Goal: Transaction & Acquisition: Purchase product/service

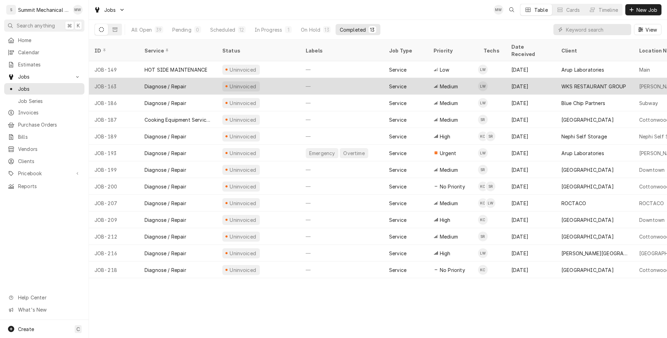
click at [271, 78] on div "Uninvoiced" at bounding box center [258, 86] width 83 height 17
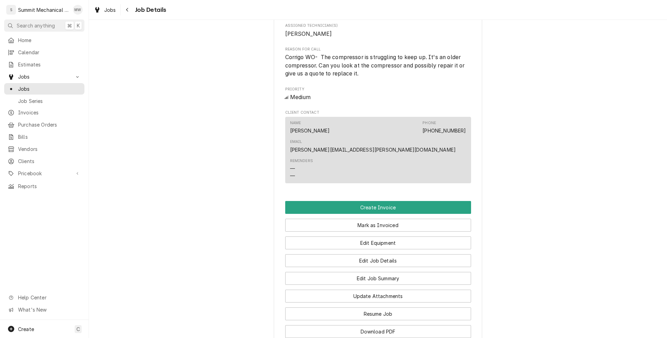
scroll to position [314, 0]
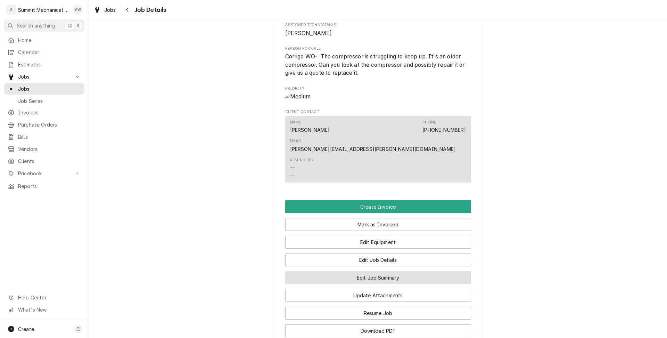
click at [407, 271] on button "Edit Job Summary" at bounding box center [378, 277] width 186 height 13
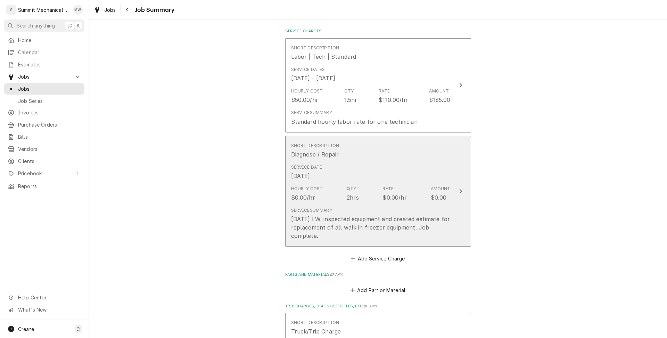
scroll to position [102, 0]
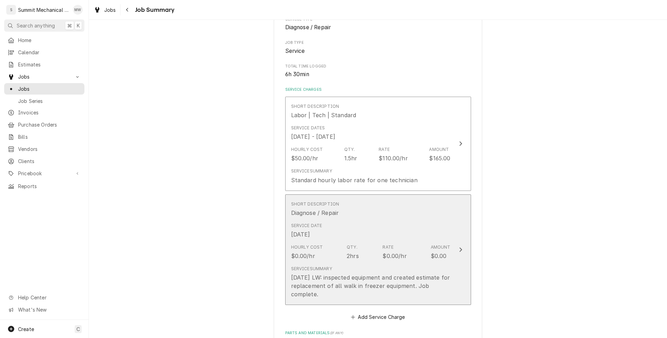
click at [394, 215] on div "Short Description Diagnose / Repair" at bounding box center [371, 209] width 160 height 22
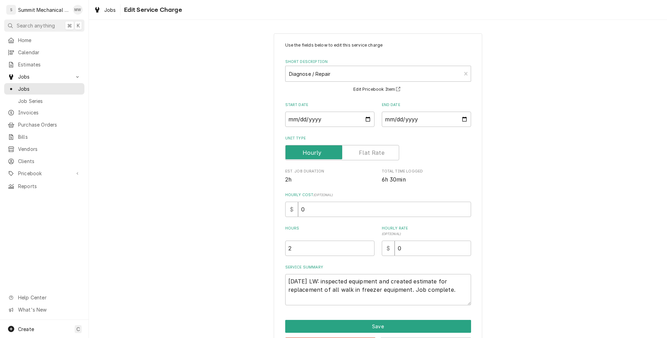
click at [341, 238] on div "Hours 2" at bounding box center [329, 241] width 89 height 30
click at [324, 258] on div "Use the fields below to edit this service charge Short Description Diagnose / R…" at bounding box center [378, 173] width 186 height 263
click at [328, 250] on input "2" at bounding box center [329, 247] width 89 height 15
type textarea "x"
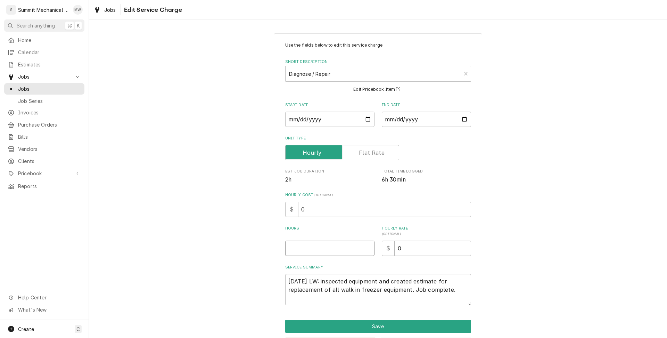
type input "1"
type textarea "x"
type input "1.5"
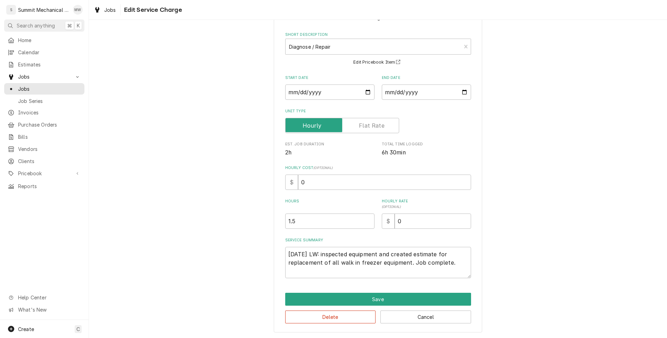
click at [359, 288] on div "Use the fields below to edit this service charge Short Description Diagnose / R…" at bounding box center [378, 169] width 209 height 326
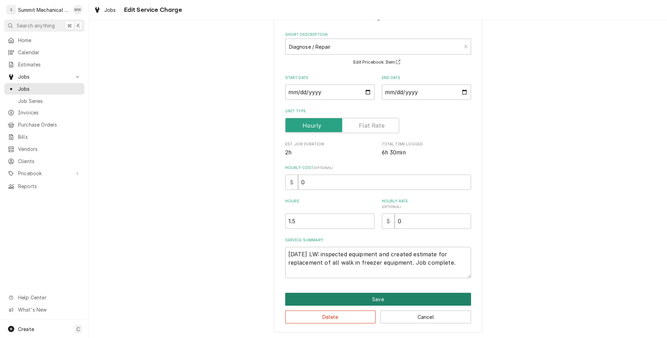
click at [358, 297] on button "Save" at bounding box center [378, 299] width 186 height 13
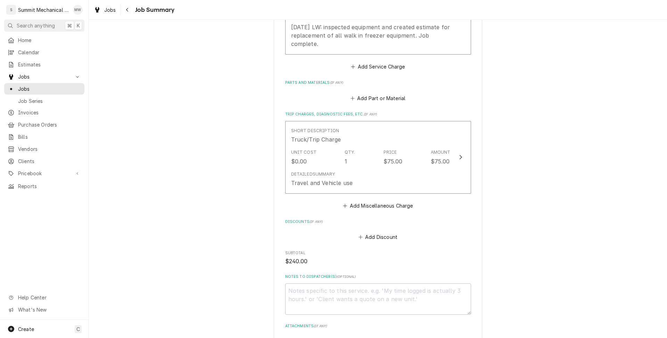
scroll to position [432, 0]
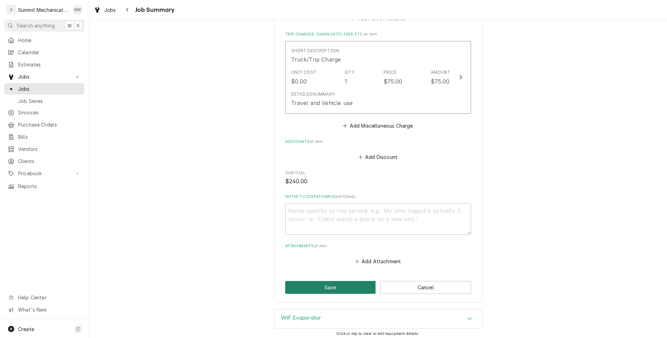
click at [344, 291] on button "Save" at bounding box center [330, 287] width 91 height 13
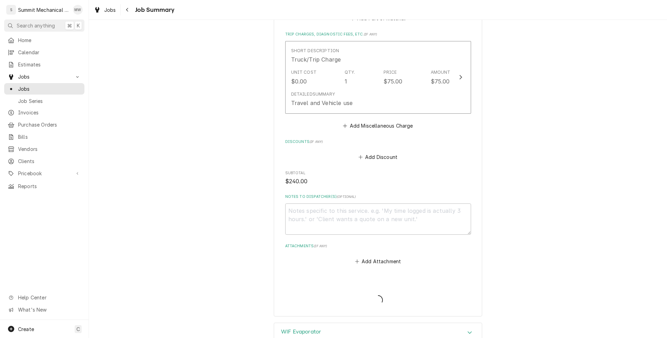
type textarea "x"
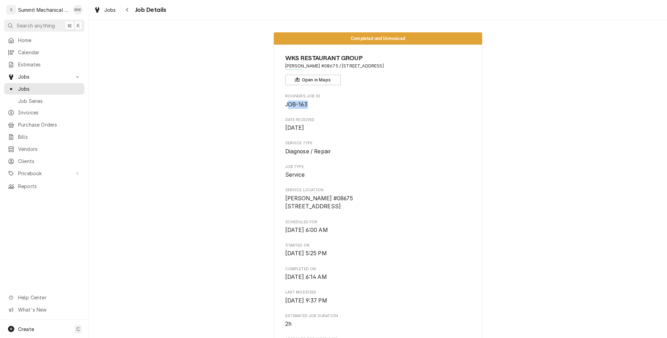
drag, startPoint x: 316, startPoint y: 101, endPoint x: 288, endPoint y: 101, distance: 27.5
click at [288, 101] on span "JOB-163" at bounding box center [378, 104] width 186 height 8
copy span "JOB-163"
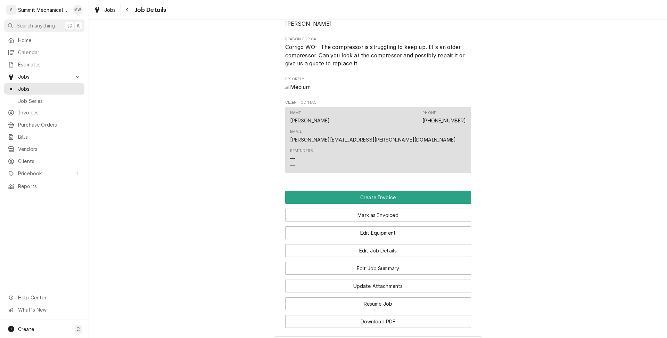
scroll to position [447, 0]
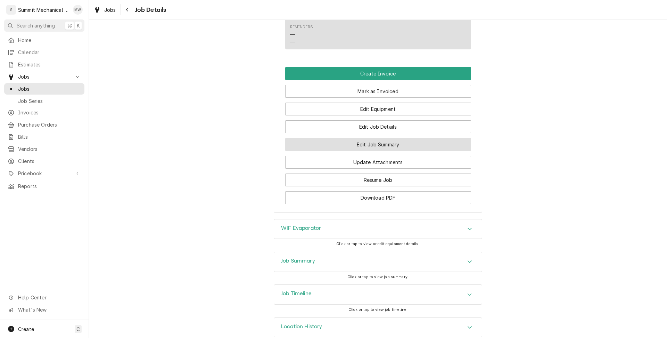
click at [371, 138] on button "Edit Job Summary" at bounding box center [378, 144] width 186 height 13
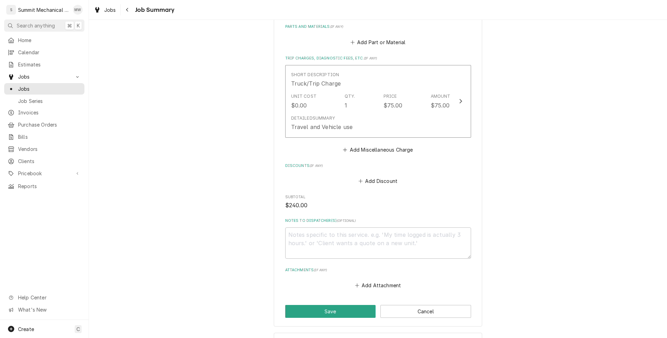
scroll to position [467, 0]
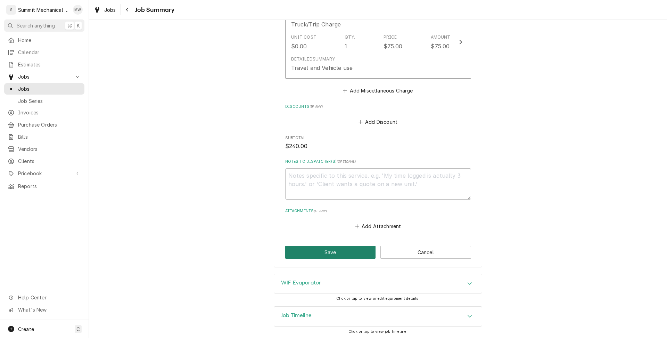
click at [328, 252] on button "Save" at bounding box center [330, 252] width 91 height 13
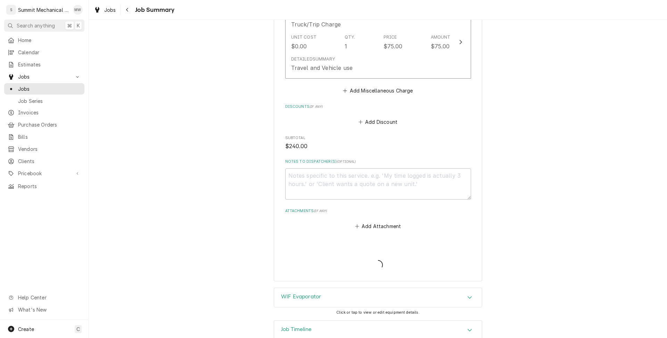
type textarea "x"
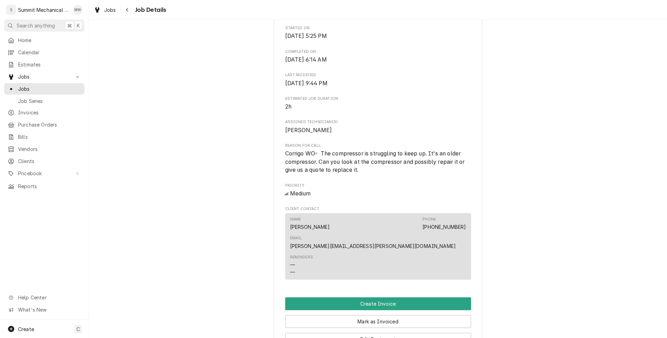
scroll to position [391, 0]
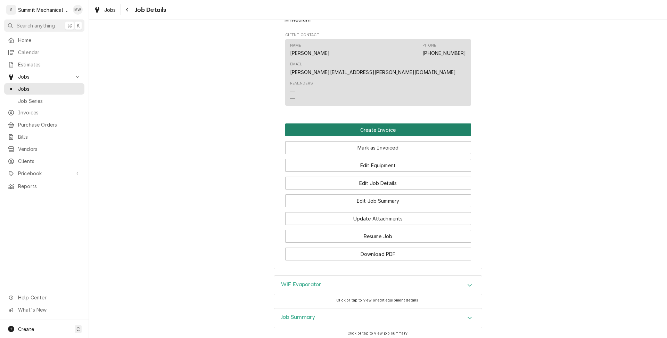
click at [335, 123] on button "Create Invoice" at bounding box center [378, 129] width 186 height 13
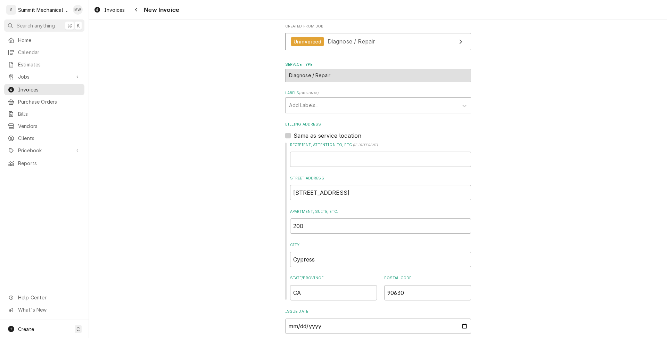
scroll to position [245, 0]
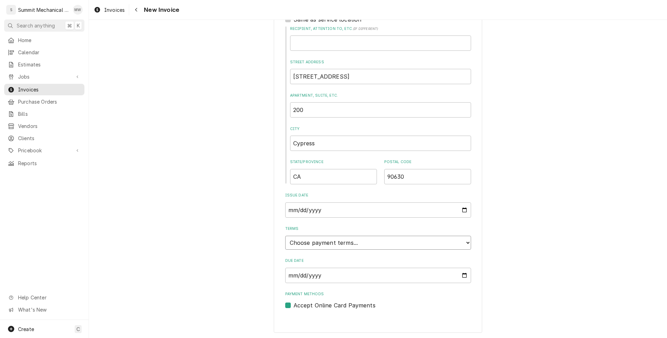
click at [331, 238] on select "Choose payment terms... Same Day Net 7 Net 14 Net 21 Net 30 Net 45 Net 60 Net 90" at bounding box center [378, 243] width 186 height 14
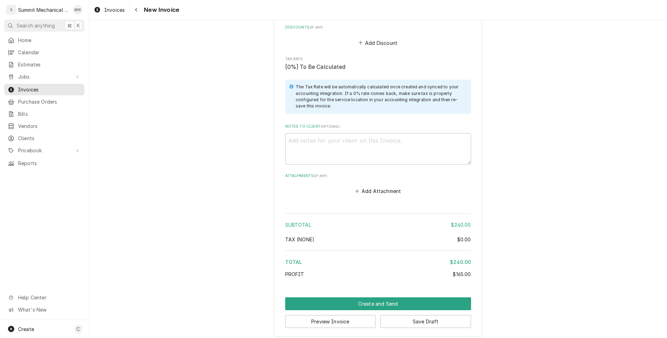
scroll to position [1012, 0]
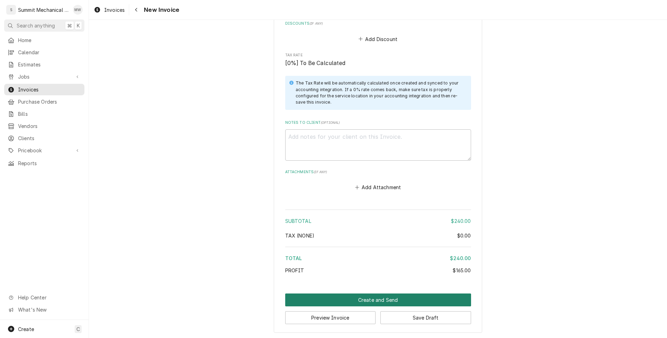
click at [380, 302] on button "Create and Send" at bounding box center [378, 299] width 186 height 13
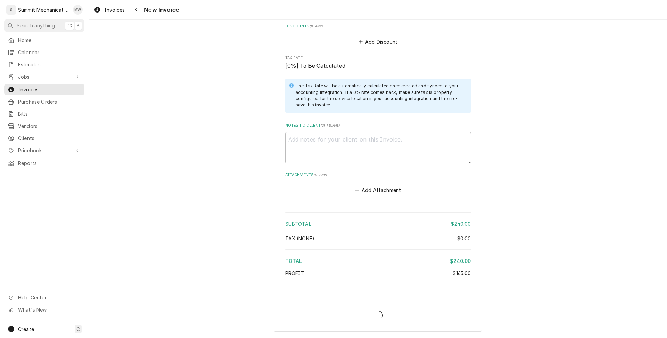
scroll to position [1008, 0]
type textarea "x"
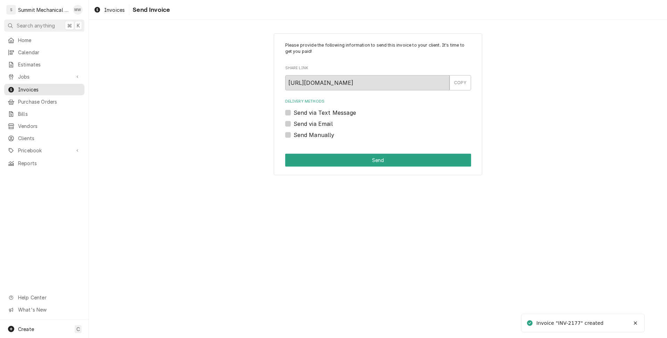
click at [297, 132] on label "Send Manually" at bounding box center [314, 135] width 41 height 8
click at [297, 132] on input "Send Manually" at bounding box center [387, 138] width 186 height 15
checkbox input "true"
click at [305, 158] on button "Send" at bounding box center [378, 160] width 186 height 13
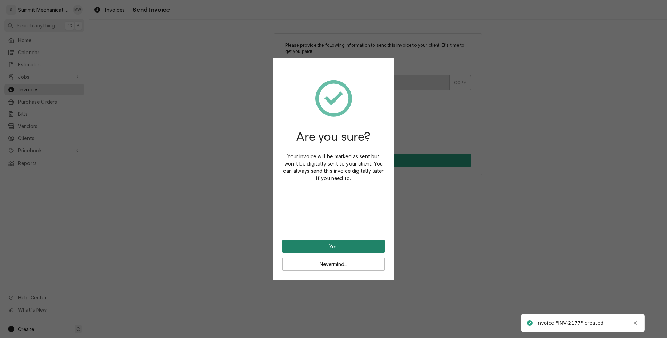
click at [331, 247] on button "Yes" at bounding box center [334, 246] width 102 height 13
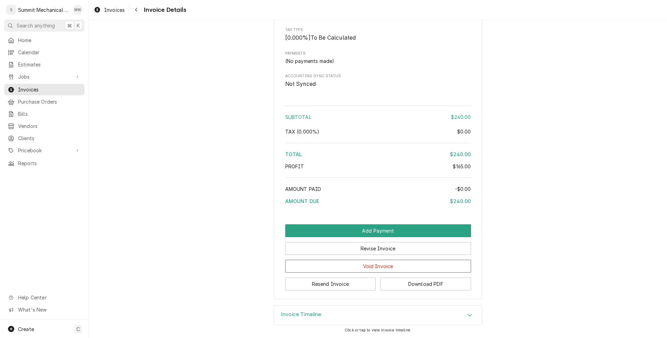
scroll to position [752, 0]
click at [386, 253] on button "Revise Invoice" at bounding box center [378, 248] width 186 height 13
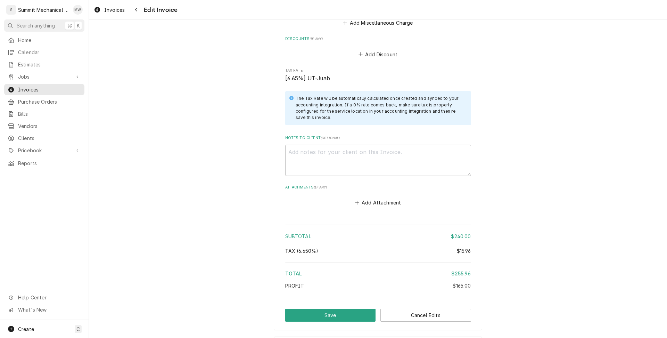
scroll to position [1027, 0]
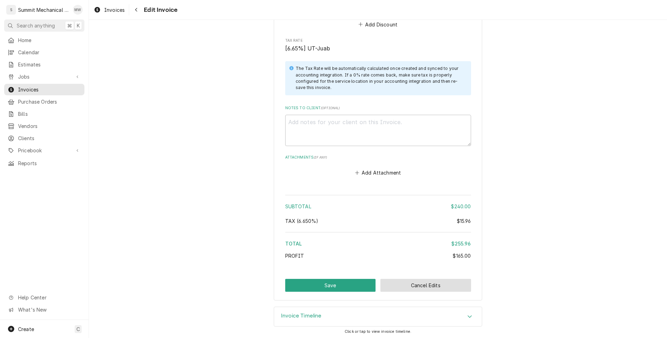
click at [420, 286] on button "Cancel Edits" at bounding box center [426, 285] width 91 height 13
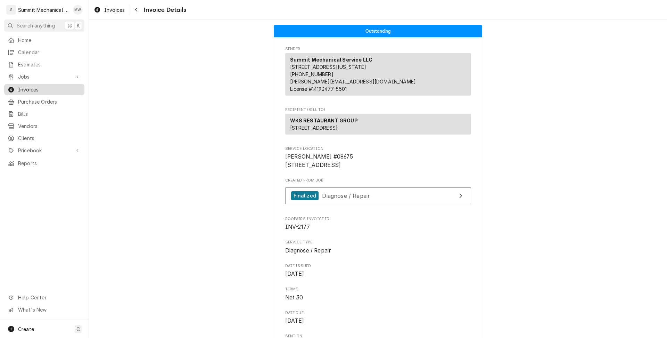
click at [54, 86] on span "Invoices" at bounding box center [49, 89] width 63 height 7
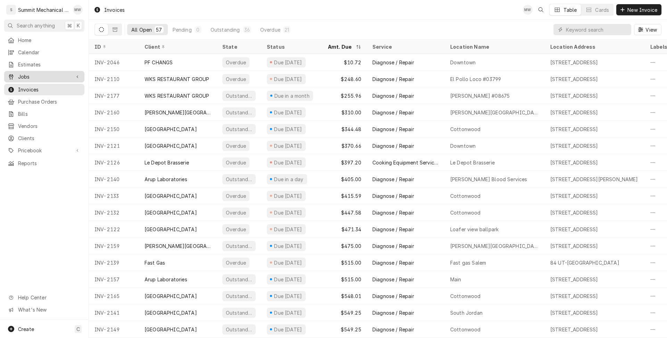
click at [43, 74] on span "Jobs" at bounding box center [44, 76] width 52 height 7
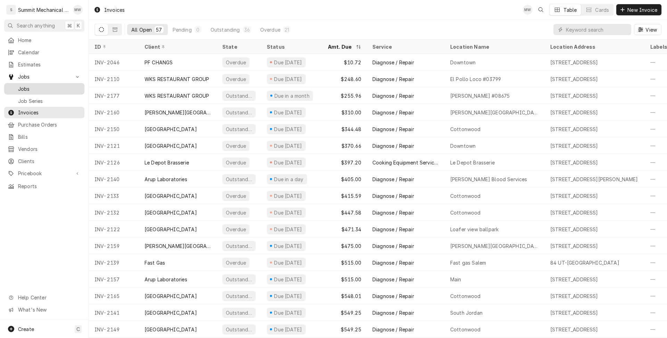
click at [41, 85] on span "Jobs" at bounding box center [49, 88] width 63 height 7
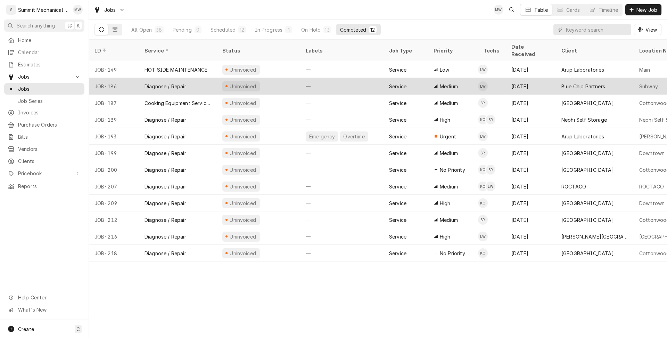
click at [276, 78] on div "Uninvoiced" at bounding box center [258, 86] width 83 height 17
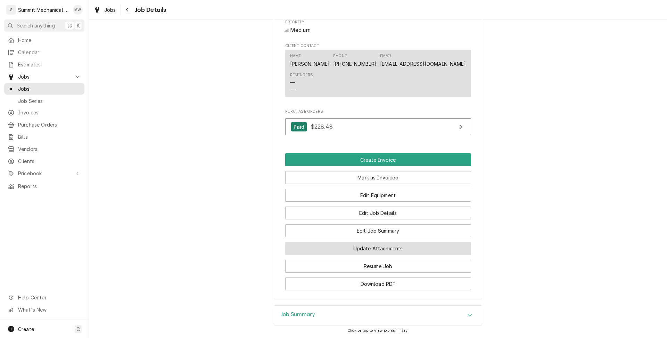
scroll to position [375, 0]
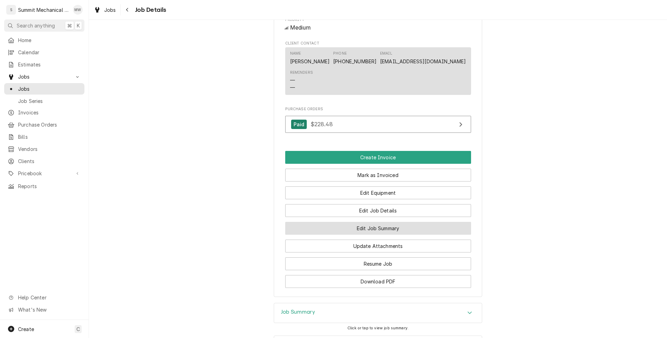
click at [381, 235] on button "Edit Job Summary" at bounding box center [378, 228] width 186 height 13
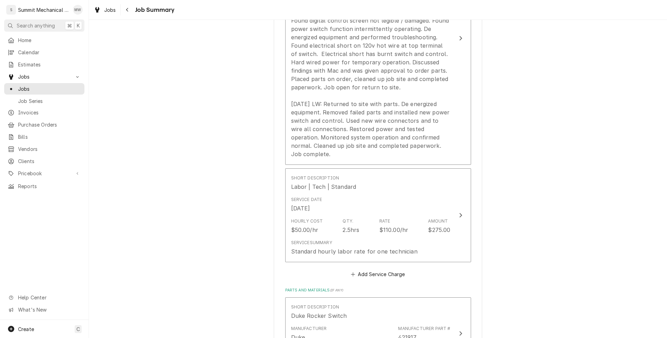
scroll to position [393, 0]
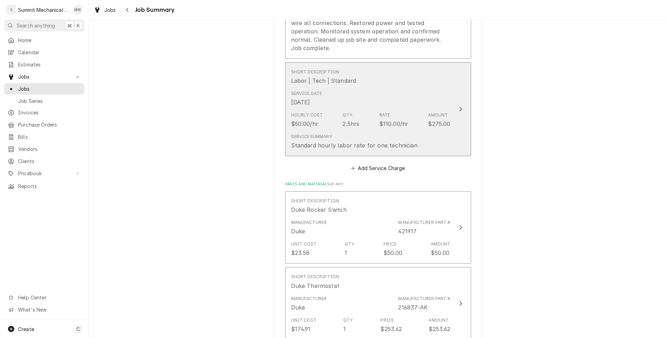
click at [364, 109] on div "Hourly Cost $50.00/hr Qty. 2.5hrs Rate $110.00/hr Amount $275.00" at bounding box center [371, 120] width 160 height 22
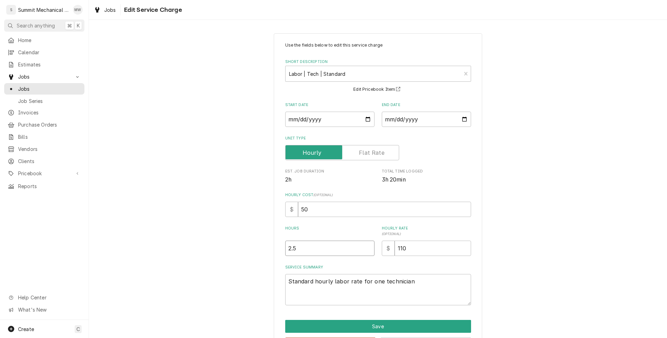
click at [318, 251] on input "2.5" at bounding box center [329, 247] width 89 height 15
type textarea "x"
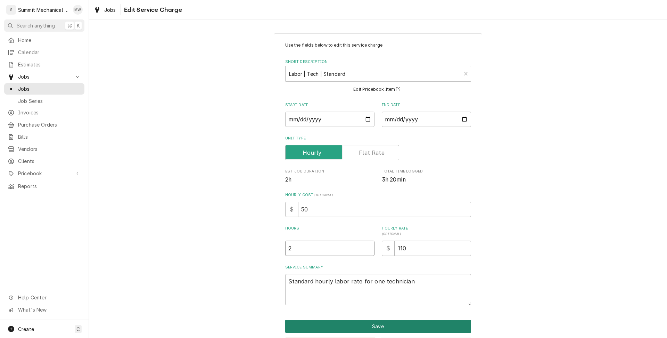
type input "2"
click at [374, 326] on button "Save" at bounding box center [378, 326] width 186 height 13
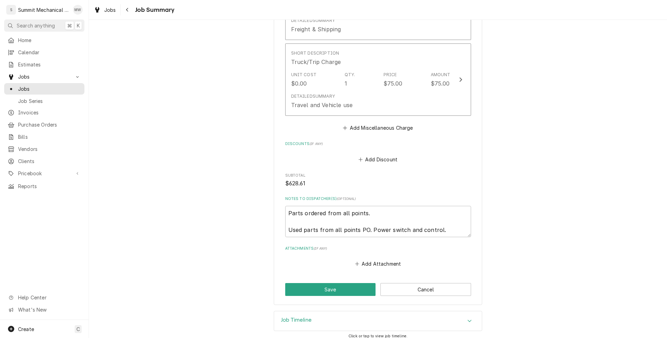
scroll to position [805, 0]
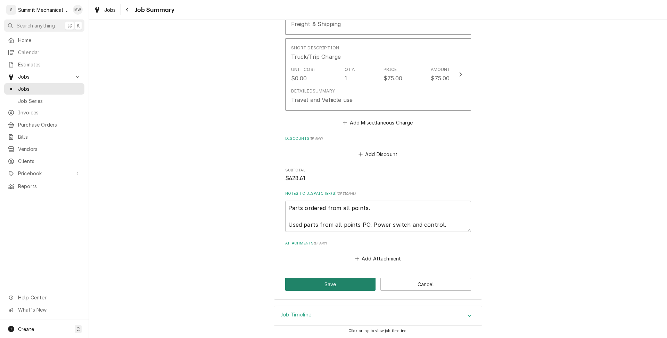
click at [344, 283] on button "Save" at bounding box center [330, 284] width 91 height 13
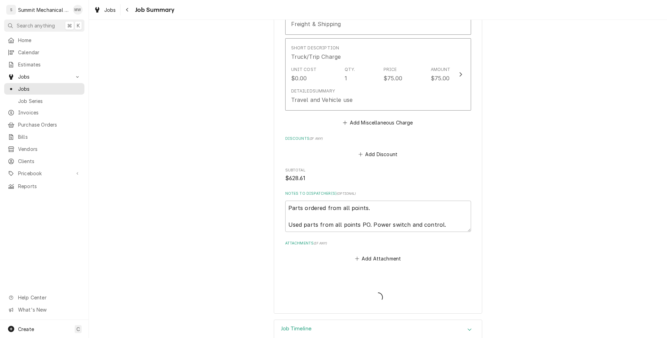
type textarea "x"
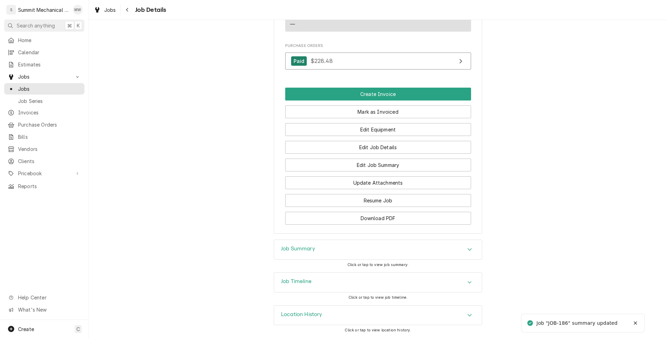
scroll to position [445, 0]
click at [350, 150] on button "Edit Job Details" at bounding box center [378, 147] width 186 height 13
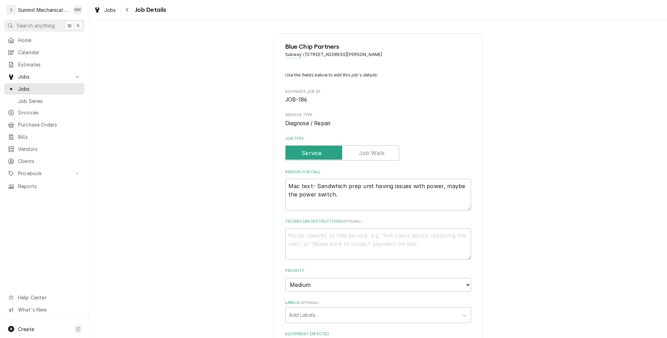
type textarea "x"
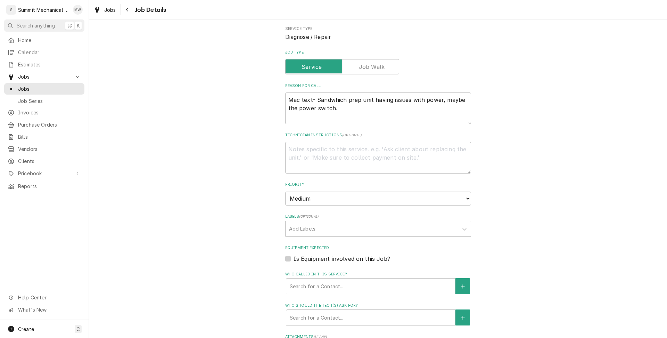
scroll to position [227, 0]
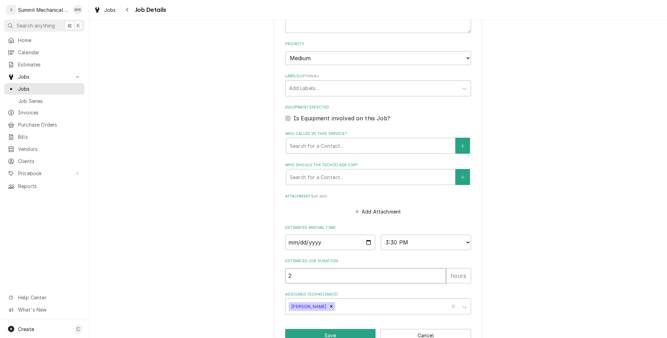
click at [332, 275] on input "2" at bounding box center [365, 275] width 161 height 15
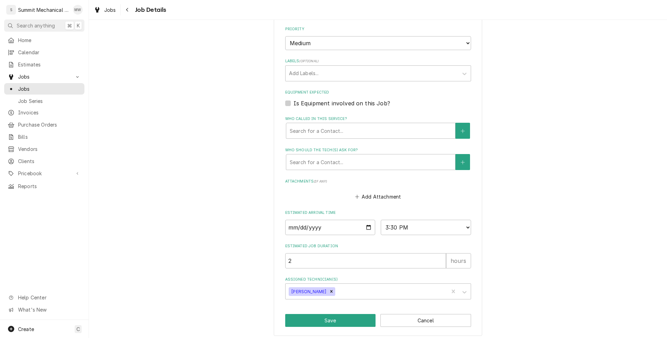
scroll to position [245, 0]
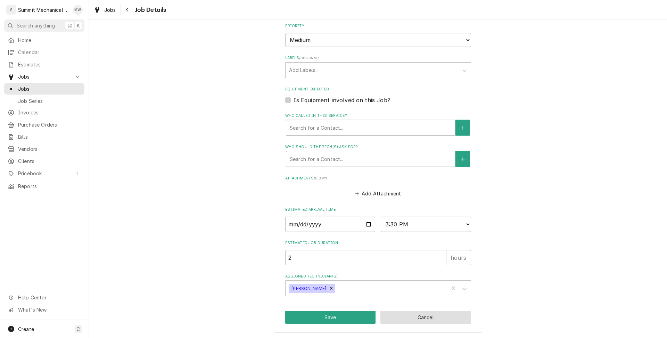
click at [412, 313] on button "Cancel" at bounding box center [426, 317] width 91 height 13
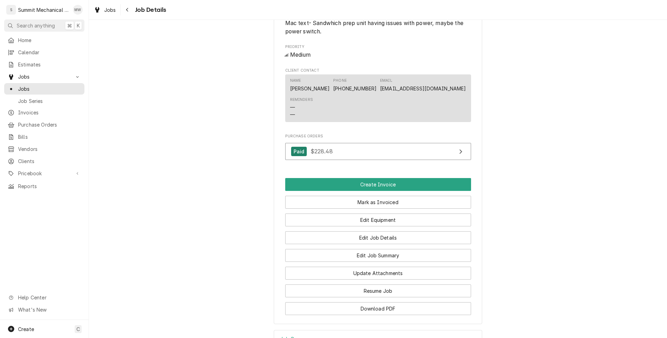
scroll to position [445, 0]
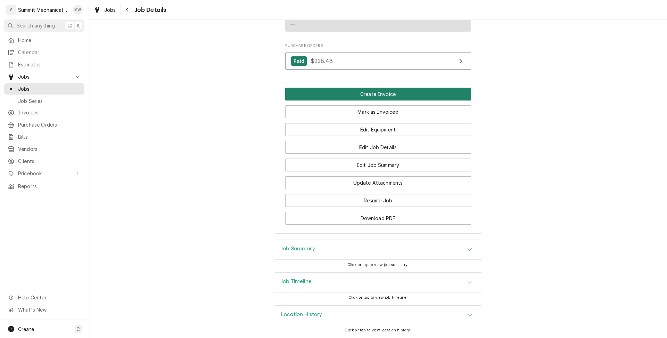
click at [370, 91] on button "Create Invoice" at bounding box center [378, 94] width 186 height 13
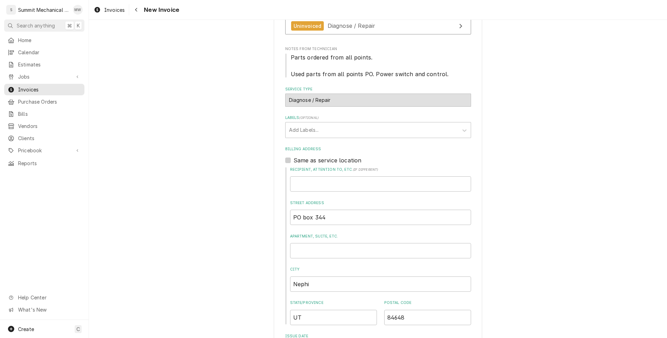
scroll to position [285, 0]
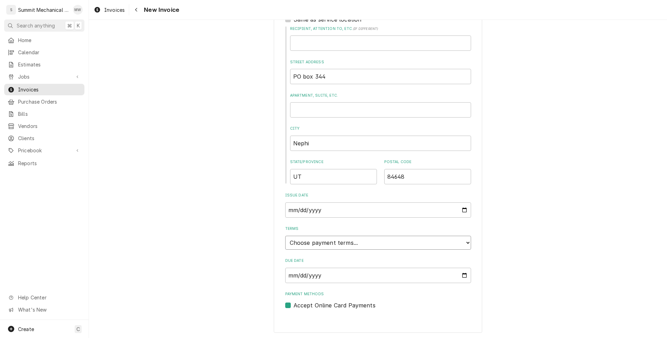
click at [325, 241] on select "Choose payment terms... Same Day Net 7 Net 14 Net 21 Net 30 Net 45 Net 60 Net 90" at bounding box center [378, 243] width 186 height 14
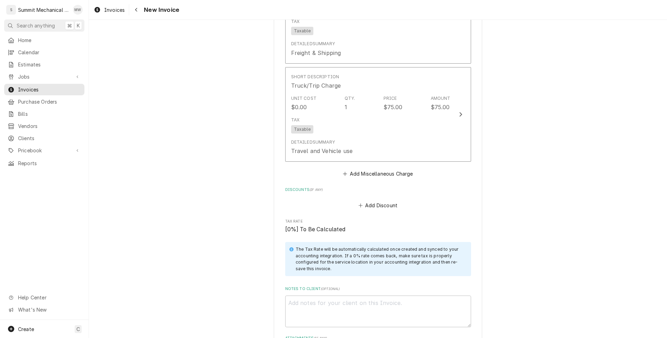
scroll to position [1488, 0]
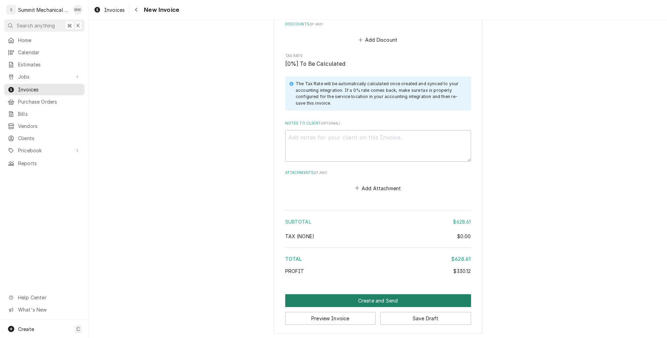
click at [363, 294] on button "Create and Send" at bounding box center [378, 300] width 186 height 13
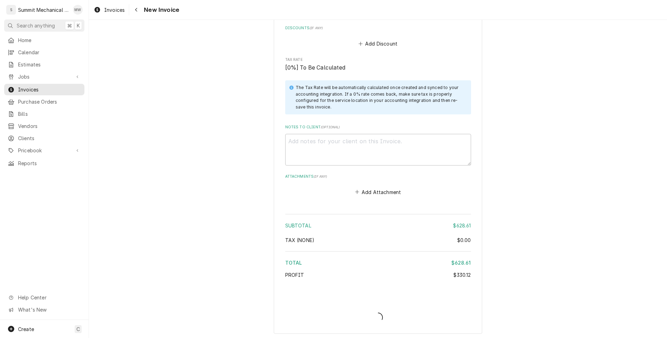
type textarea "x"
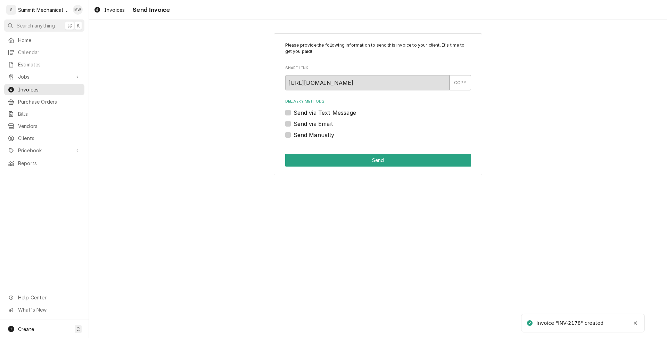
click at [300, 137] on label "Send Manually" at bounding box center [314, 135] width 41 height 8
click at [300, 137] on input "Send Manually" at bounding box center [387, 138] width 186 height 15
checkbox input "true"
click at [306, 154] on button "Send" at bounding box center [378, 160] width 186 height 13
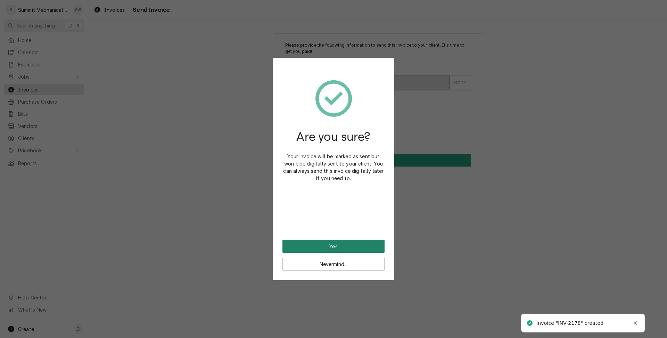
click at [366, 246] on button "Yes" at bounding box center [334, 246] width 102 height 13
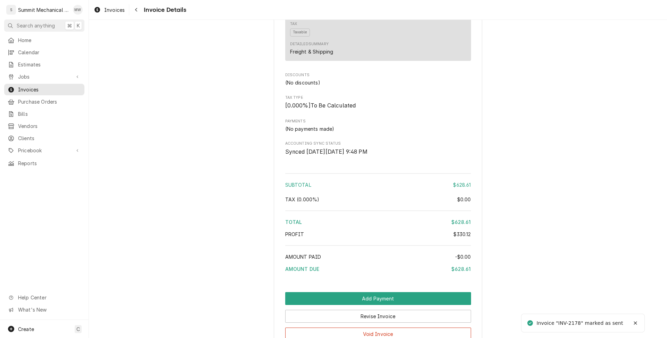
scroll to position [1096, 0]
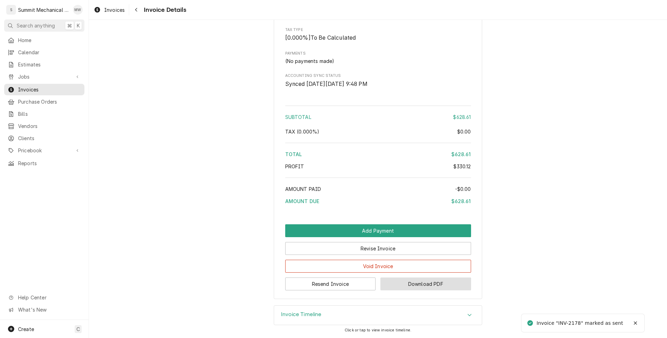
click at [429, 289] on button "Download PDF" at bounding box center [426, 283] width 91 height 13
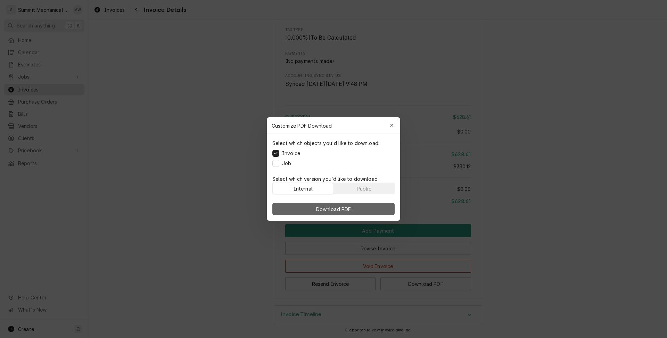
click at [353, 206] on button "Download PDF" at bounding box center [333, 209] width 122 height 13
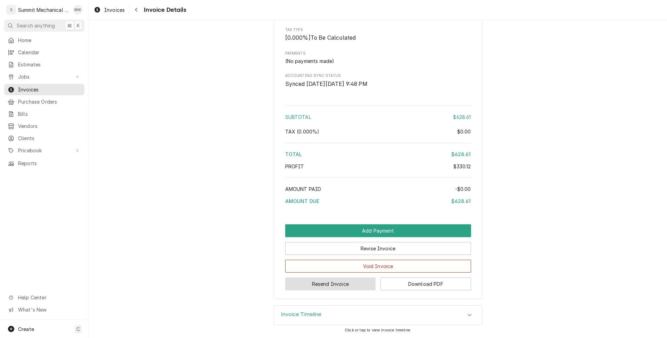
click at [348, 282] on button "Resend Invoice" at bounding box center [330, 283] width 91 height 13
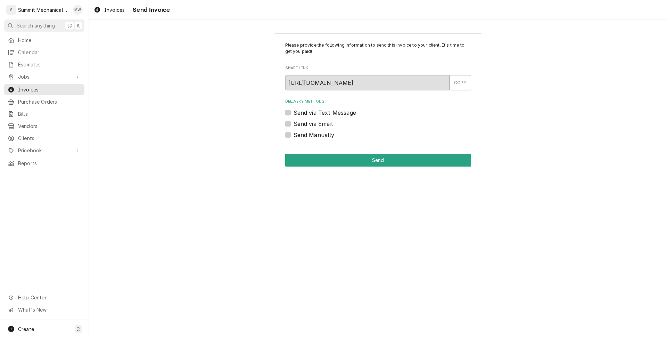
click at [294, 133] on label "Send Manually" at bounding box center [314, 135] width 41 height 8
click at [294, 133] on input "Send Manually" at bounding box center [387, 138] width 186 height 15
click at [294, 133] on label "Send Manually" at bounding box center [314, 135] width 41 height 8
click at [294, 133] on input "Send Manually" at bounding box center [387, 138] width 186 height 15
checkbox input "false"
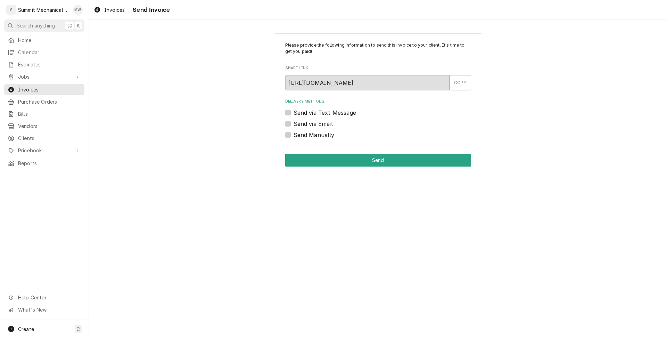
click at [289, 118] on div "Delivery Methods Send via Text Message Send via Email Send Manually" at bounding box center [378, 119] width 186 height 40
click at [294, 121] on label "Send via Email" at bounding box center [313, 124] width 39 height 8
click at [294, 121] on input "Send via Email" at bounding box center [387, 127] width 186 height 15
checkbox input "true"
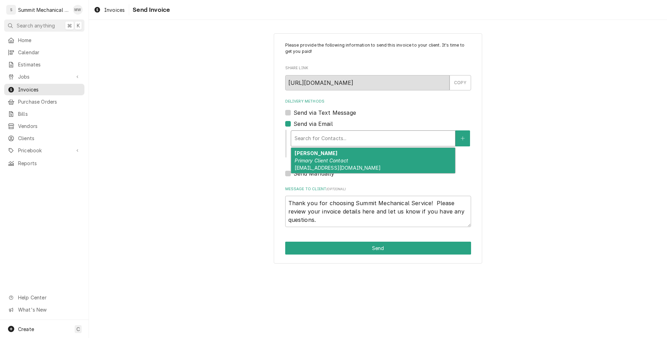
click at [331, 140] on div "Delivery Methods" at bounding box center [373, 138] width 157 height 13
click at [333, 156] on div "Mack Park Primary Client Contact mpark@emghr.com" at bounding box center [373, 160] width 164 height 25
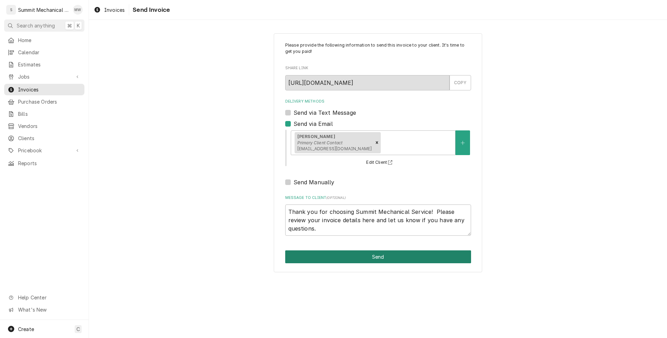
click at [339, 260] on button "Send" at bounding box center [378, 256] width 186 height 13
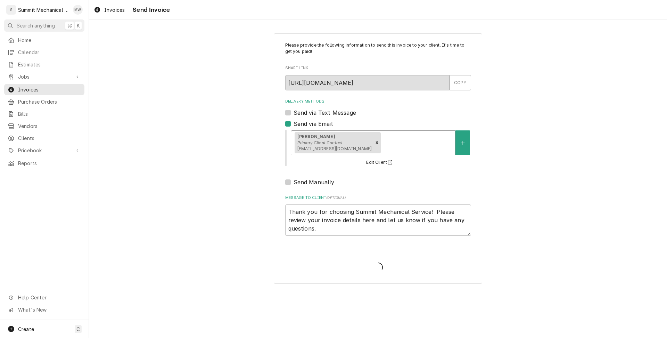
type textarea "x"
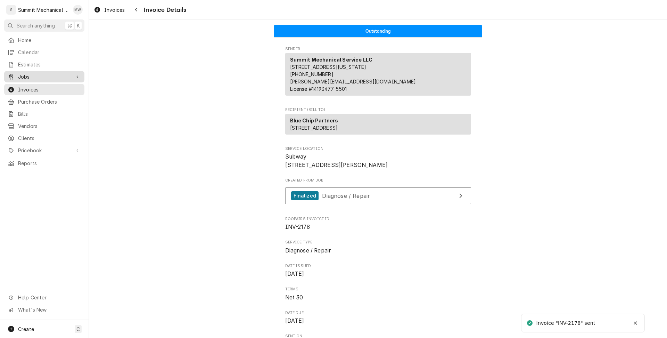
click at [28, 73] on span "Jobs" at bounding box center [44, 76] width 52 height 7
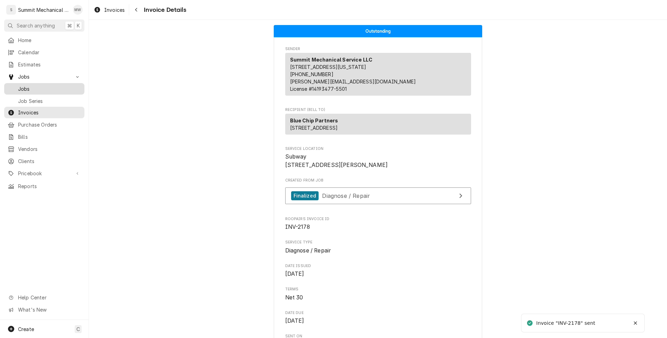
click at [28, 84] on div "Jobs" at bounding box center [45, 88] width 78 height 9
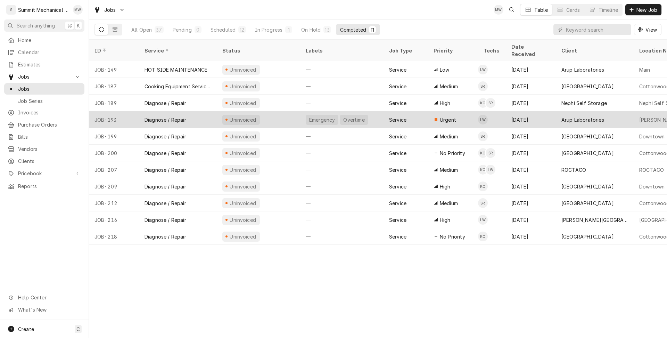
click at [202, 111] on div "Diagnose / Repair" at bounding box center [178, 119] width 78 height 17
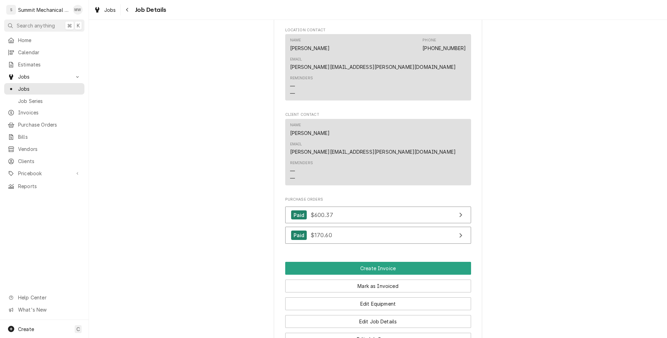
scroll to position [619, 0]
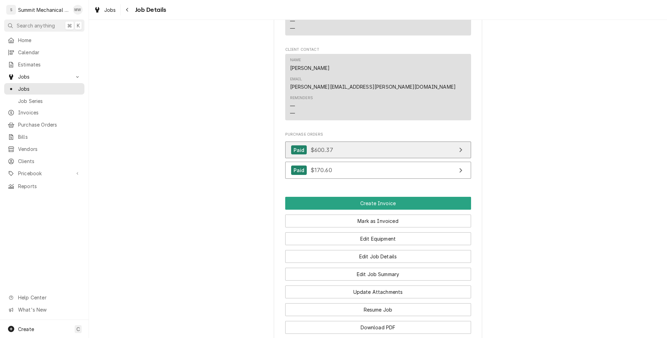
click at [315, 145] on div "Paid $600.37" at bounding box center [312, 149] width 42 height 9
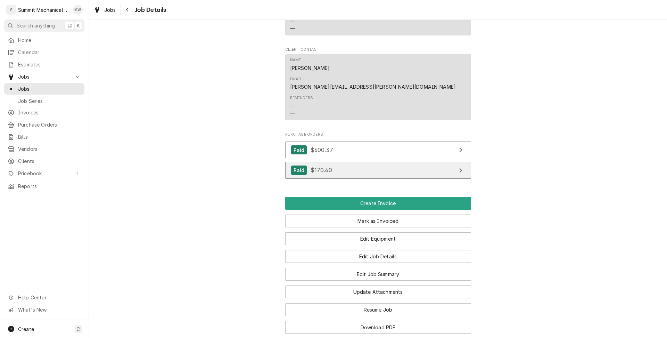
click at [324, 162] on link "Paid $170.60" at bounding box center [378, 170] width 186 height 17
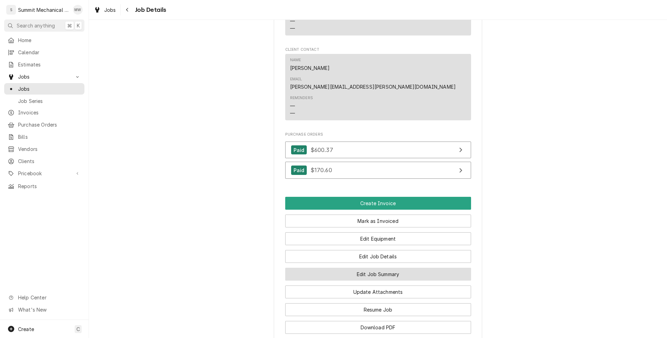
click at [418, 268] on button "Edit Job Summary" at bounding box center [378, 274] width 186 height 13
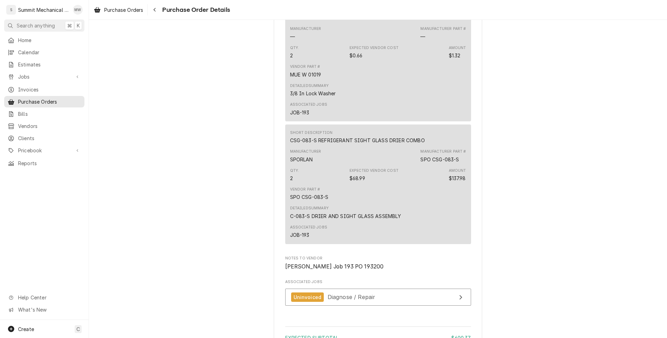
scroll to position [1443, 0]
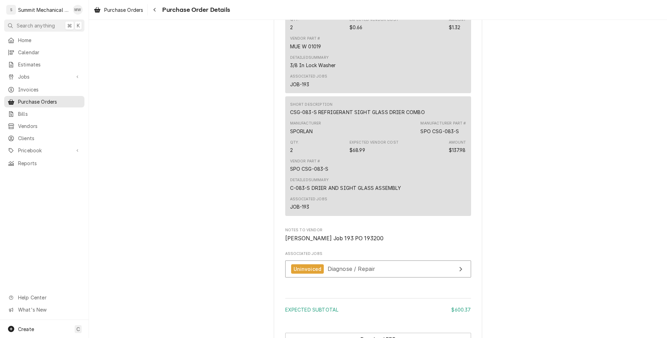
click at [414, 116] on div "CSG-083-S REFRIGERANT SIGHT GLASS DRIER COMBO" at bounding box center [357, 111] width 135 height 7
click at [299, 116] on div "CSG-083-S REFRIGERANT SIGHT GLASS DRIER COMBO" at bounding box center [357, 111] width 135 height 7
click at [294, 116] on div "CSG-083-S REFRIGERANT SIGHT GLASS DRIER COMBO" at bounding box center [357, 111] width 135 height 7
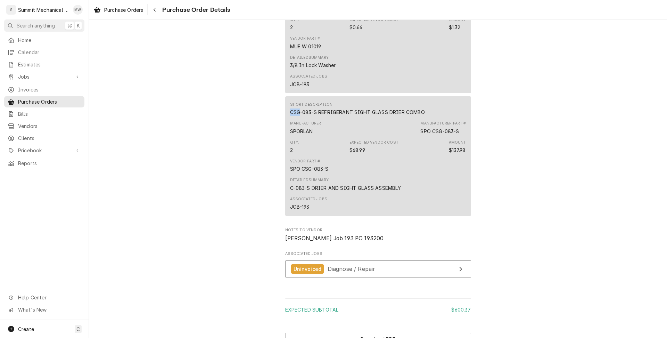
click at [294, 116] on div "CSG-083-S REFRIGERANT SIGHT GLASS DRIER COMBO" at bounding box center [357, 111] width 135 height 7
copy div "CSG"
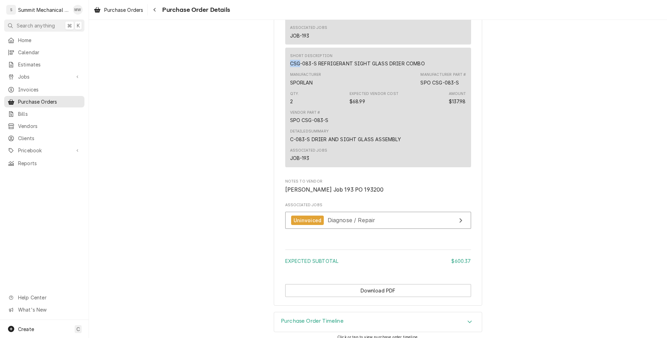
scroll to position [1519, 0]
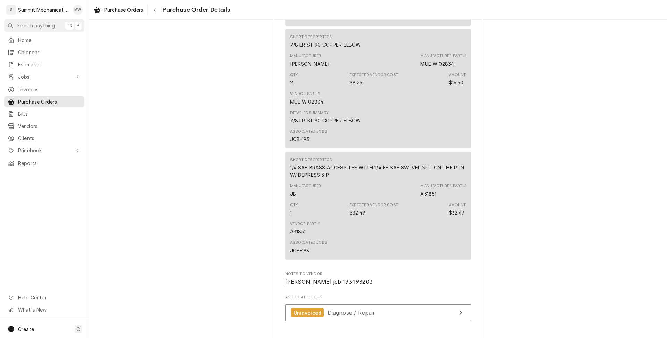
scroll to position [1005, 0]
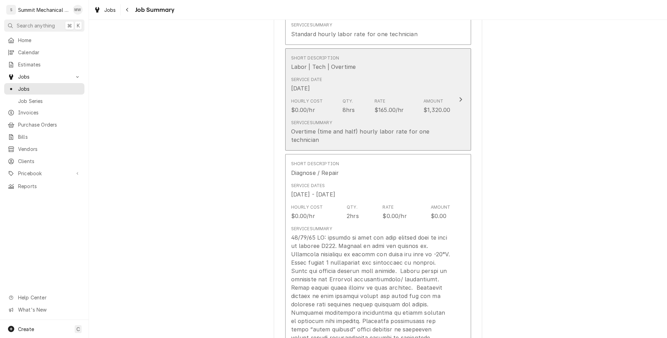
scroll to position [249, 0]
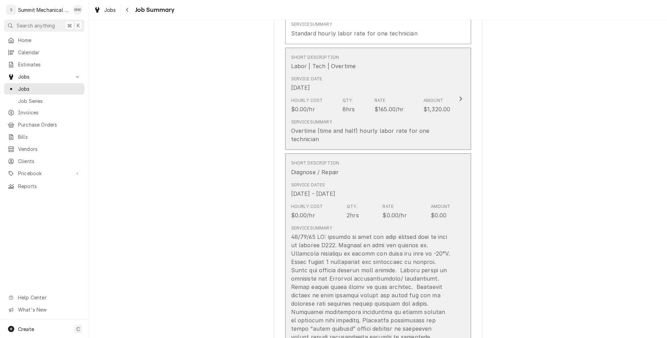
click at [356, 172] on div "Short Description Diagnose / Repair" at bounding box center [371, 168] width 160 height 22
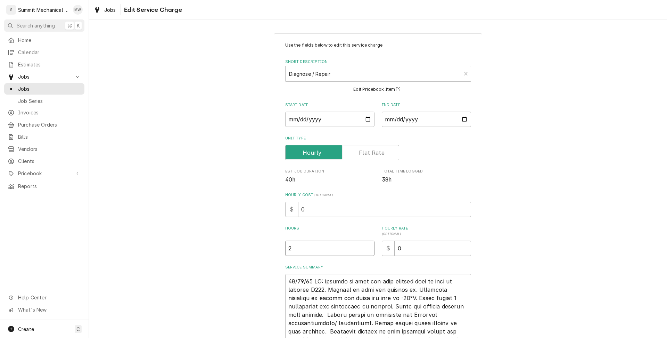
click at [315, 254] on input "2" at bounding box center [329, 247] width 89 height 15
type textarea "x"
type input "4"
type textarea "x"
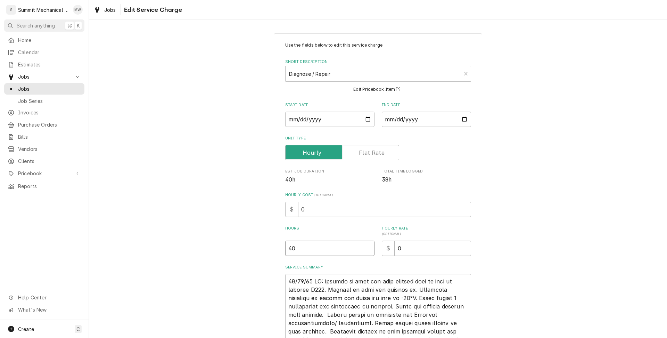
type input "40"
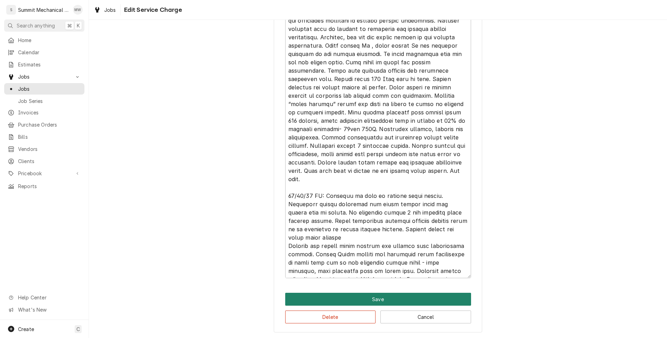
click at [359, 297] on button "Save" at bounding box center [378, 299] width 186 height 13
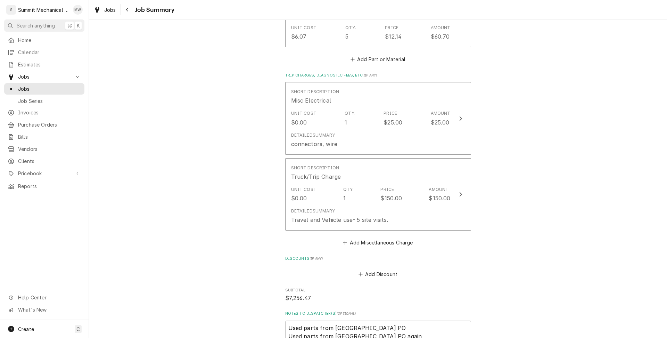
scroll to position [3298, 0]
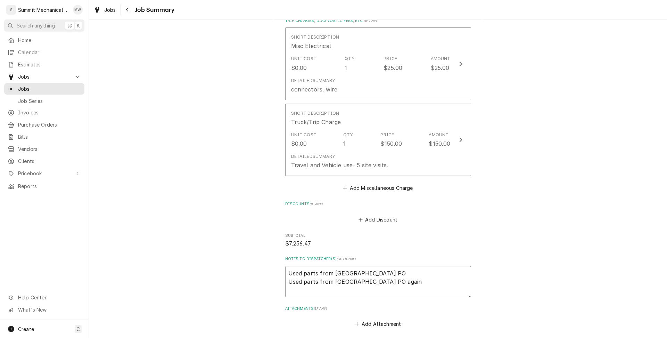
drag, startPoint x: 382, startPoint y: 265, endPoint x: 270, endPoint y: 243, distance: 114.1
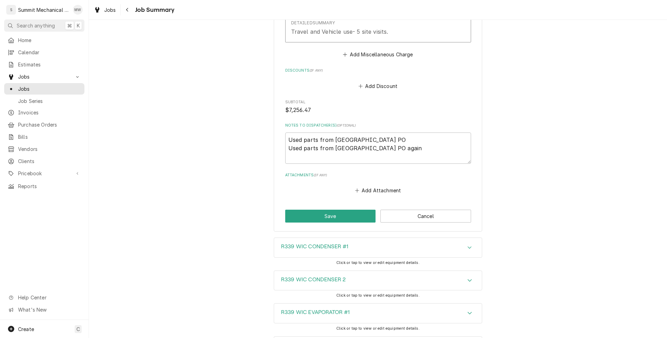
scroll to position [3350, 0]
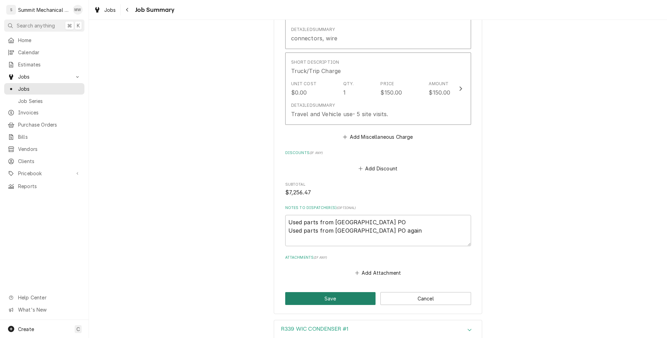
click at [347, 292] on button "Save" at bounding box center [330, 298] width 91 height 13
type textarea "x"
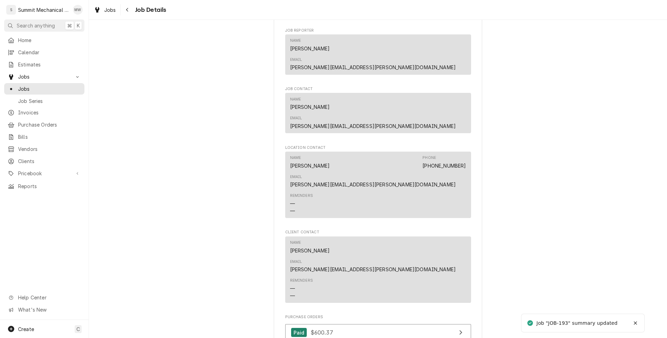
scroll to position [651, 0]
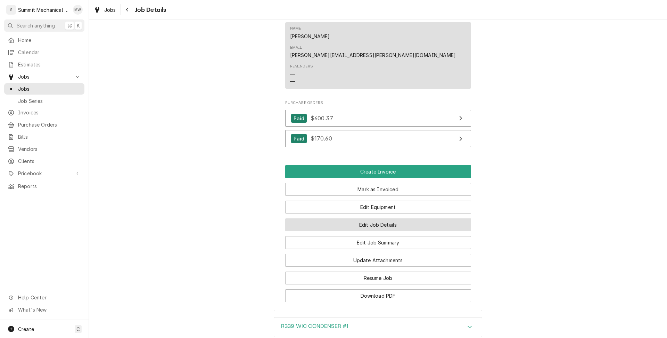
click at [370, 218] on button "Edit Job Details" at bounding box center [378, 224] width 186 height 13
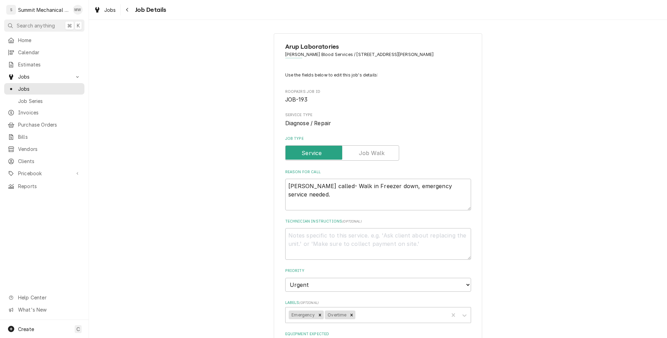
type textarea "x"
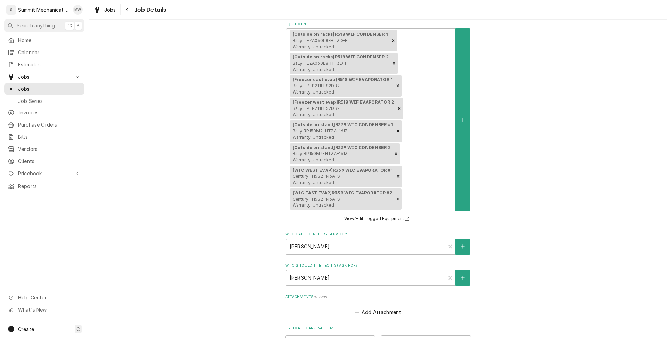
scroll to position [455, 0]
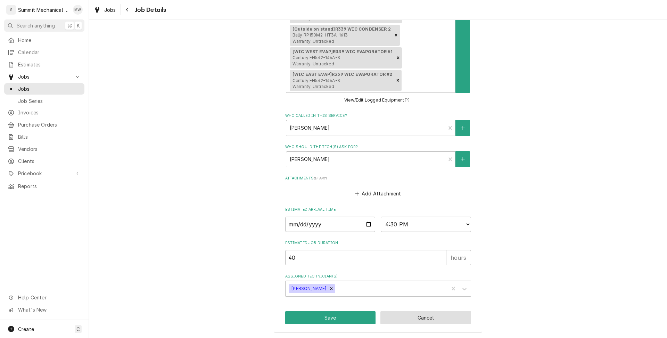
click at [401, 319] on button "Cancel" at bounding box center [426, 317] width 91 height 13
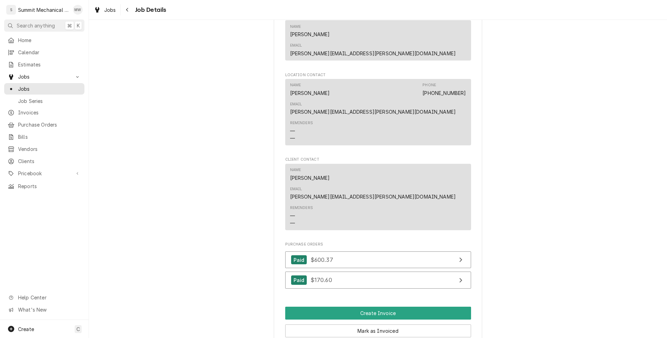
scroll to position [579, 0]
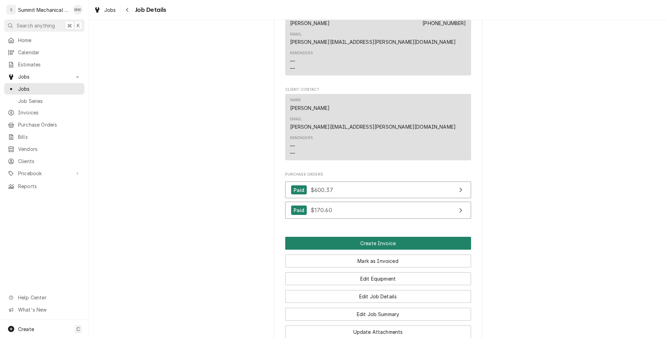
click at [373, 237] on button "Create Invoice" at bounding box center [378, 243] width 186 height 13
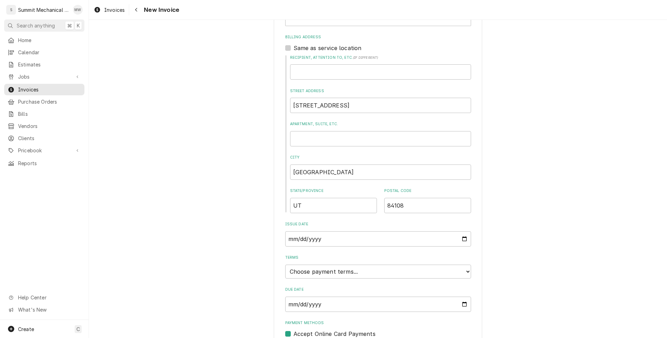
scroll to position [300, 0]
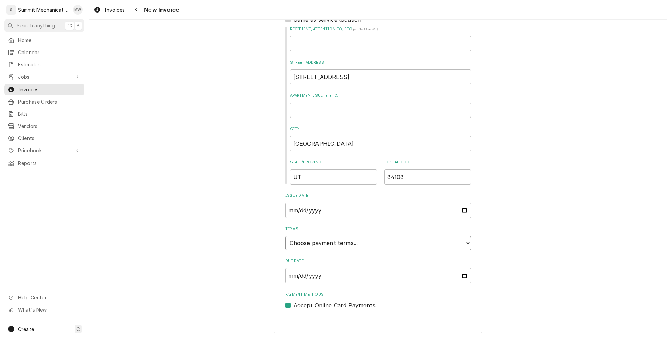
click at [371, 248] on select "Choose payment terms... Same Day Net 7 Net 14 Net 21 Net 30 Net 45 Net 60 Net 90" at bounding box center [378, 243] width 186 height 14
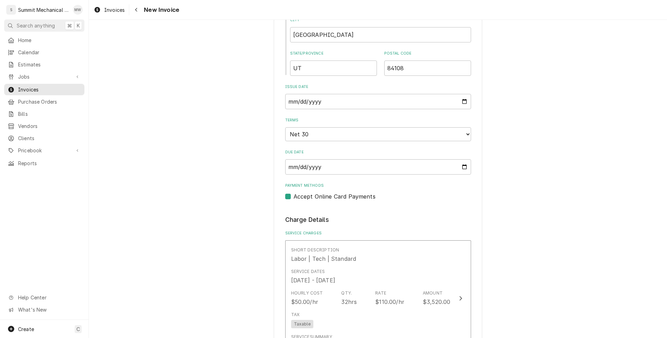
scroll to position [436, 0]
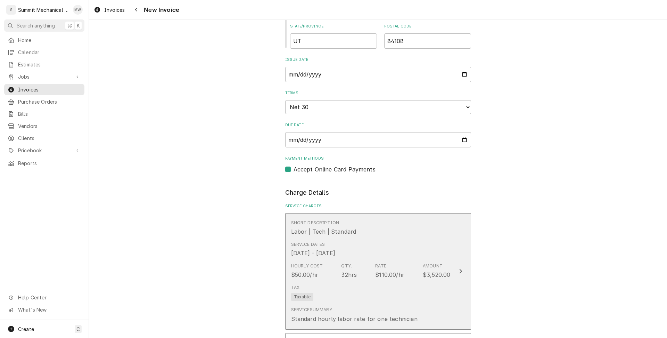
click at [339, 234] on div "Labor | Tech | Standard" at bounding box center [323, 231] width 65 height 8
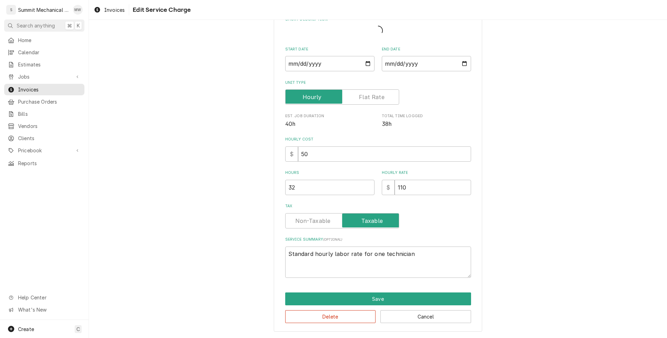
scroll to position [33, 0]
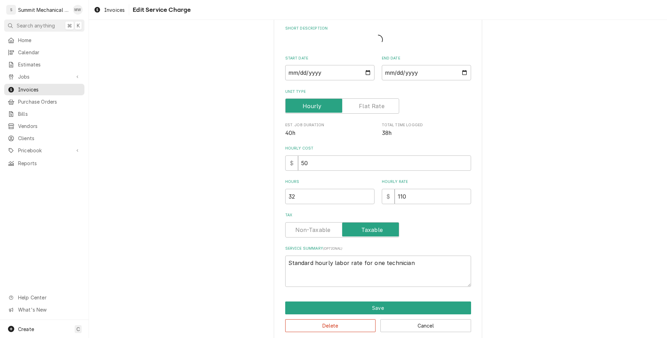
type textarea "x"
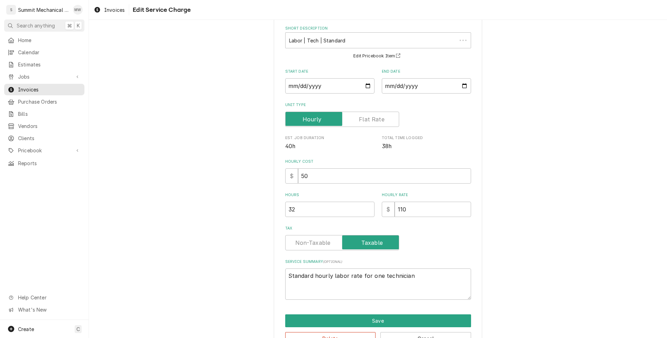
scroll to position [0, 0]
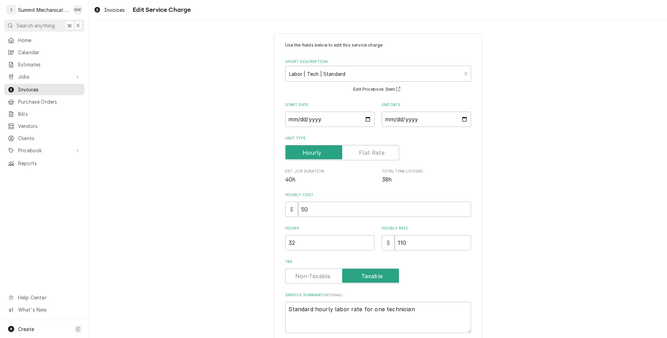
click at [316, 277] on label "Tax" at bounding box center [342, 275] width 114 height 15
click at [316, 277] on input "Tax" at bounding box center [342, 275] width 108 height 15
checkbox input "false"
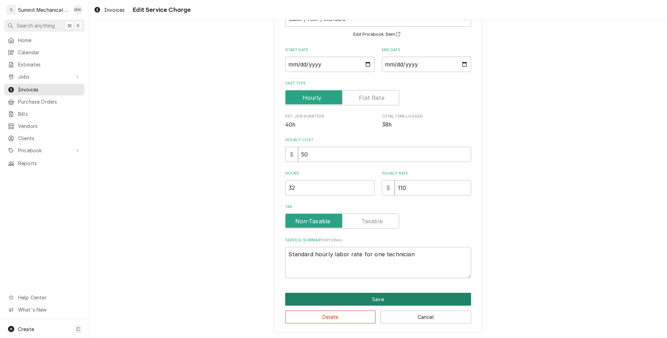
click at [324, 297] on button "Save" at bounding box center [378, 299] width 186 height 13
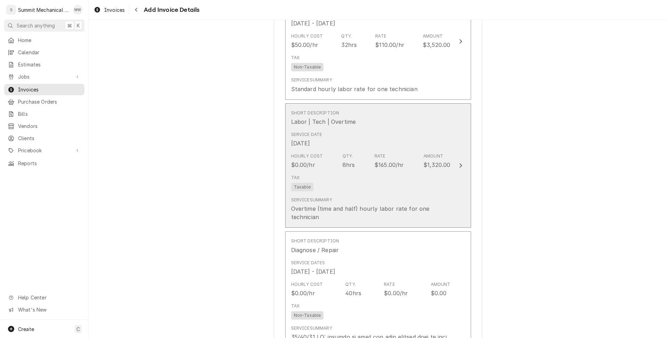
click at [322, 199] on div "Service Summary" at bounding box center [311, 200] width 41 height 6
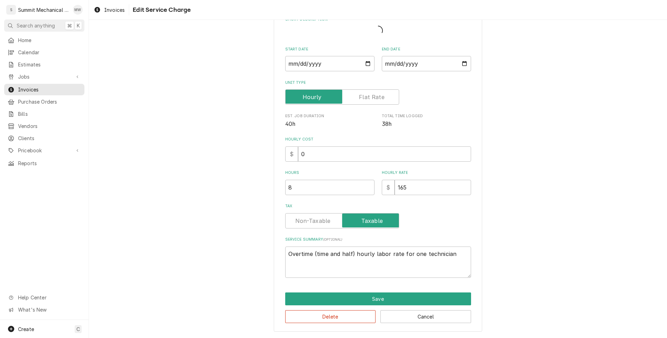
scroll to position [33, 0]
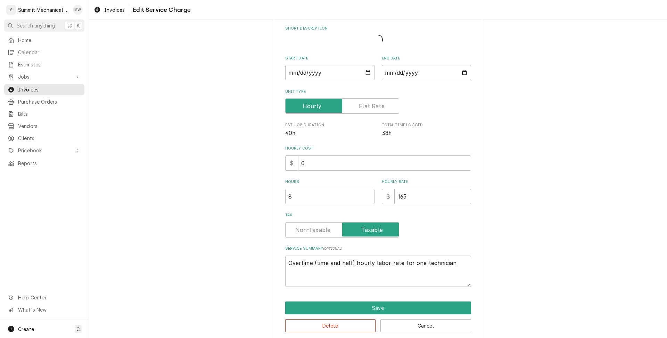
type textarea "x"
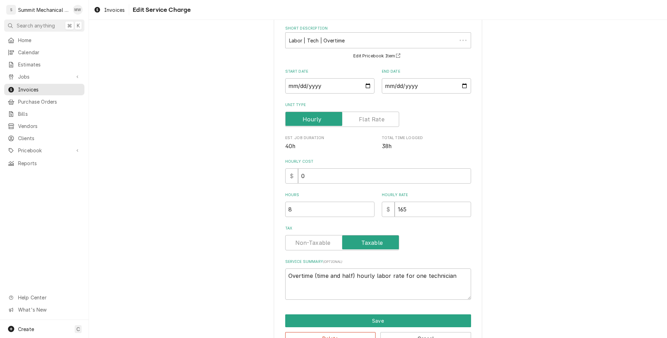
scroll to position [0, 0]
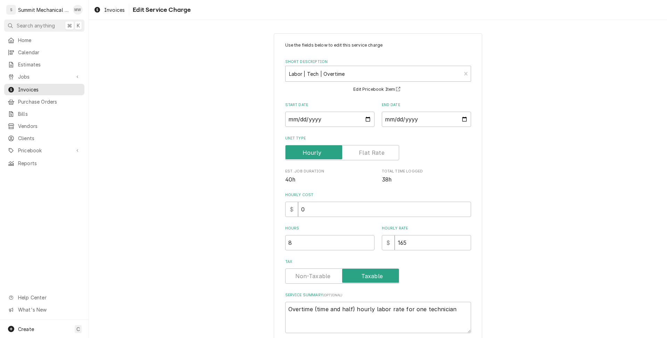
click at [319, 276] on label "Tax" at bounding box center [342, 275] width 114 height 15
click at [319, 276] on input "Tax" at bounding box center [342, 275] width 108 height 15
checkbox input "false"
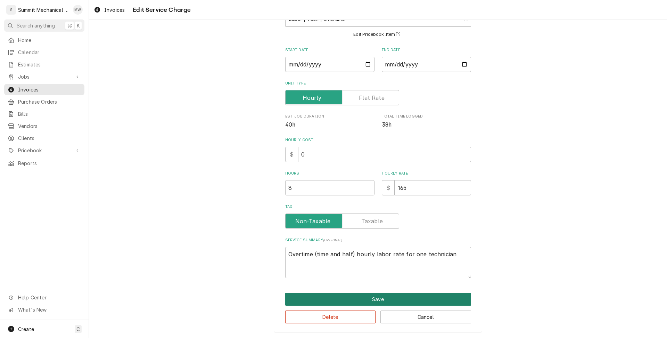
click at [328, 293] on button "Save" at bounding box center [378, 299] width 186 height 13
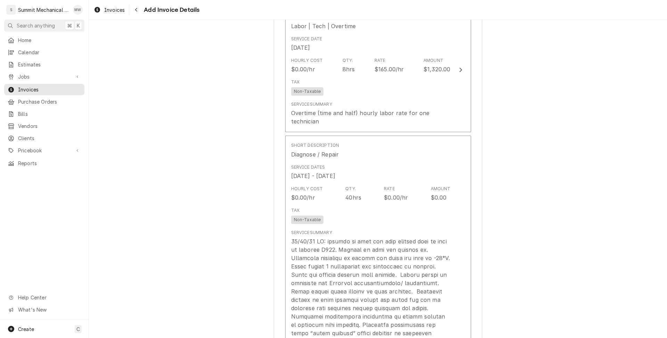
scroll to position [807, 0]
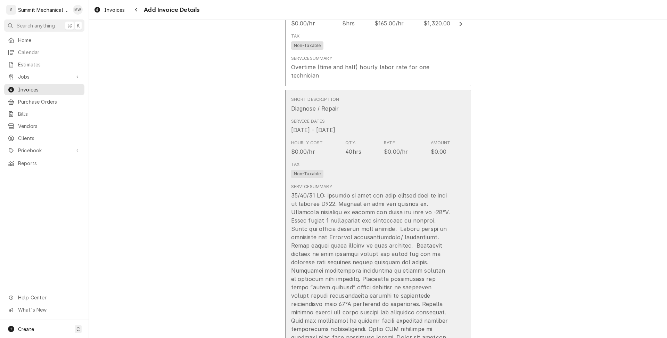
click at [330, 148] on div "Hourly Cost $0.00/hr Qty. 40hrs Rate $0.00/hr Amount $0.00" at bounding box center [371, 148] width 160 height 22
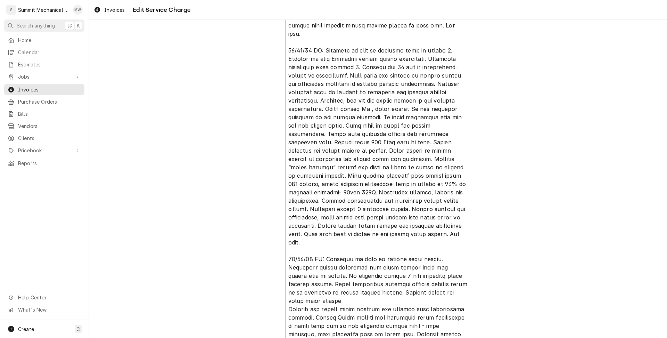
scroll to position [881, 0]
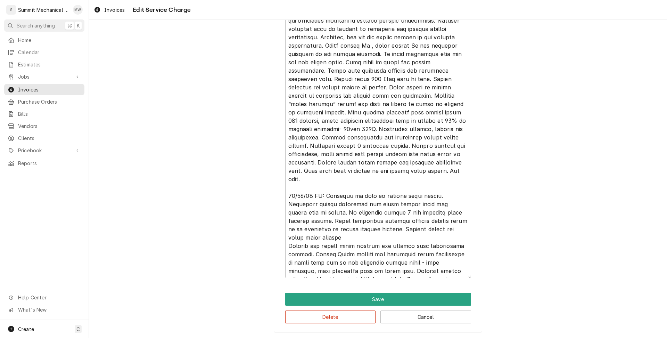
click at [407, 323] on button "Cancel" at bounding box center [426, 316] width 91 height 13
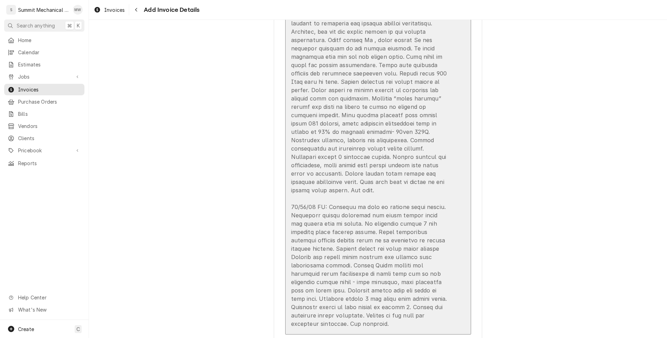
scroll to position [1789, 0]
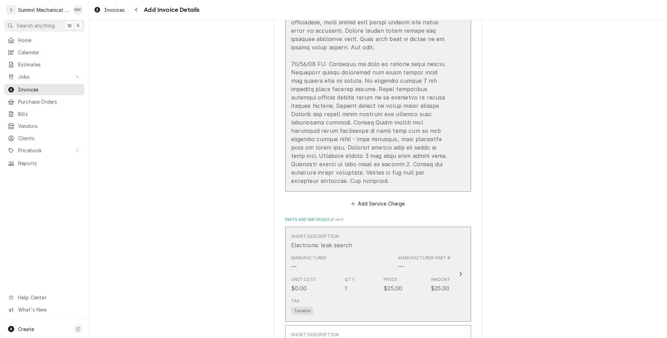
click at [352, 252] on div "Manufacturer — Manufacturer Part # —" at bounding box center [371, 263] width 160 height 22
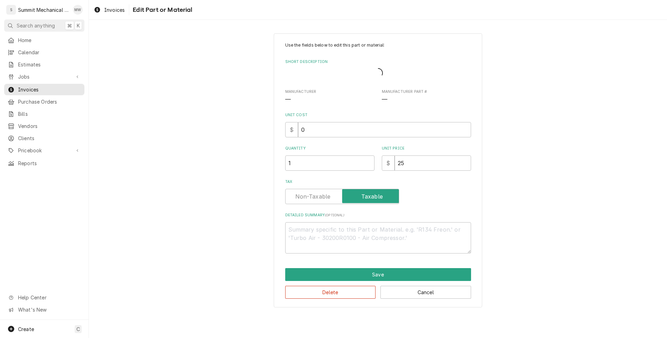
type textarea "x"
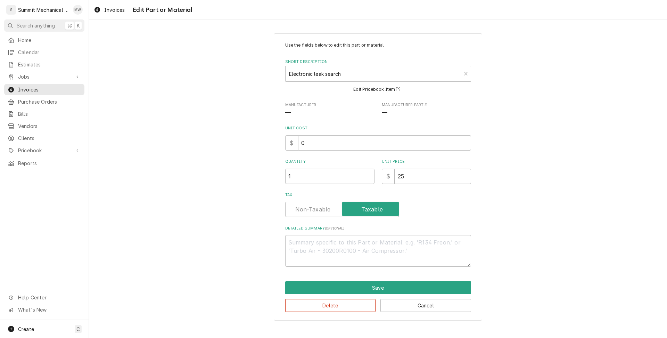
click at [325, 217] on div "Use the fields below to edit this part or material: Short Description Electroni…" at bounding box center [378, 154] width 186 height 225
click at [325, 212] on label "Tax" at bounding box center [342, 209] width 114 height 15
click at [325, 212] on input "Tax" at bounding box center [342, 209] width 108 height 15
checkbox input "false"
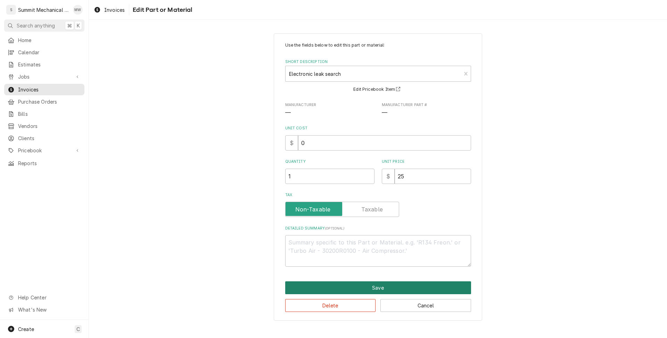
click at [358, 284] on button "Save" at bounding box center [378, 287] width 186 height 13
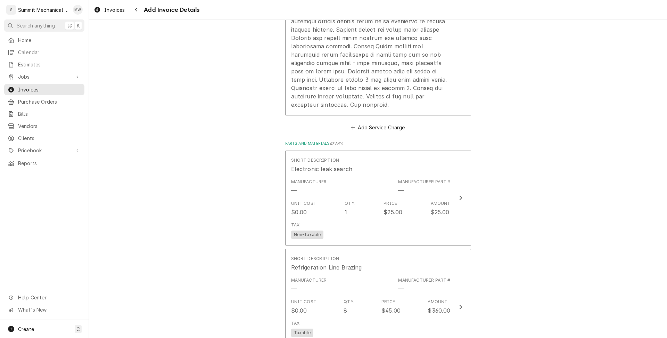
scroll to position [1899, 0]
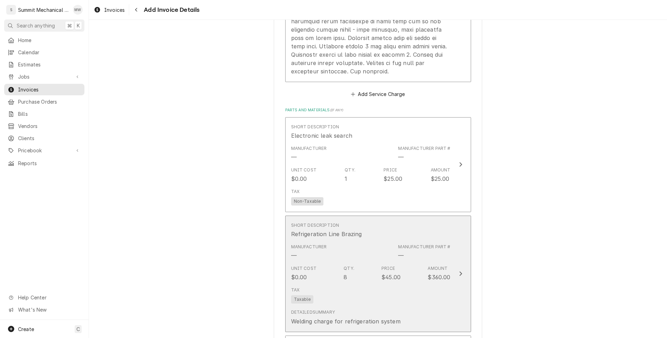
click at [337, 241] on div "Manufacturer — Manufacturer Part # —" at bounding box center [371, 252] width 160 height 22
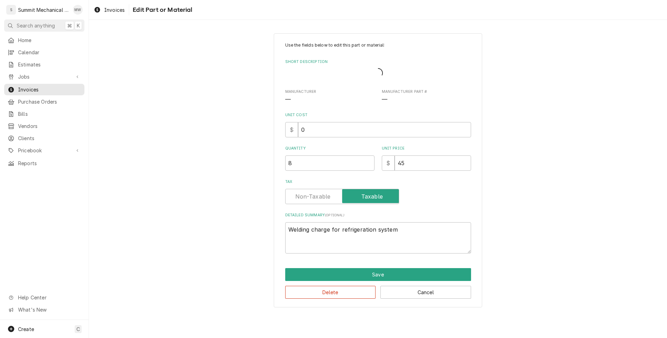
type textarea "x"
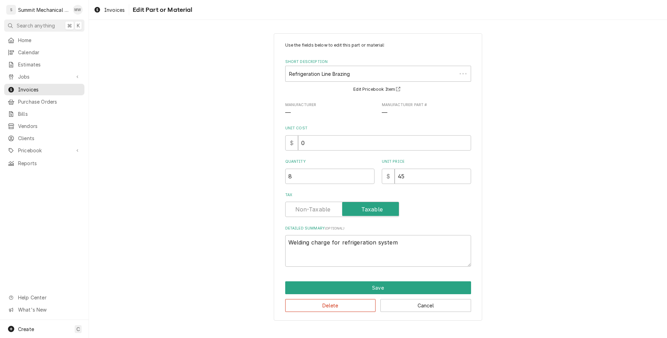
click at [315, 200] on div "Tax" at bounding box center [378, 204] width 186 height 25
click at [315, 210] on label "Tax" at bounding box center [342, 209] width 114 height 15
click at [315, 210] on input "Tax" at bounding box center [342, 209] width 108 height 15
checkbox input "false"
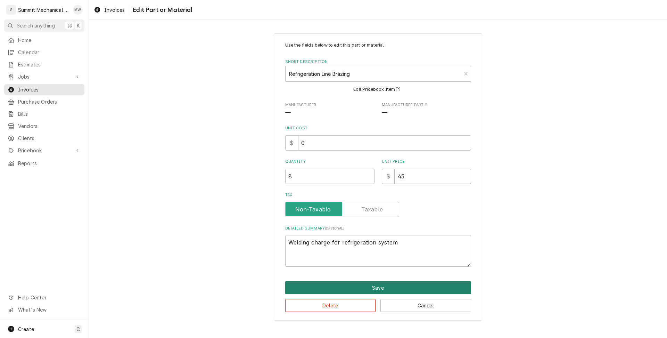
click at [355, 292] on button "Save" at bounding box center [378, 287] width 186 height 13
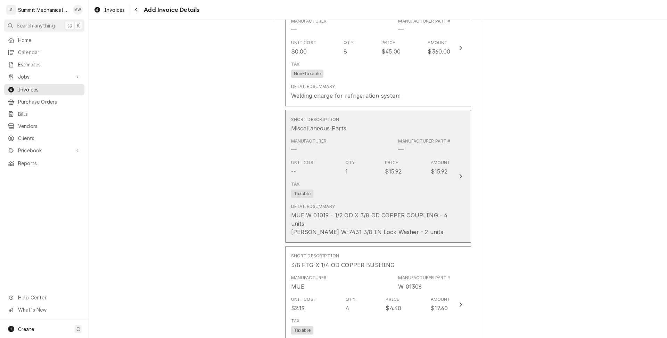
scroll to position [2132, 0]
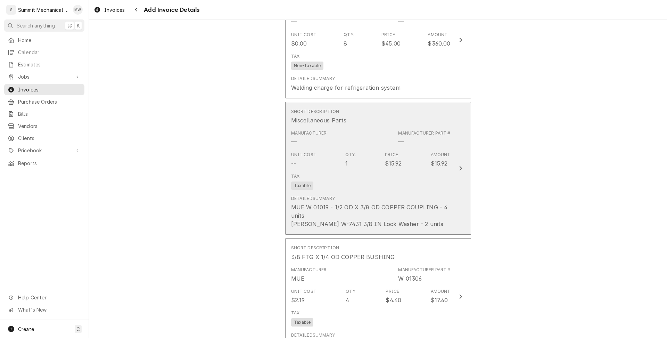
click at [328, 173] on div "Tax Taxable" at bounding box center [371, 181] width 160 height 22
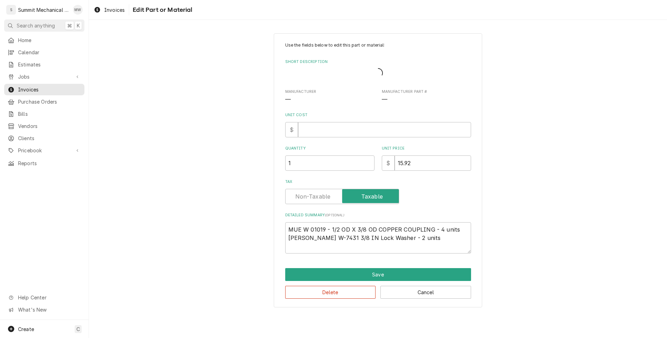
type textarea "x"
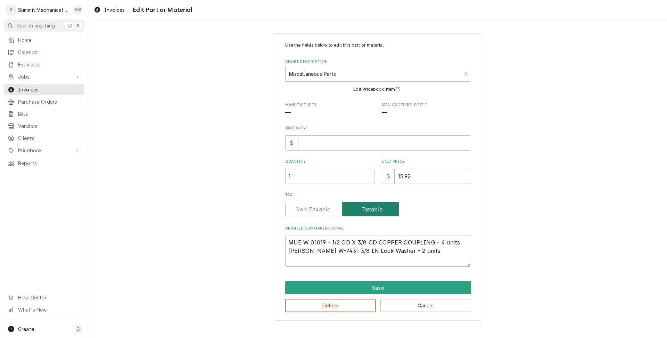
click at [317, 217] on input "Tax" at bounding box center [342, 209] width 108 height 15
checkbox input "false"
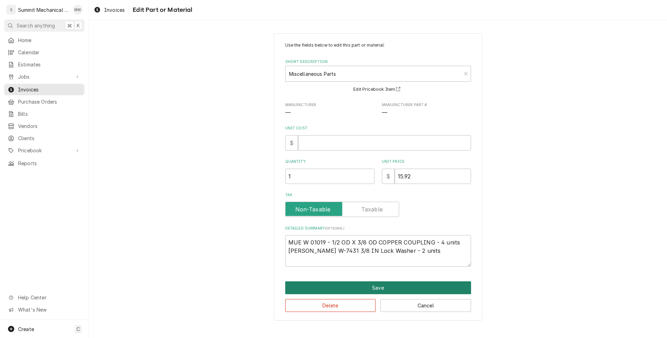
click at [354, 283] on button "Save" at bounding box center [378, 287] width 186 height 13
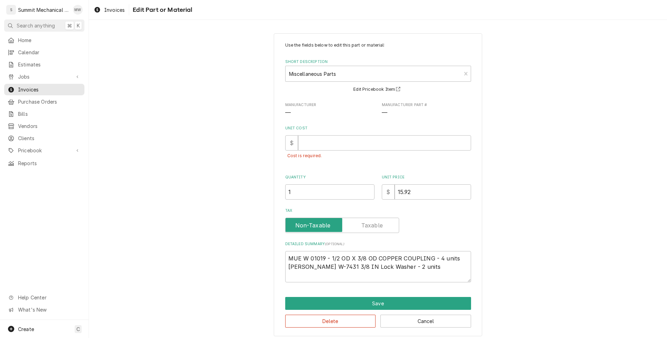
scroll to position [4, 0]
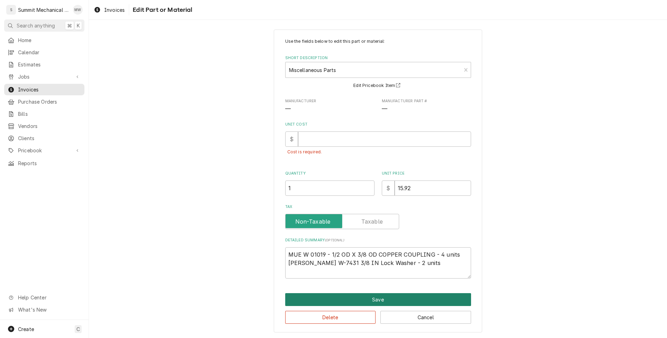
click at [356, 297] on button "Save" at bounding box center [378, 299] width 186 height 13
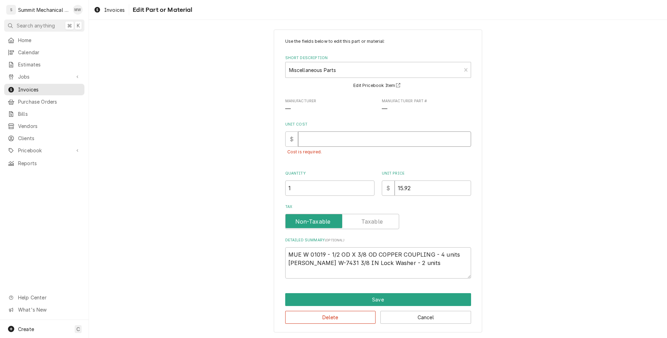
click at [330, 144] on input "Unit Cost" at bounding box center [384, 138] width 173 height 15
type textarea "x"
type input "1"
type textarea "x"
type input "15"
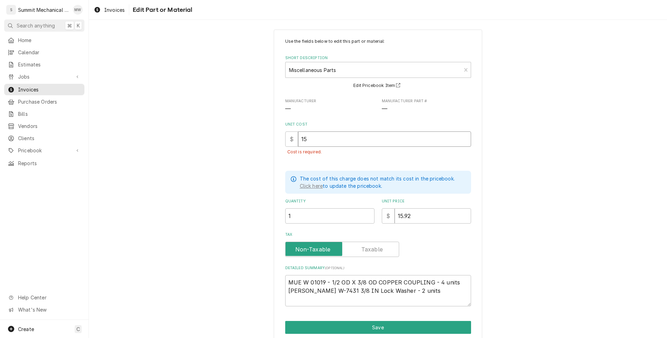
type textarea "x"
type input "15.9"
type textarea "x"
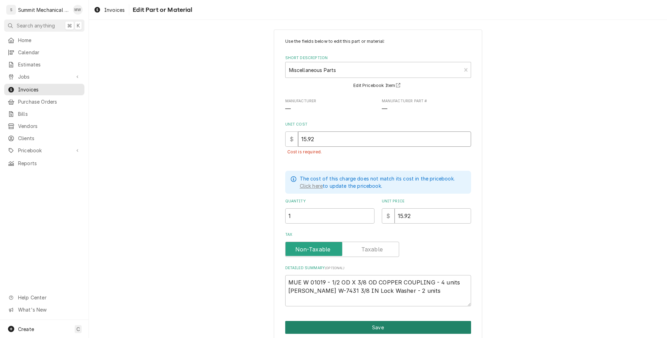
type input "15.92"
click at [354, 329] on button "Save" at bounding box center [378, 327] width 186 height 13
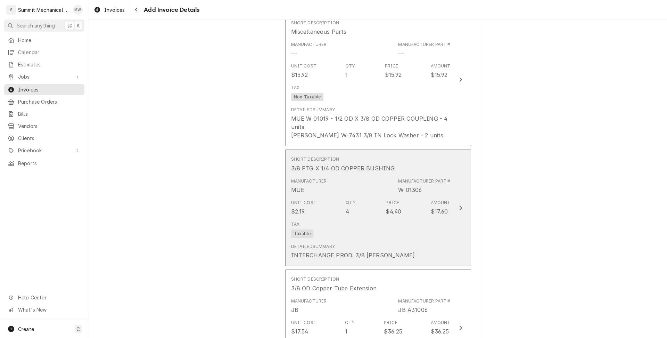
scroll to position [2217, 0]
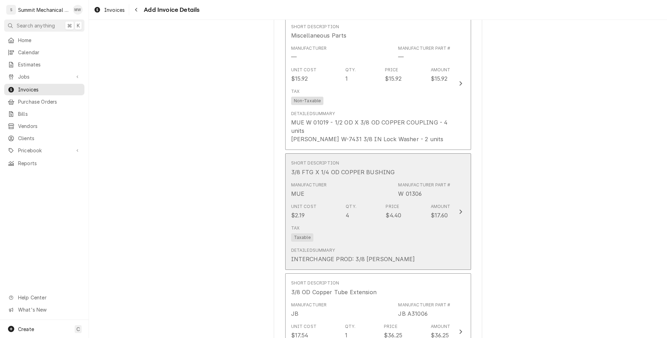
click at [343, 201] on div "Unit Cost $2.19 Qty. 4 Price $4.40 Amount $17.60" at bounding box center [371, 212] width 160 height 22
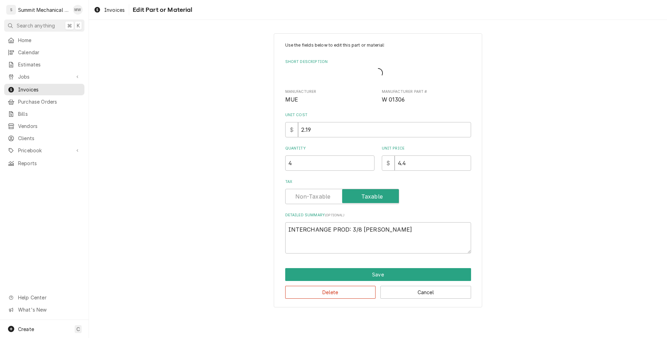
type textarea "x"
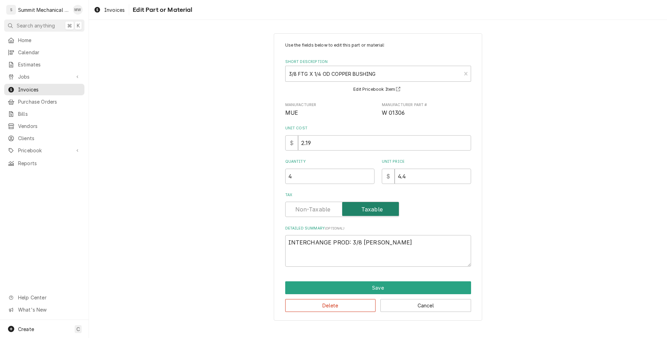
click at [323, 215] on input "Tax" at bounding box center [342, 209] width 108 height 15
checkbox input "false"
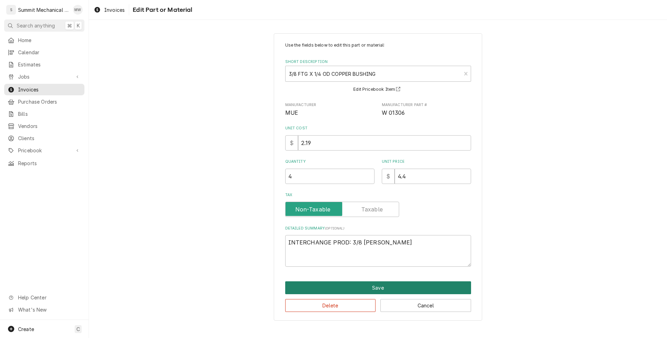
click at [367, 285] on button "Save" at bounding box center [378, 287] width 186 height 13
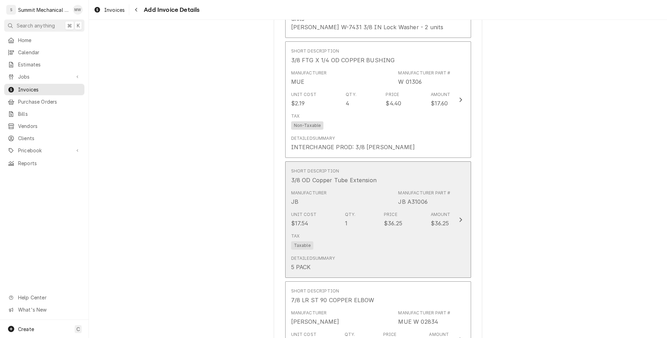
scroll to position [2337, 0]
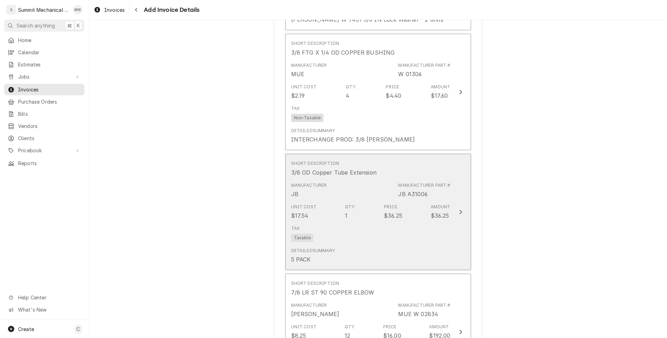
click at [344, 245] on div "Detailed Summary 5 PACK" at bounding box center [371, 256] width 160 height 22
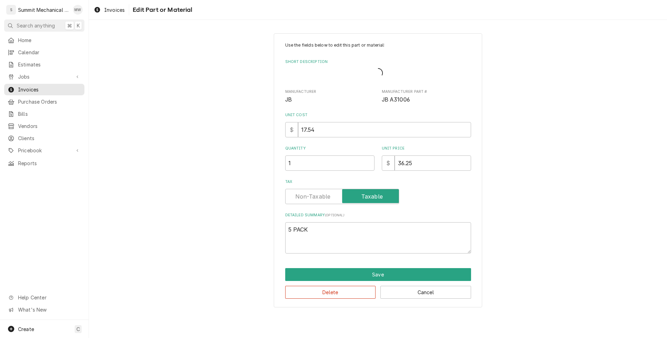
type textarea "x"
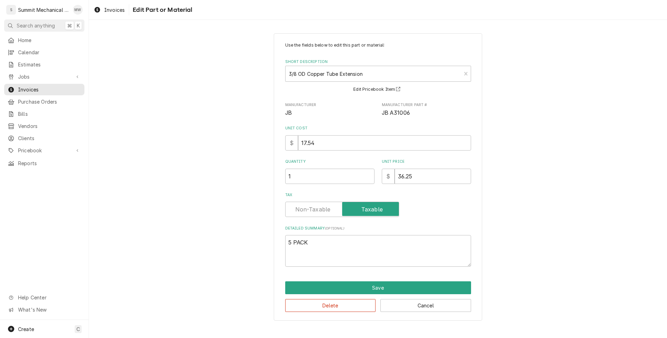
click at [322, 207] on label "Tax" at bounding box center [342, 209] width 114 height 15
click at [322, 207] on input "Tax" at bounding box center [342, 209] width 108 height 15
checkbox input "false"
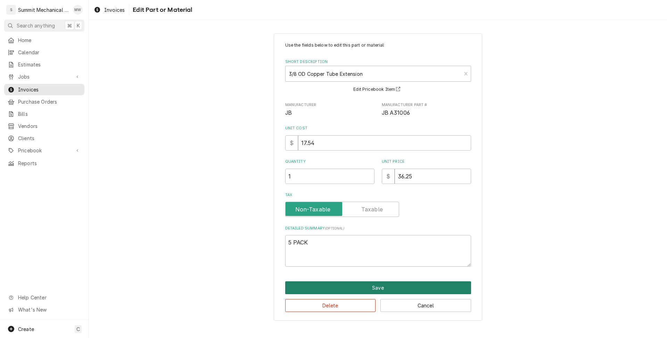
click at [363, 283] on button "Save" at bounding box center [378, 287] width 186 height 13
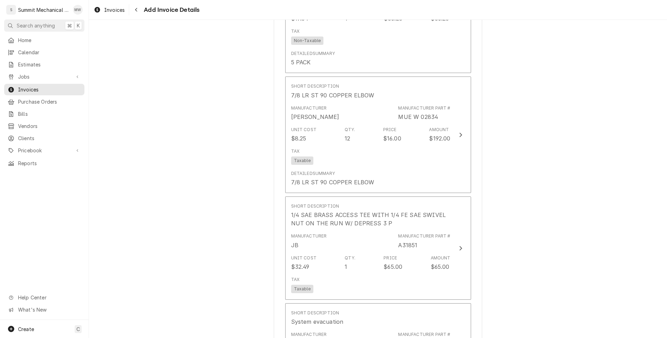
scroll to position [2549, 0]
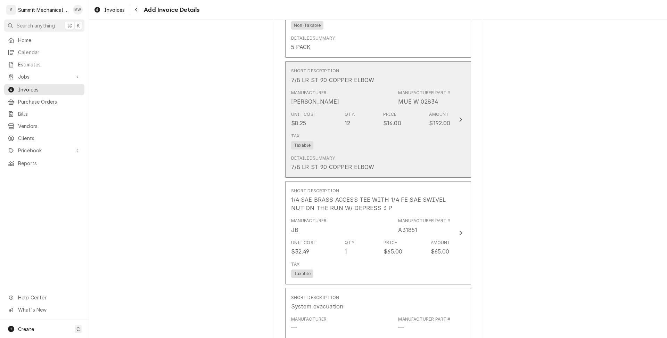
click at [329, 155] on div "Detailed Summary" at bounding box center [313, 158] width 44 height 6
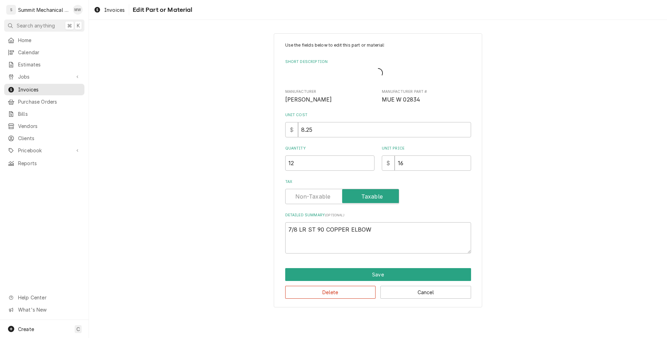
type textarea "x"
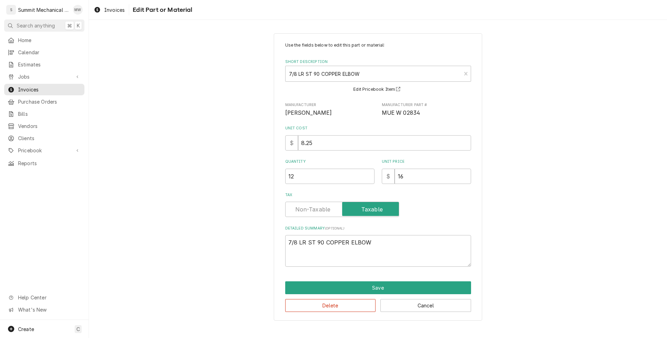
click at [324, 211] on label "Tax" at bounding box center [342, 209] width 114 height 15
click at [324, 211] on input "Tax" at bounding box center [342, 209] width 108 height 15
checkbox input "false"
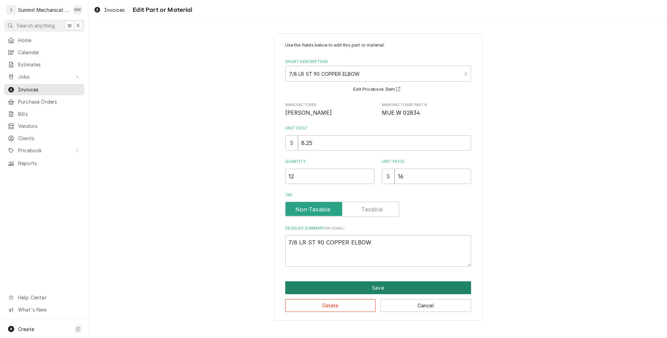
click at [362, 287] on button "Save" at bounding box center [378, 287] width 186 height 13
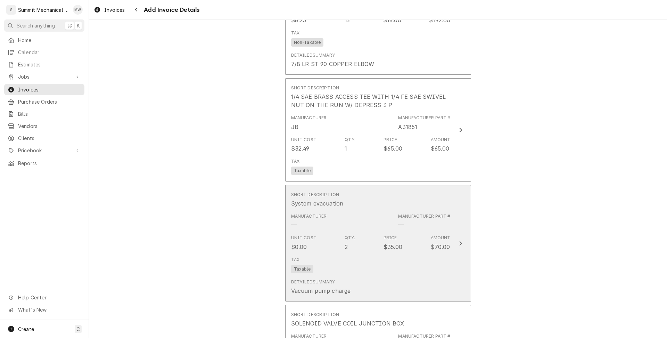
scroll to position [2690, 0]
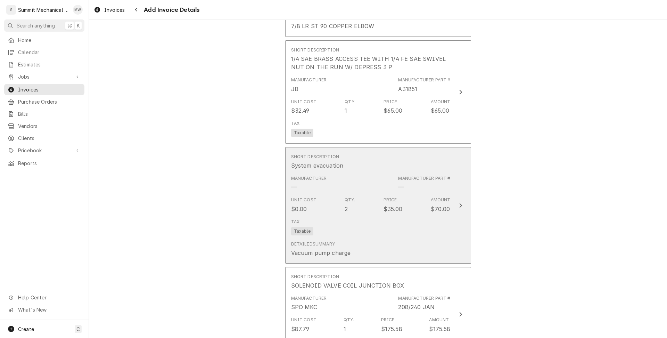
click at [333, 194] on div "Unit Cost $0.00 Qty. 2 Price $35.00 Amount $70.00" at bounding box center [371, 205] width 160 height 22
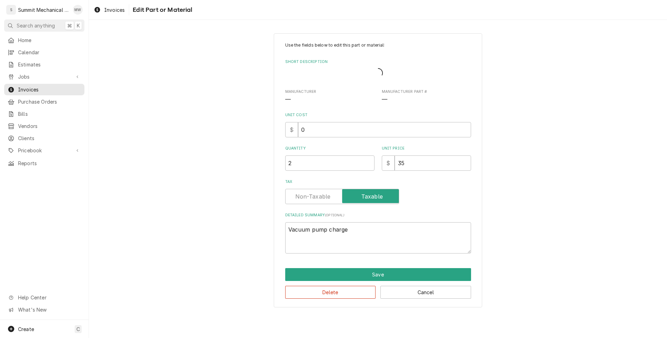
type textarea "x"
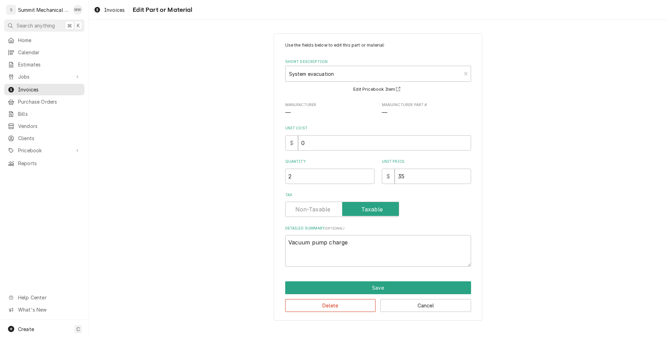
click at [320, 207] on label "Tax" at bounding box center [342, 209] width 114 height 15
click at [320, 207] on input "Tax" at bounding box center [342, 209] width 108 height 15
checkbox input "false"
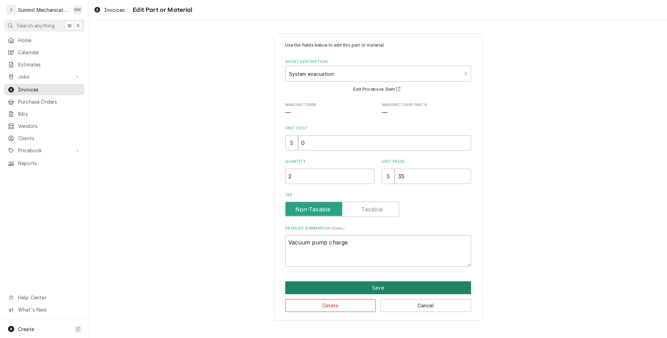
click at [360, 282] on button "Save" at bounding box center [378, 287] width 186 height 13
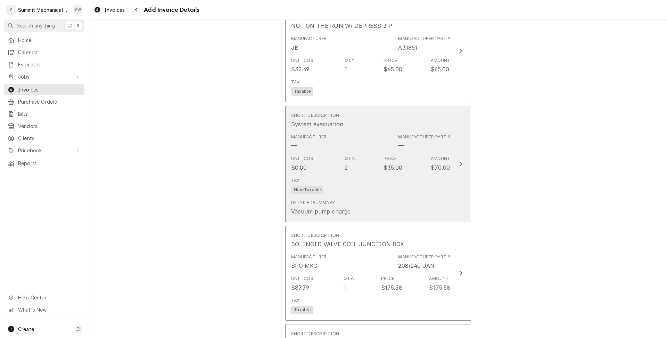
scroll to position [2732, 0]
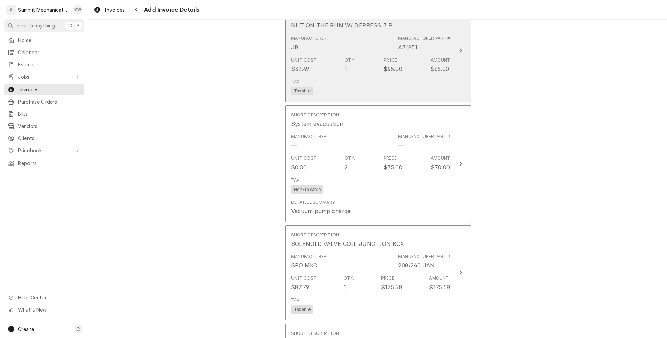
click at [324, 77] on div "Tax Taxable" at bounding box center [371, 87] width 160 height 22
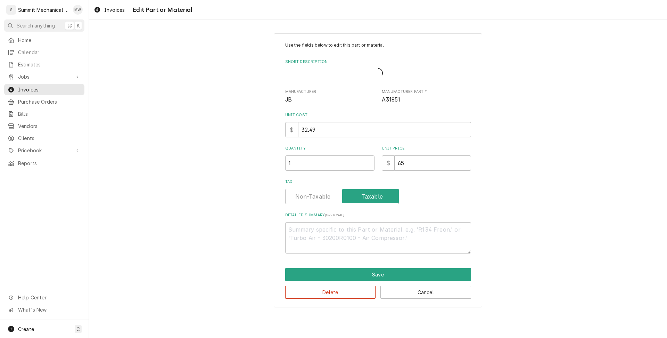
type textarea "x"
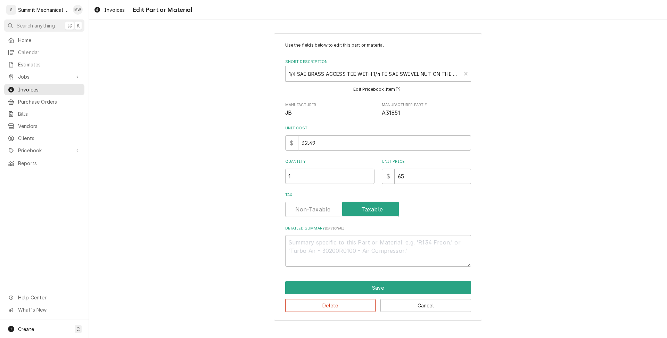
click at [319, 211] on label "Tax" at bounding box center [342, 209] width 114 height 15
click at [319, 211] on input "Tax" at bounding box center [342, 209] width 108 height 15
checkbox input "false"
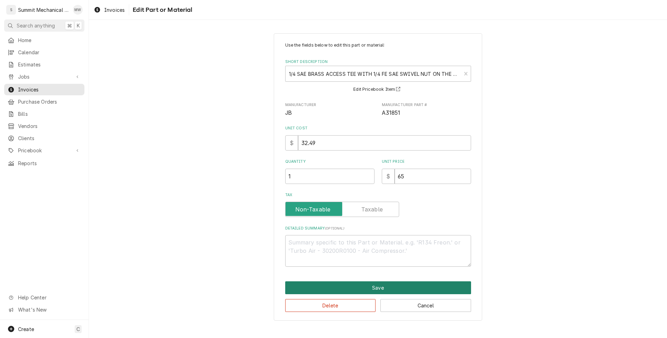
click at [354, 283] on button "Save" at bounding box center [378, 287] width 186 height 13
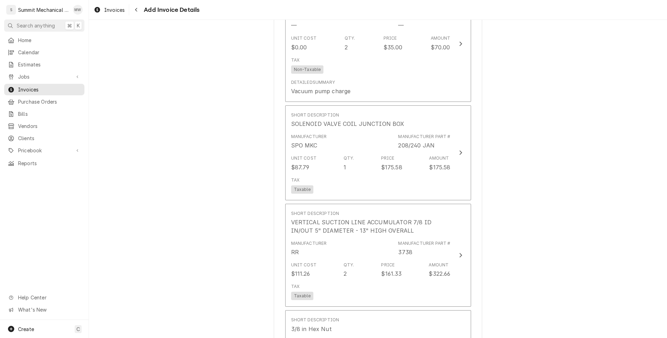
scroll to position [2895, 0]
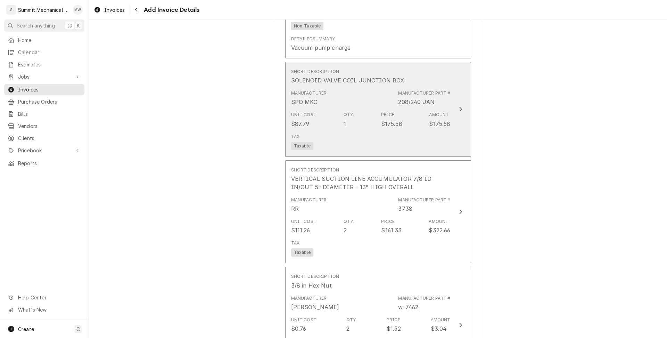
click at [324, 131] on div "Tax Taxable" at bounding box center [371, 142] width 160 height 22
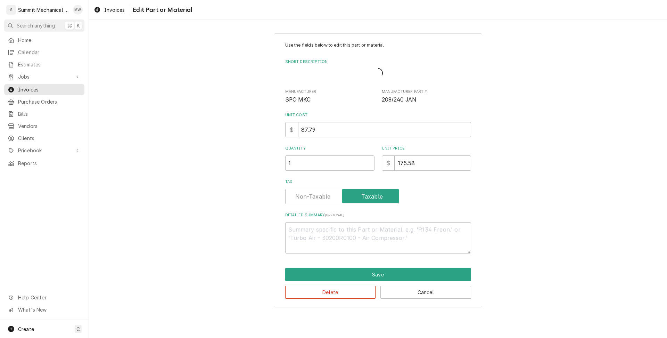
type textarea "x"
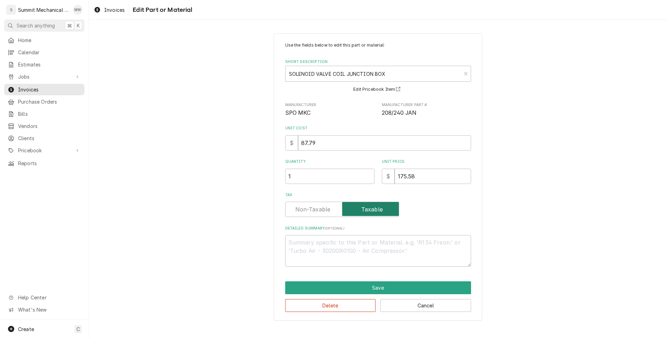
click at [324, 214] on input "Tax" at bounding box center [342, 209] width 108 height 15
checkbox input "false"
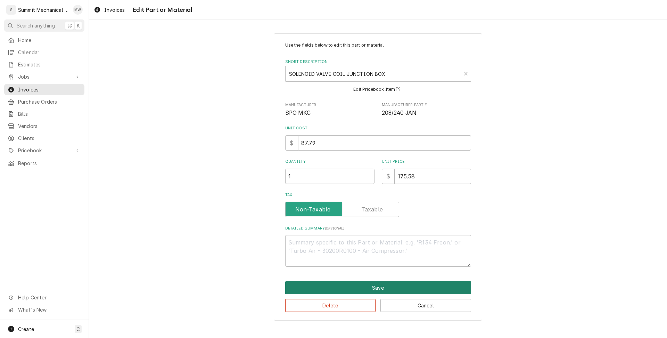
click at [361, 282] on button "Save" at bounding box center [378, 287] width 186 height 13
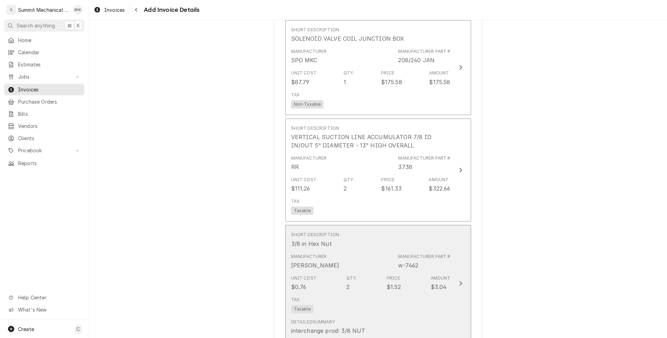
click at [361, 294] on div "Tax Taxable" at bounding box center [371, 305] width 160 height 22
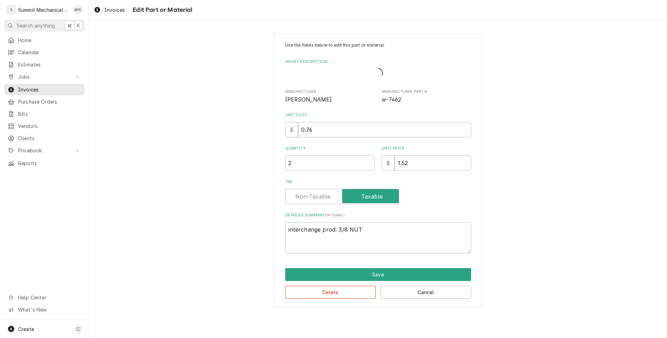
type textarea "x"
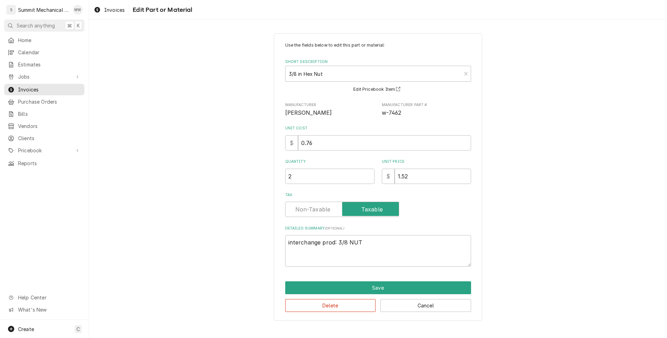
click at [328, 209] on label "Tax" at bounding box center [342, 209] width 114 height 15
click at [328, 209] on input "Tax" at bounding box center [342, 209] width 108 height 15
checkbox input "false"
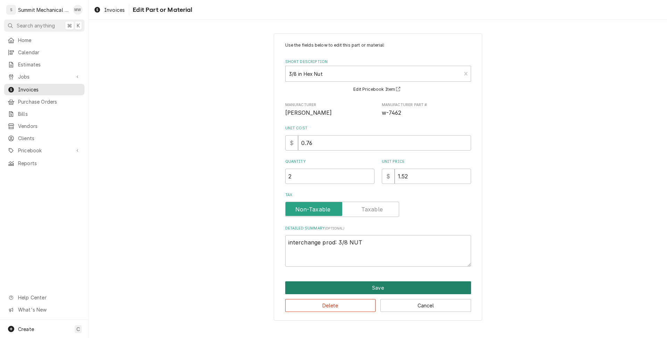
click at [365, 287] on button "Save" at bounding box center [378, 287] width 186 height 13
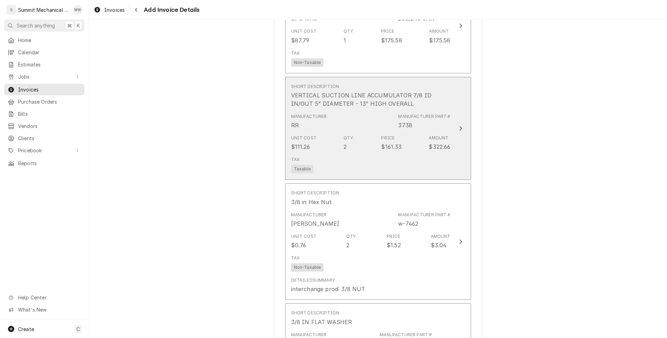
click at [320, 154] on div "Tax Taxable" at bounding box center [371, 165] width 160 height 22
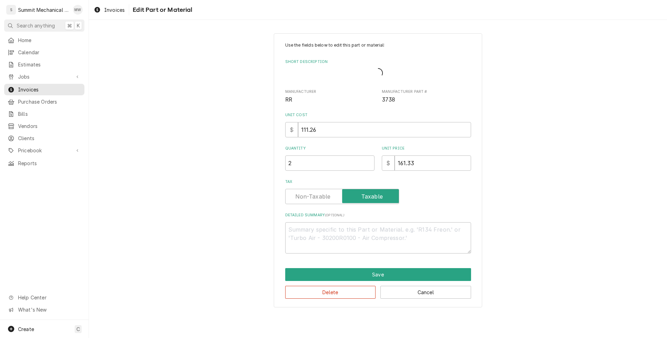
type textarea "x"
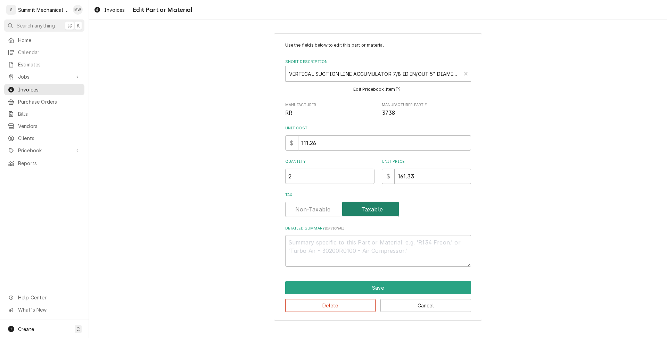
click at [325, 204] on input "Tax" at bounding box center [342, 209] width 108 height 15
checkbox input "false"
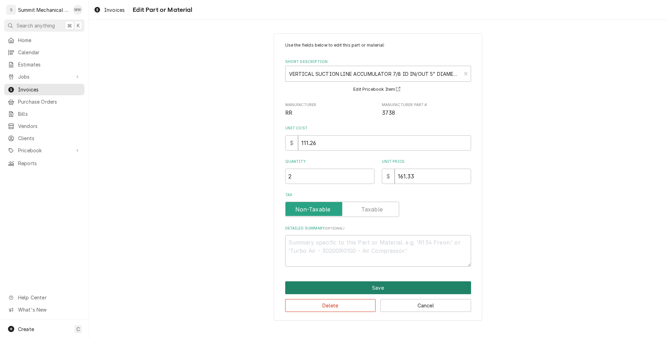
click at [367, 283] on button "Save" at bounding box center [378, 287] width 186 height 13
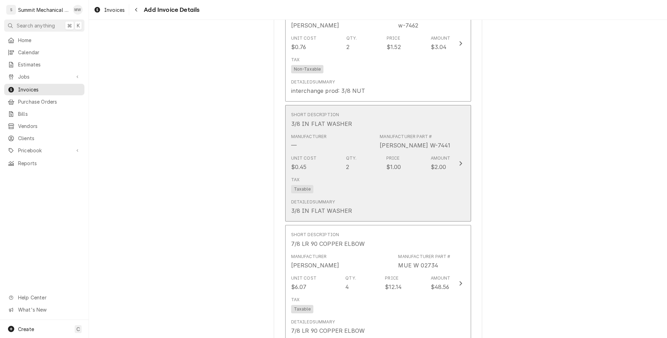
click at [336, 174] on div "Tax Taxable" at bounding box center [371, 185] width 160 height 22
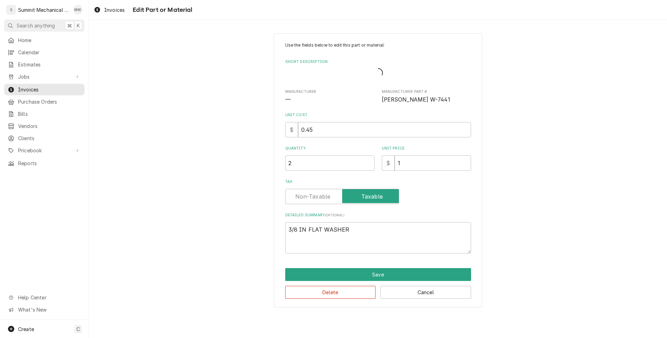
type textarea "x"
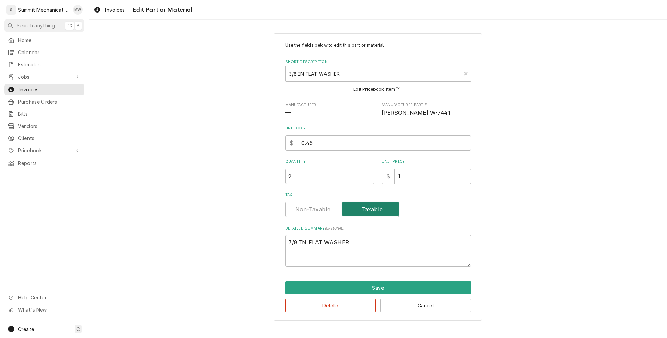
click at [326, 216] on input "Tax" at bounding box center [342, 209] width 108 height 15
checkbox input "false"
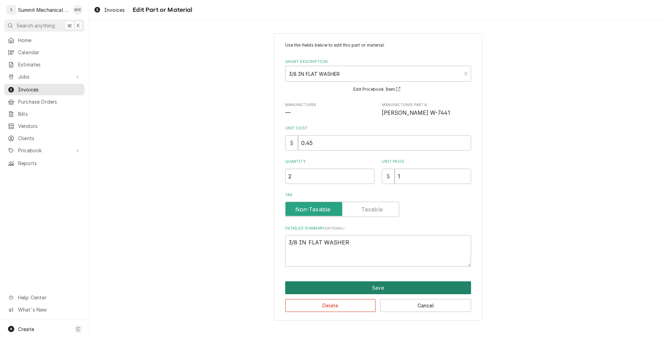
click at [362, 286] on button "Save" at bounding box center [378, 287] width 186 height 13
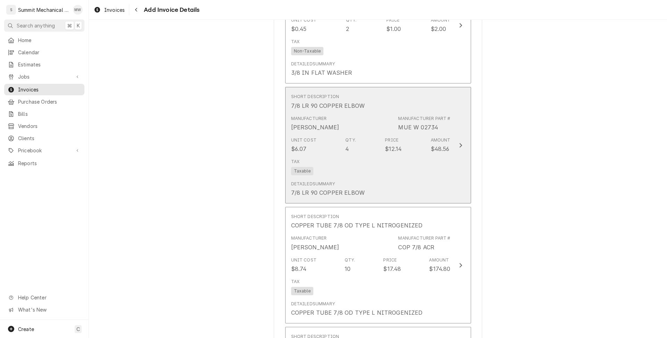
click at [329, 178] on div "Detailed Summary 7/8 LR 90 COPPER ELBOW" at bounding box center [371, 189] width 160 height 22
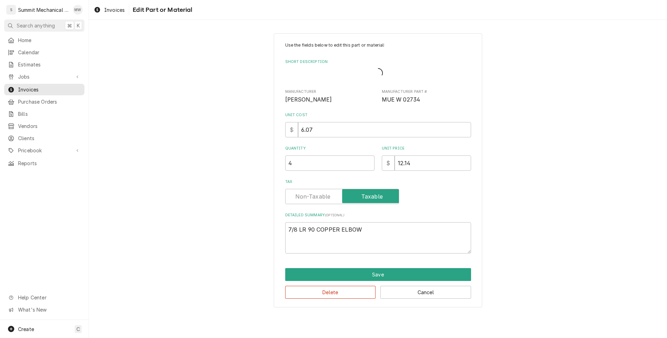
type textarea "x"
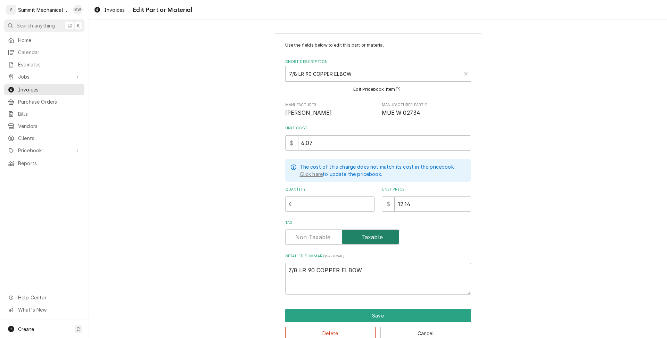
click at [330, 238] on input "Tax" at bounding box center [342, 236] width 108 height 15
checkbox input "false"
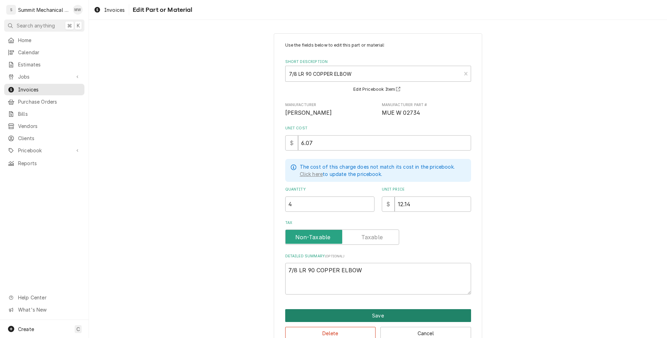
click at [367, 314] on button "Save" at bounding box center [378, 315] width 186 height 13
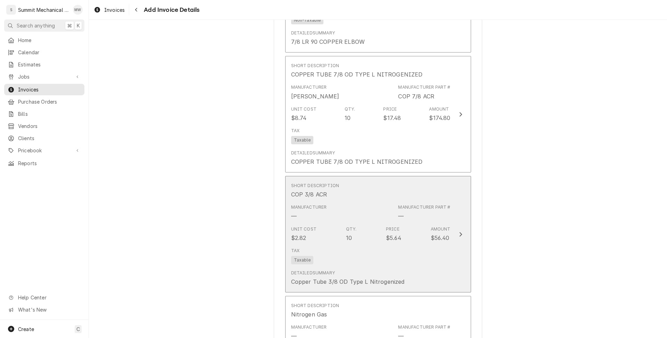
click at [335, 202] on div "Manufacturer — Manufacturer Part # —" at bounding box center [371, 212] width 160 height 22
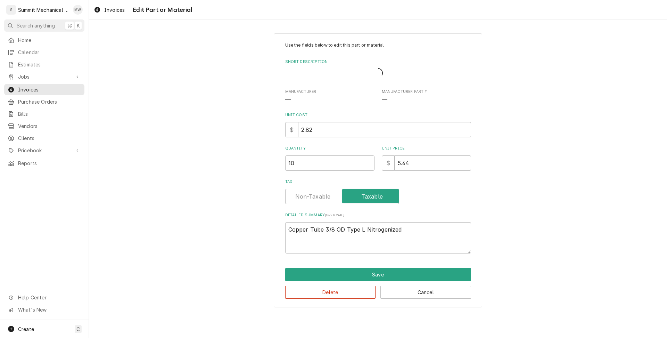
type textarea "x"
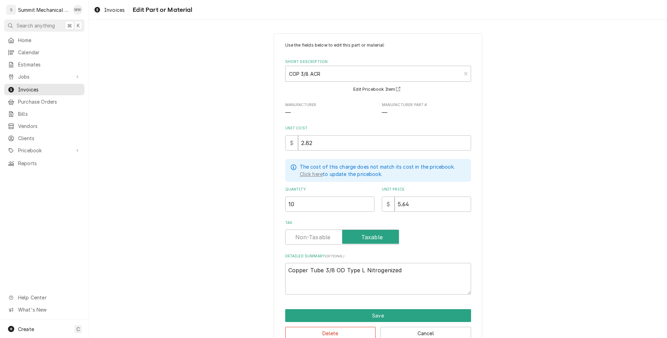
click at [327, 228] on div "Tax" at bounding box center [378, 232] width 186 height 25
click at [328, 241] on input "Tax" at bounding box center [342, 236] width 108 height 15
checkbox input "false"
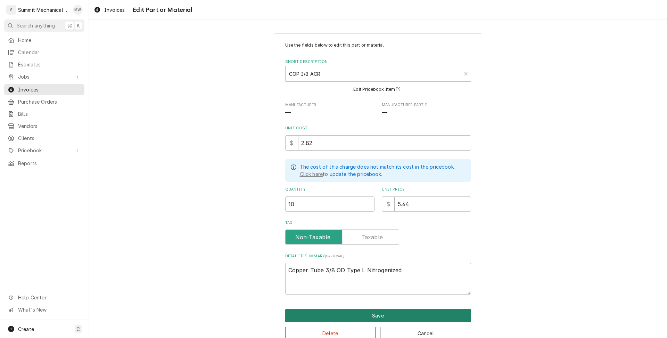
click at [369, 309] on button "Save" at bounding box center [378, 315] width 186 height 13
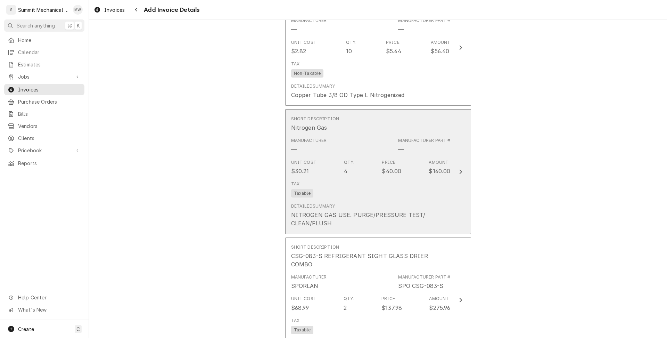
click at [336, 178] on div "Tax Taxable" at bounding box center [371, 189] width 160 height 22
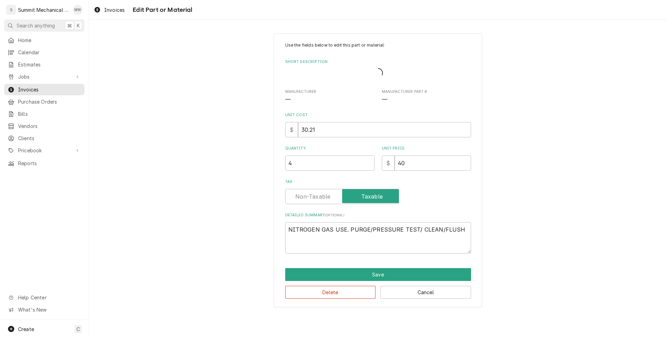
type textarea "x"
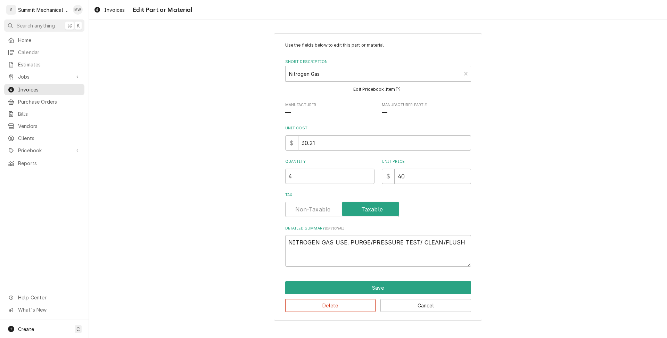
click at [323, 210] on label "Tax" at bounding box center [342, 209] width 114 height 15
click at [323, 210] on input "Tax" at bounding box center [342, 209] width 108 height 15
checkbox input "false"
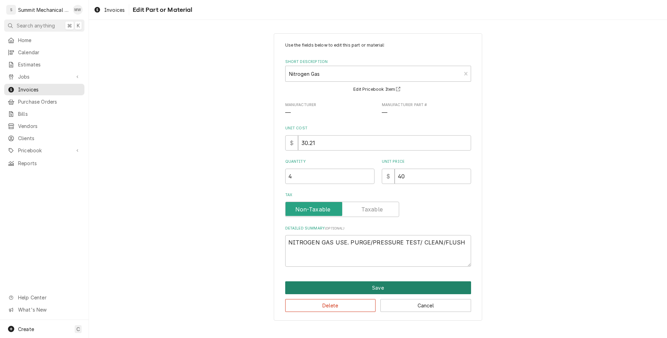
click at [370, 284] on button "Save" at bounding box center [378, 287] width 186 height 13
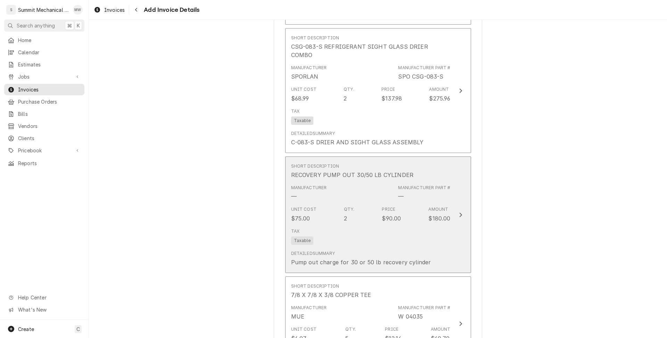
click at [349, 206] on div "Qty. 2" at bounding box center [349, 214] width 11 height 16
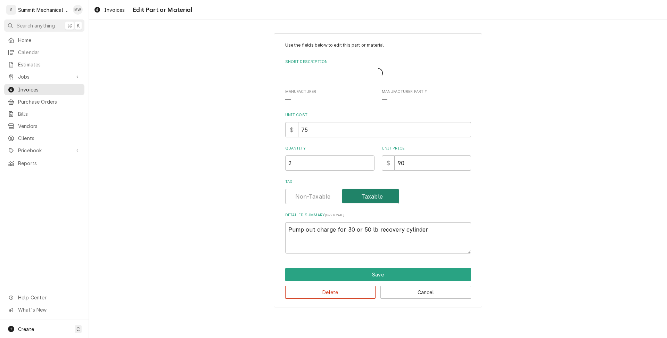
type textarea "x"
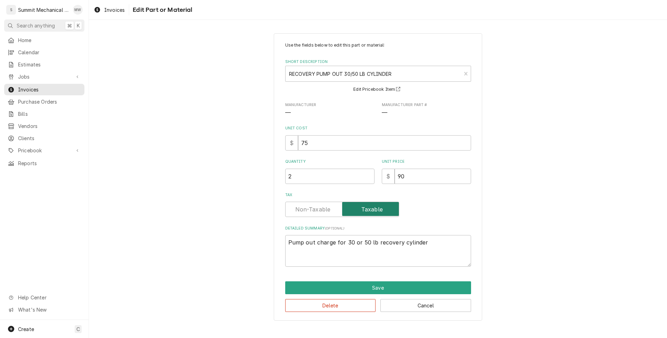
click at [332, 215] on input "Tax" at bounding box center [342, 209] width 108 height 15
checkbox input "false"
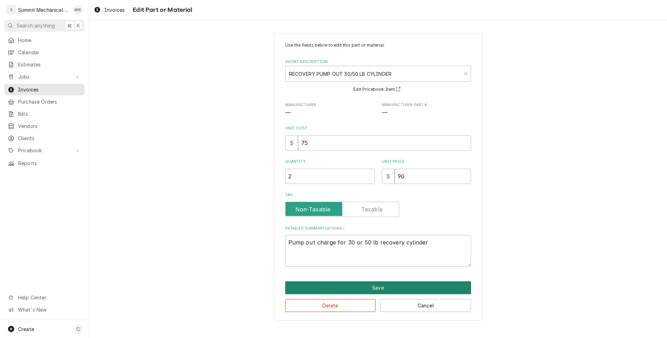
click at [367, 289] on button "Save" at bounding box center [378, 287] width 186 height 13
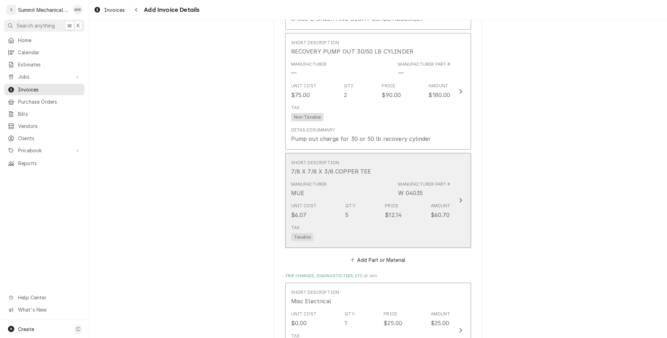
click at [342, 200] on div "Unit Cost $6.07 Qty. 5 Price $12.14 Amount $60.70" at bounding box center [371, 211] width 160 height 22
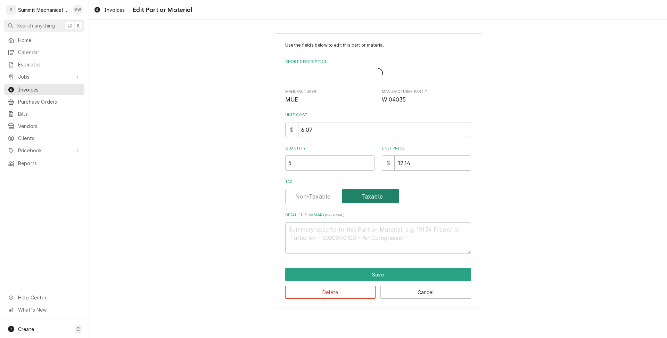
type textarea "x"
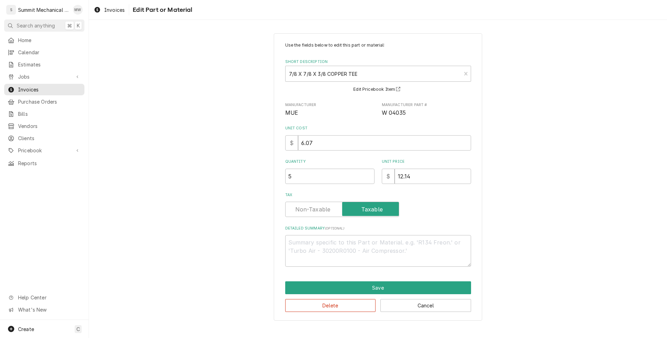
click at [324, 213] on label "Tax" at bounding box center [342, 209] width 114 height 15
click at [324, 213] on input "Tax" at bounding box center [342, 209] width 108 height 15
checkbox input "false"
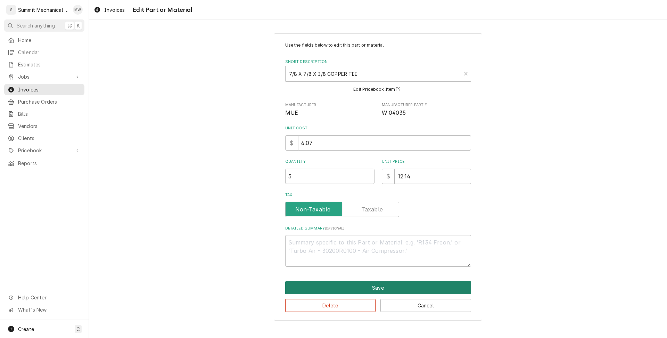
click at [361, 285] on button "Save" at bounding box center [378, 287] width 186 height 13
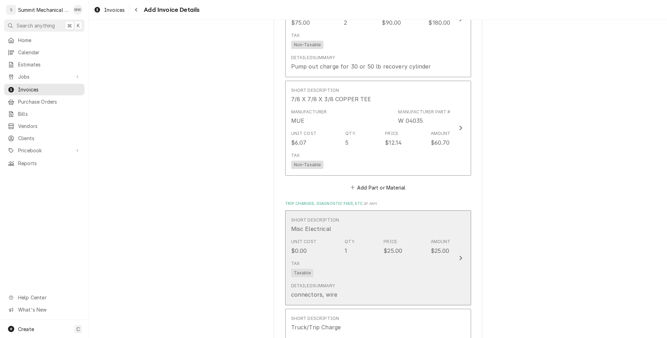
click at [349, 258] on div "Tax Taxable" at bounding box center [371, 269] width 160 height 22
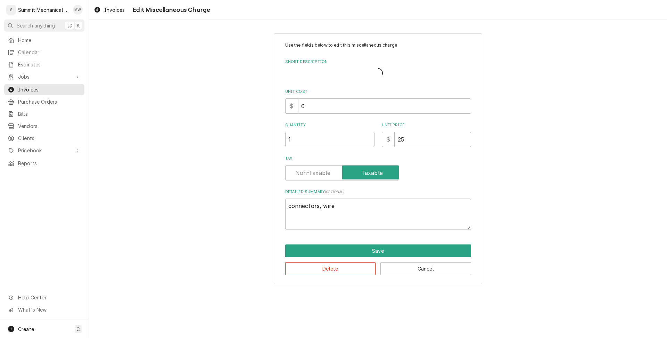
type textarea "x"
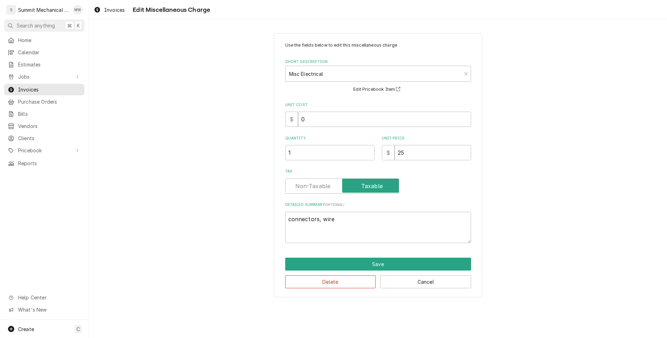
click at [316, 184] on label "Tax" at bounding box center [342, 185] width 114 height 15
click at [316, 184] on input "Tax" at bounding box center [342, 185] width 108 height 15
checkbox input "false"
click at [356, 254] on div "Use the fields below to edit this miscellaneous charge Short Description Misc E…" at bounding box center [378, 165] width 209 height 264
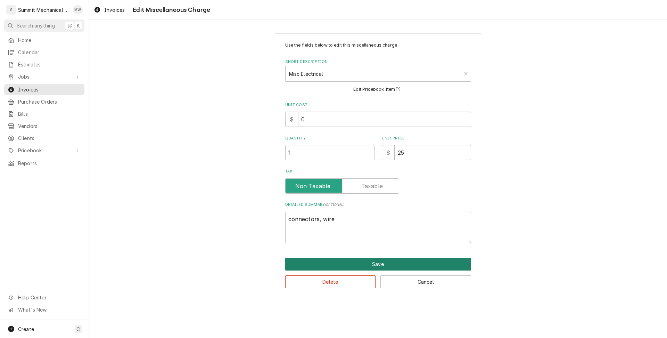
click at [356, 261] on button "Save" at bounding box center [378, 264] width 186 height 13
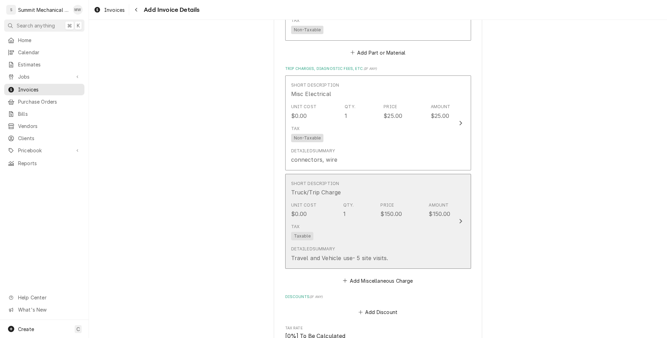
click at [329, 199] on div "Unit Cost $0.00 Qty. 1 Price $150.00 Amount $150.00" at bounding box center [371, 210] width 160 height 22
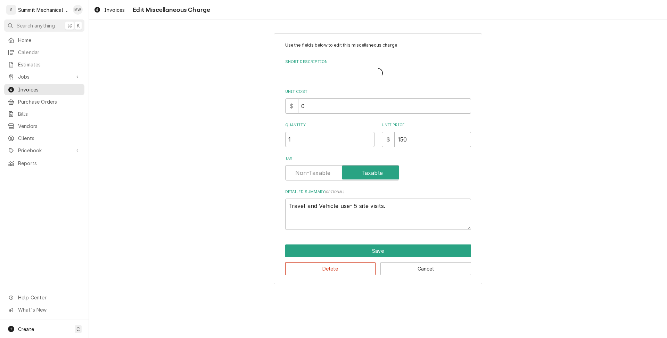
type textarea "x"
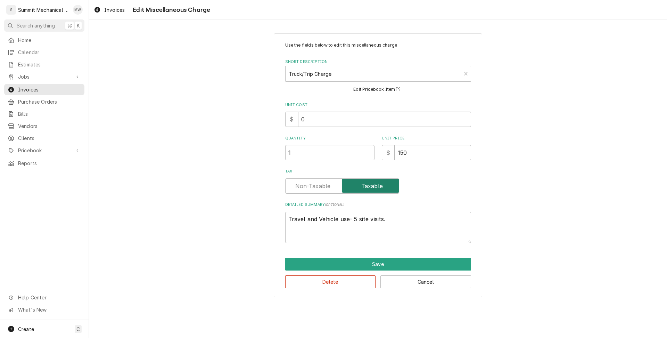
click at [316, 193] on input "Tax" at bounding box center [342, 185] width 108 height 15
checkbox input "false"
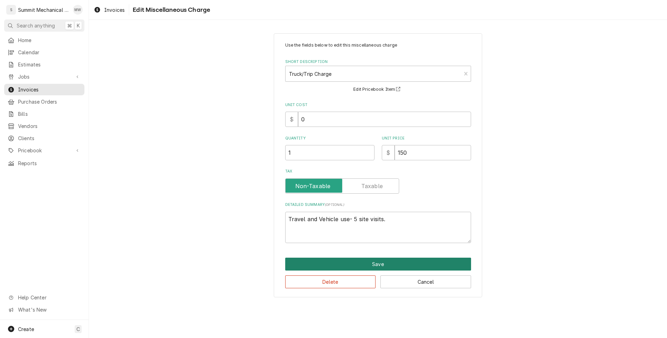
click at [360, 262] on button "Save" at bounding box center [378, 264] width 186 height 13
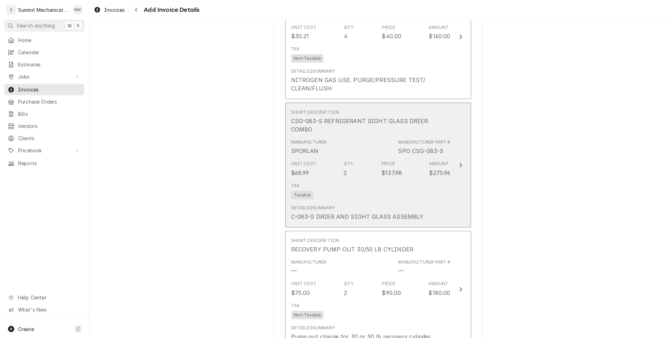
click at [342, 158] on div "Unit Cost $68.99 Qty. 2 Price $137.98 Amount $275.96" at bounding box center [371, 169] width 160 height 22
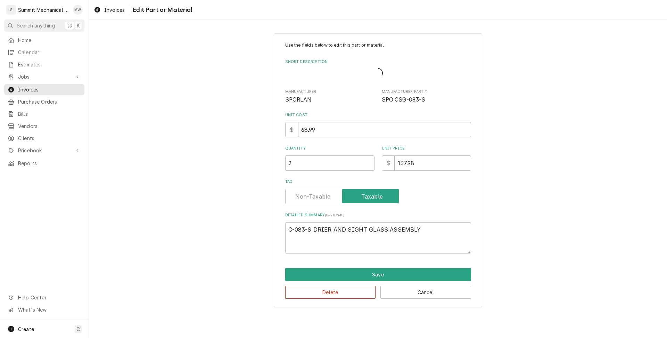
type textarea "x"
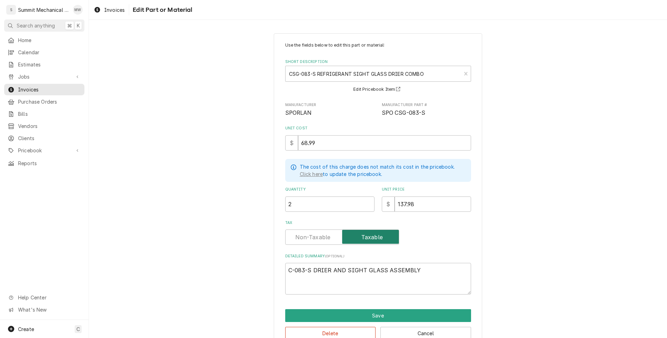
click at [333, 235] on input "Tax" at bounding box center [342, 236] width 108 height 15
checkbox input "false"
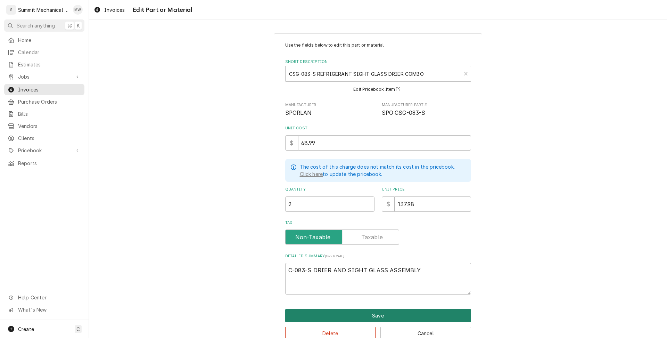
click at [366, 314] on button "Save" at bounding box center [378, 315] width 186 height 13
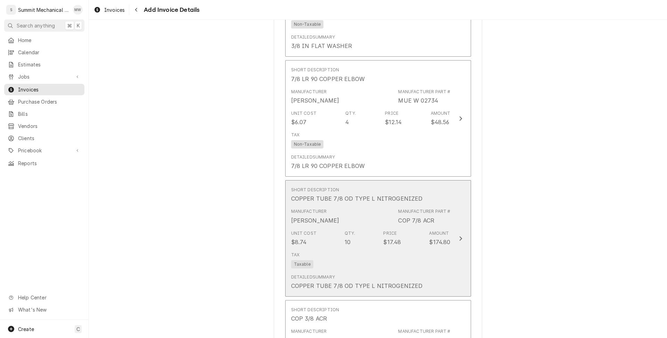
click at [338, 227] on div "Unit Cost $8.74 Qty. 10 Price $17.48 Amount $174.80" at bounding box center [371, 238] width 160 height 22
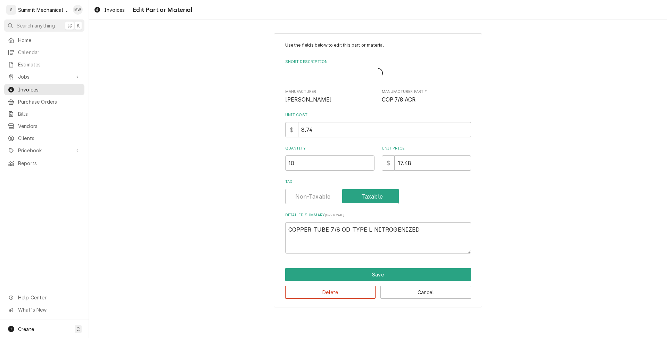
type textarea "x"
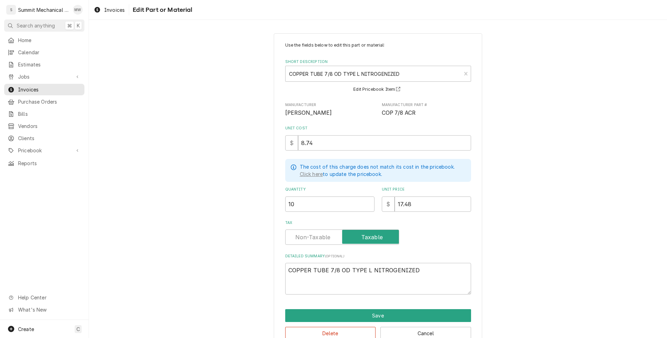
click at [324, 233] on label "Tax" at bounding box center [342, 236] width 114 height 15
click at [324, 233] on input "Tax" at bounding box center [342, 236] width 108 height 15
checkbox input "false"
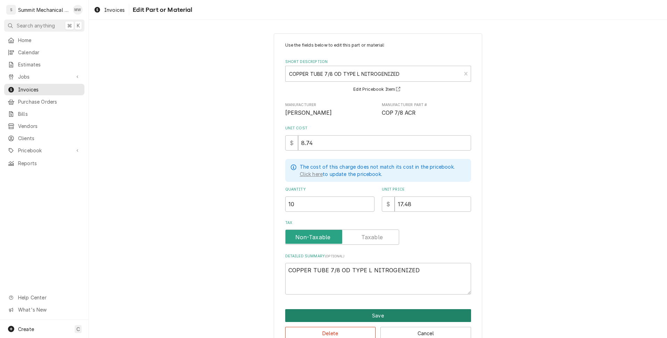
click at [360, 313] on button "Save" at bounding box center [378, 315] width 186 height 13
type textarea "x"
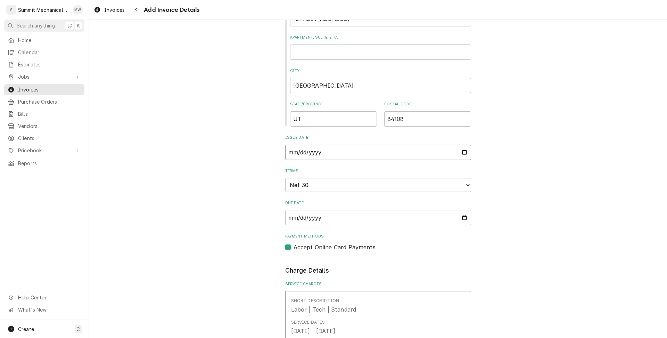
click at [465, 153] on input "2025-08-25" at bounding box center [378, 152] width 186 height 15
type input "2025-08-24"
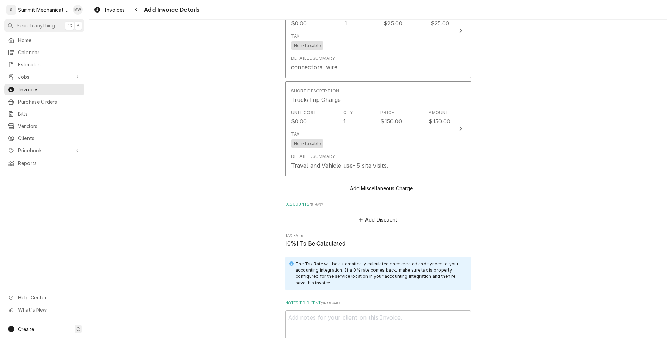
scroll to position [4436, 0]
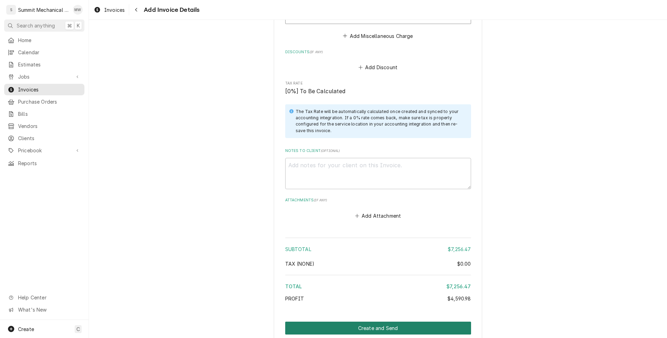
click at [378, 321] on button "Create and Send" at bounding box center [378, 327] width 186 height 13
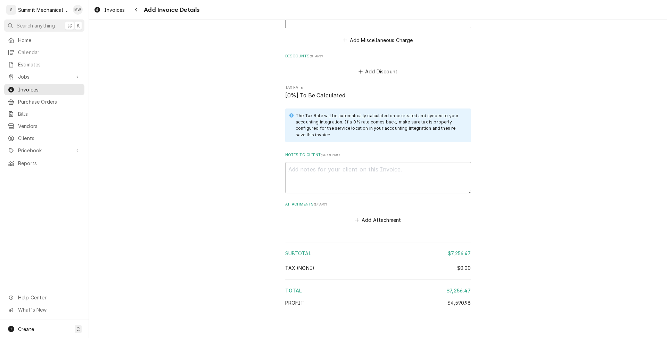
type textarea "x"
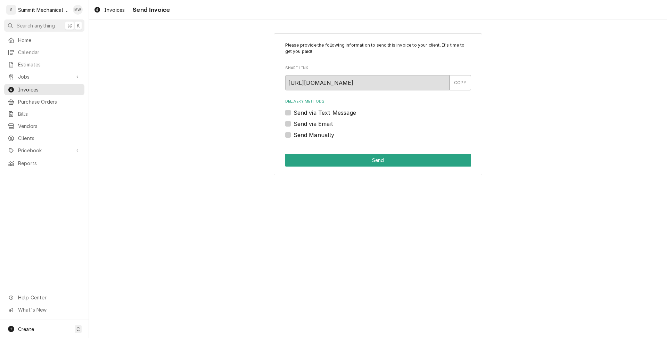
click at [294, 133] on label "Send Manually" at bounding box center [314, 135] width 41 height 8
click at [294, 133] on input "Send Manually" at bounding box center [387, 138] width 186 height 15
checkbox input "true"
click at [314, 155] on button "Send" at bounding box center [378, 160] width 186 height 13
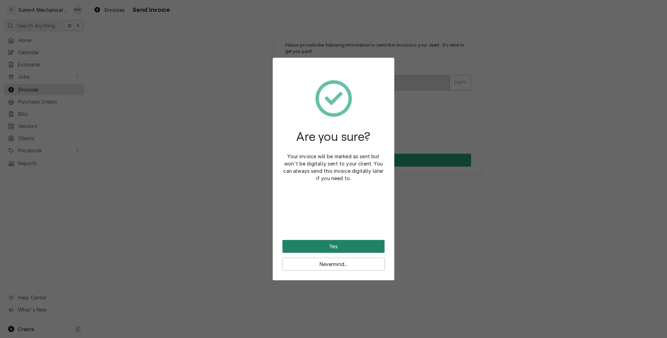
click at [338, 243] on button "Yes" at bounding box center [334, 246] width 102 height 13
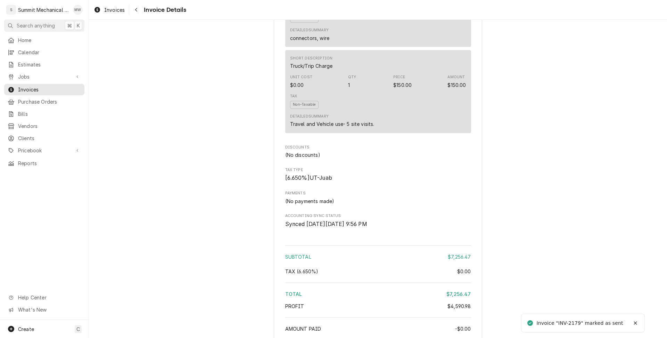
scroll to position [3501, 0]
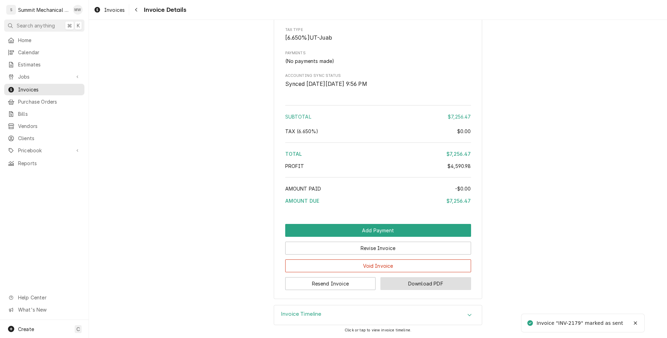
click at [415, 285] on button "Download PDF" at bounding box center [426, 283] width 91 height 13
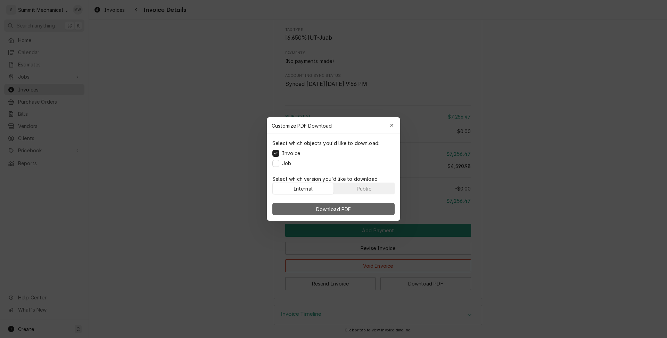
click at [331, 210] on span "Download PDF" at bounding box center [334, 208] width 38 height 7
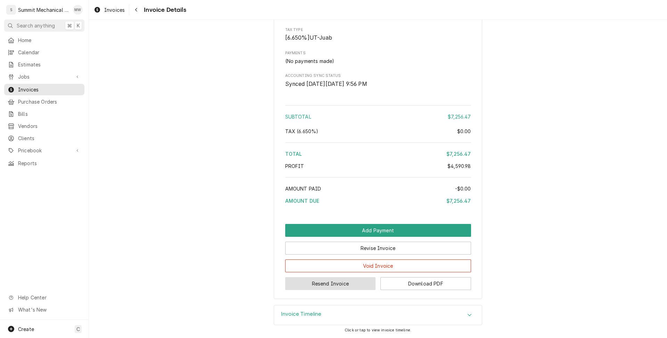
click at [352, 283] on button "Resend Invoice" at bounding box center [330, 283] width 91 height 13
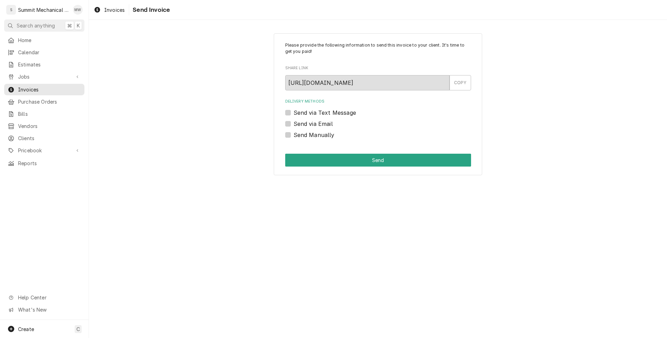
click at [297, 124] on label "Send via Email" at bounding box center [313, 124] width 39 height 8
click at [297, 124] on input "Send via Email" at bounding box center [387, 127] width 186 height 15
checkbox input "true"
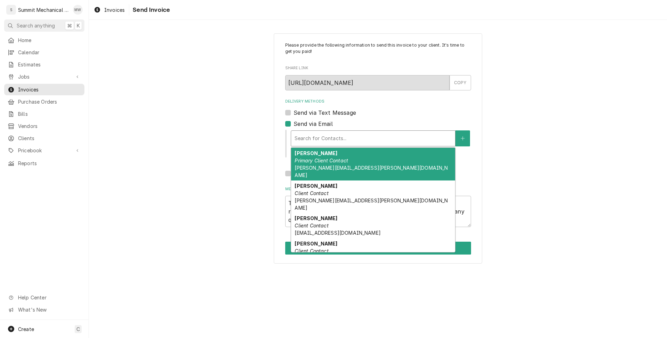
click at [319, 136] on div "Delivery Methods" at bounding box center [373, 138] width 157 height 13
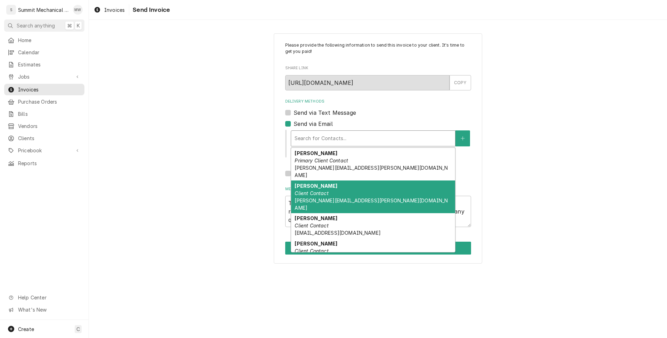
click at [313, 190] on em "Client Contact" at bounding box center [312, 193] width 34 height 6
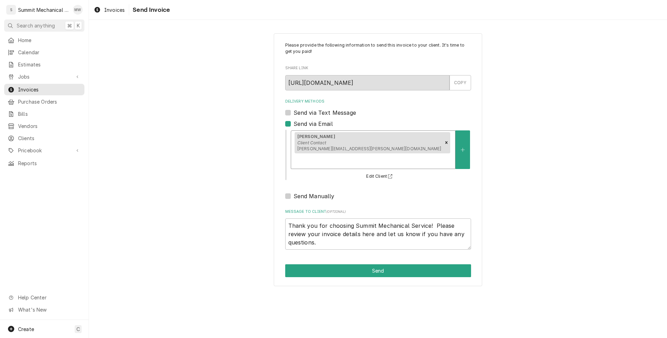
click at [376, 155] on div "Delivery Methods" at bounding box center [373, 161] width 157 height 13
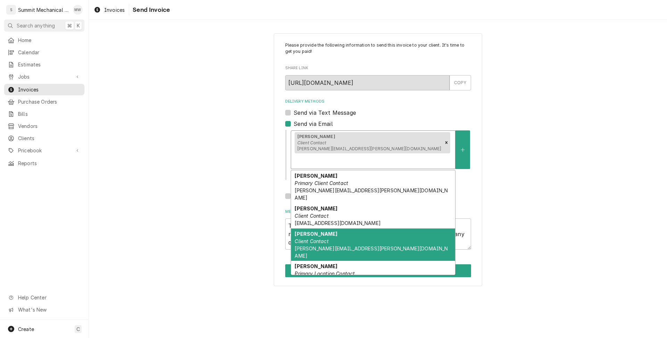
click at [357, 228] on div "Joseph Chidester Client Contact joseph.chidester@aruplab.com" at bounding box center [373, 244] width 164 height 33
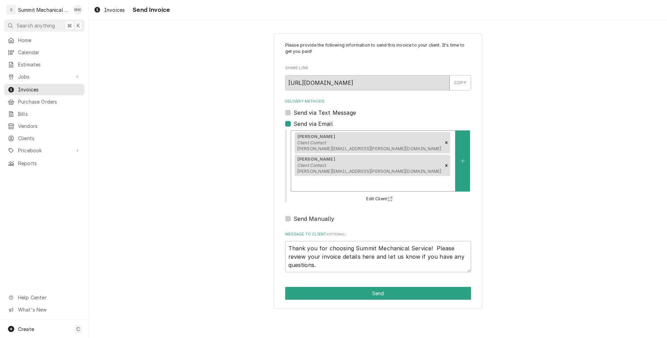
click at [445, 177] on div "Delivery Methods" at bounding box center [373, 183] width 157 height 13
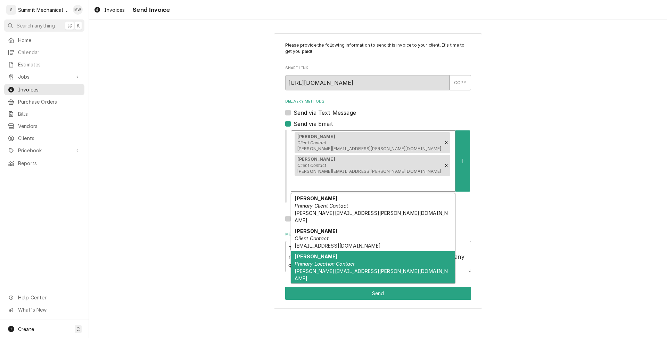
click at [395, 251] on div "Joseph Olvera Primary Location Contact jospeh.olvera@aurplab.com" at bounding box center [373, 267] width 164 height 33
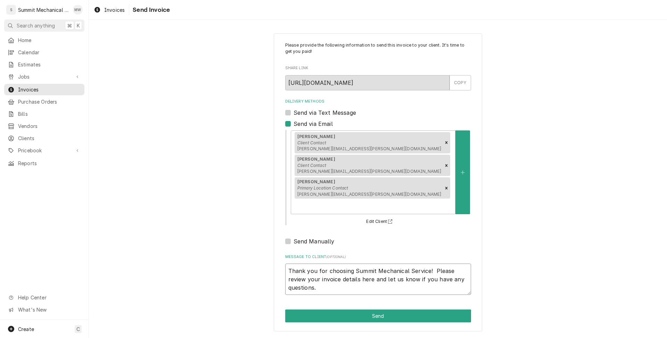
click at [288, 263] on textarea "Thank you for choosing Summit Mechanical Service! Please review your invoice de…" at bounding box center [378, 278] width 186 height 31
paste textarea "INV-2179"
type textarea "x"
type textarea "INV-2179Thank you for choosing Summit Mechanical Service! Please review your in…"
type textarea "x"
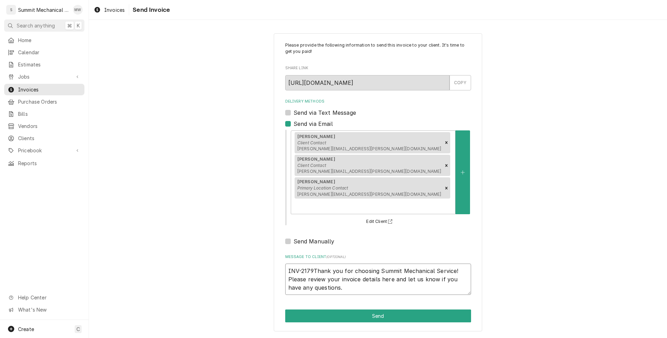
type textarea "INV-2179 Thank you for choosing Summit Mechanical Service! Please review your i…"
type textarea "x"
type textarea "INV-2179 JThank you for choosing Summit Mechanical Service! Please review your …"
type textarea "x"
type textarea "INV-2179 JoThank you for choosing Summit Mechanical Service! Please review your…"
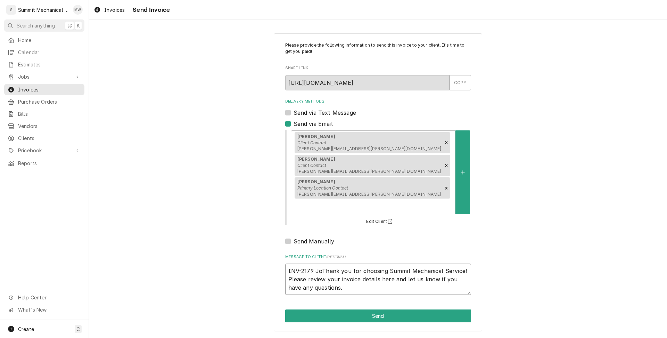
type textarea "x"
type textarea "INV-2179 JobThank you for choosing Summit Mechanical Service! Please review you…"
type textarea "x"
type textarea "INV-2179 Job Thank you for choosing Summit Mechanical Service! Please review yo…"
type textarea "x"
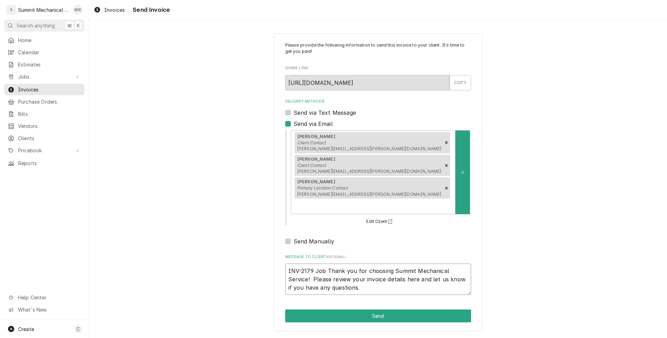
type textarea "INV-2179 JobThank you for choosing Summit Mechanical Service! Please review you…"
type textarea "x"
type textarea "INV-2179 Job-Thank you for choosing Summit Mechanical Service! Please review yo…"
type textarea "x"
type textarea "INV-2179 Job-1Thank you for choosing Summit Mechanical Service! Please review y…"
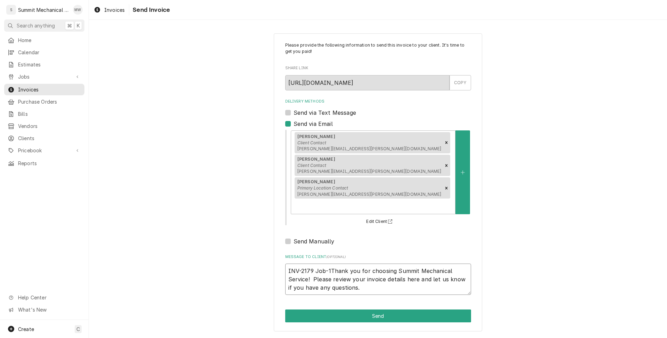
type textarea "x"
type textarea "INV-2179 Job-19Thank you for choosing Summit Mechanical Service! Please review …"
type textarea "x"
type textarea "INV-2179 Job-193Thank you for choosing Summit Mechanical Service! Please review…"
type textarea "x"
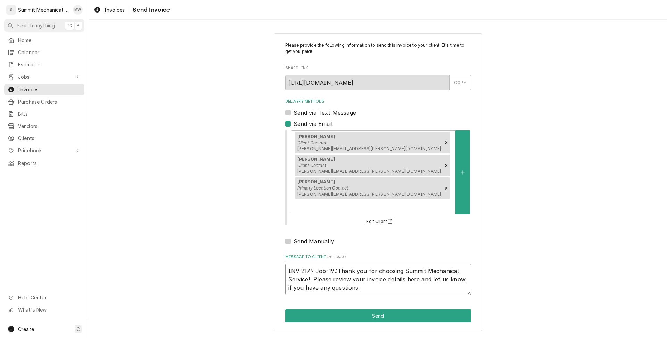
type textarea "INV-2179 Job-193 Thank you for choosing Summit Mechanical Service! Please revie…"
type textarea "x"
type textarea "INV-2179 Job-193 .Thank you for choosing Summit Mechanical Service! Please revi…"
type textarea "x"
click at [366, 263] on textarea "INV-2179 Job-193 . Thank you for choosing Summit Mechanical Service! Please rev…" at bounding box center [378, 278] width 186 height 31
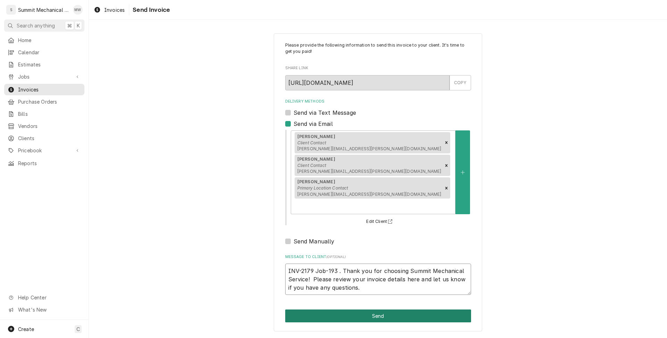
type textarea "INV-2179 Job-193 . Thank you for choosing Summit Mechanical Service! Please rev…"
click at [375, 309] on button "Send" at bounding box center [378, 315] width 186 height 13
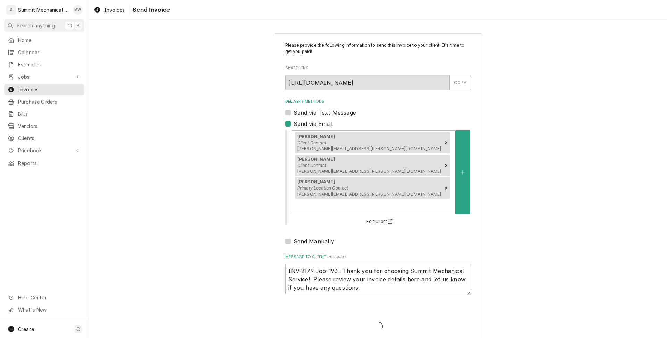
type textarea "x"
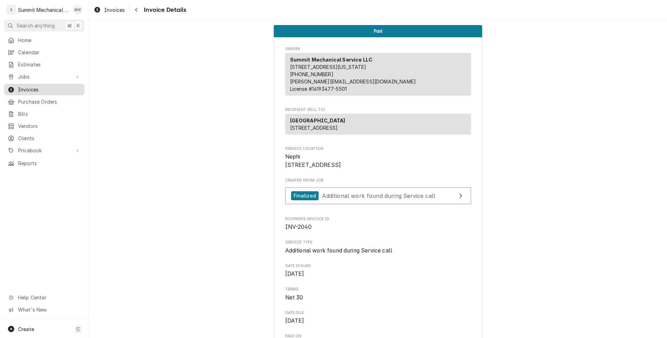
click at [32, 86] on span "Invoices" at bounding box center [49, 89] width 63 height 7
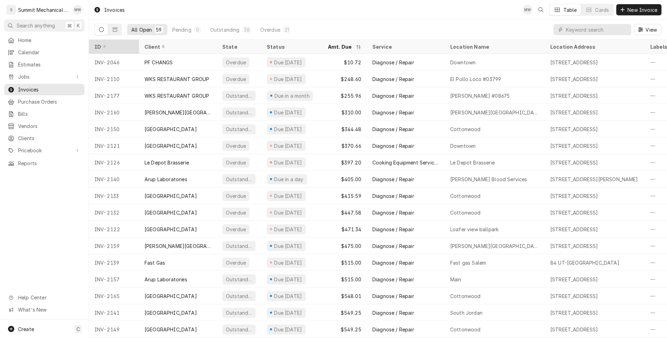
click at [127, 47] on div "ID" at bounding box center [114, 46] width 38 height 7
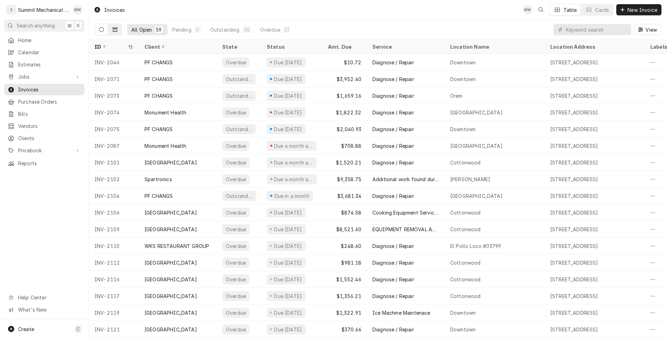
click at [114, 26] on button "Dynamic Content Wrapper" at bounding box center [114, 29] width 13 height 11
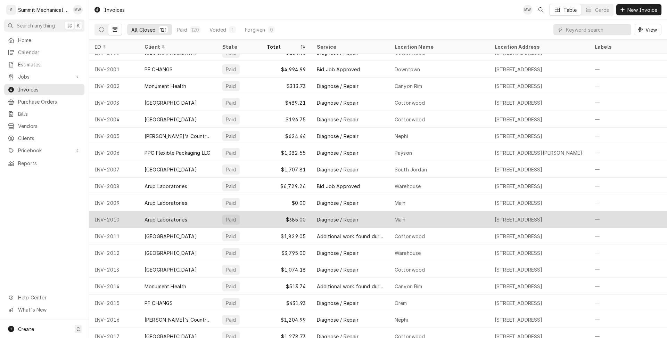
scroll to position [10, 0]
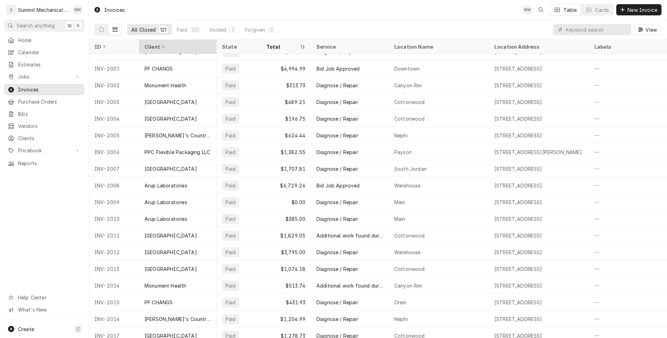
click at [181, 50] on div "Client" at bounding box center [177, 46] width 75 height 11
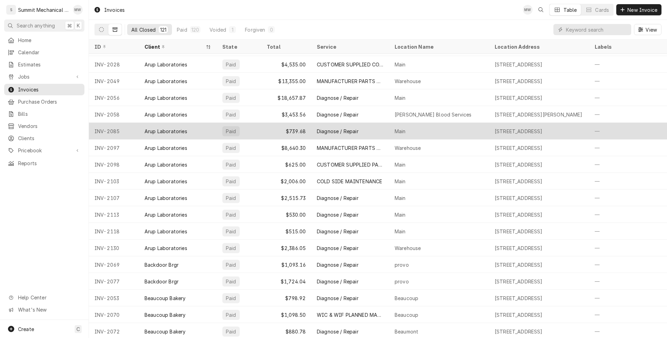
scroll to position [0, 0]
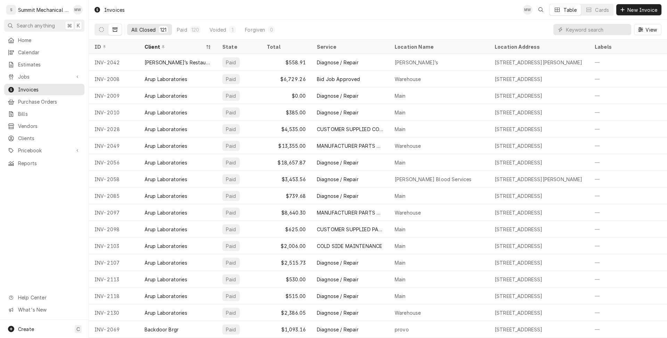
click at [136, 33] on button "All Closed 121" at bounding box center [149, 29] width 45 height 11
click at [101, 31] on icon "Dynamic Content Wrapper" at bounding box center [101, 29] width 5 height 5
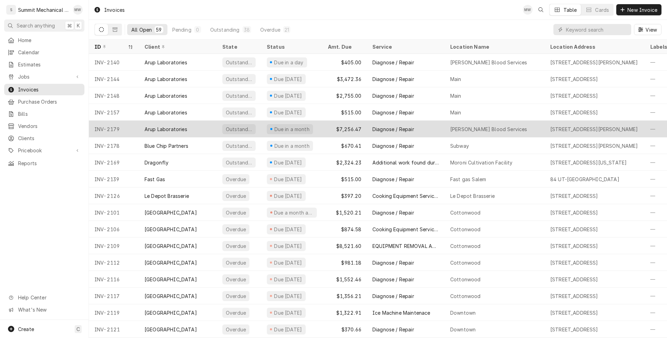
click at [177, 132] on div "Arup Laboratories" at bounding box center [178, 129] width 78 height 17
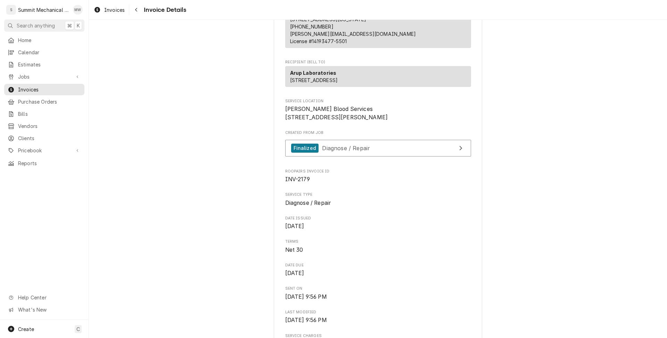
scroll to position [6, 0]
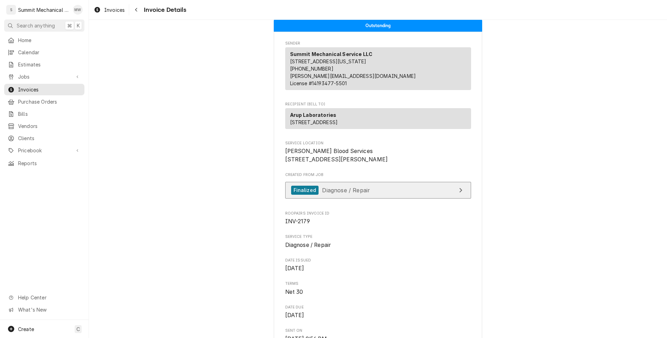
click at [383, 199] on link "Finalized Diagnose / Repair" at bounding box center [378, 190] width 186 height 17
click at [318, 226] on div "Roopairs Invoice ID INV-2179" at bounding box center [378, 218] width 186 height 15
drag, startPoint x: 317, startPoint y: 240, endPoint x: 284, endPoint y: 242, distance: 32.4
copy span "INV-2179"
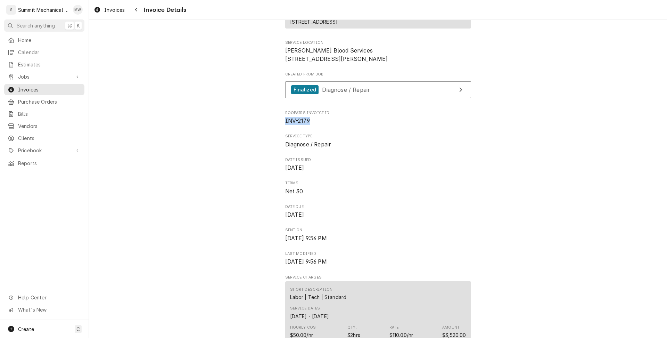
scroll to position [0, 0]
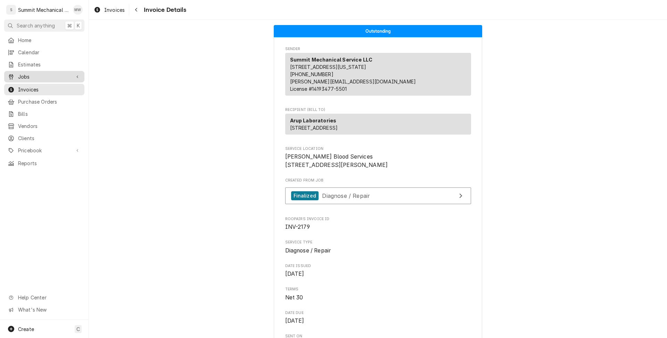
click at [30, 74] on span "Jobs" at bounding box center [44, 76] width 52 height 7
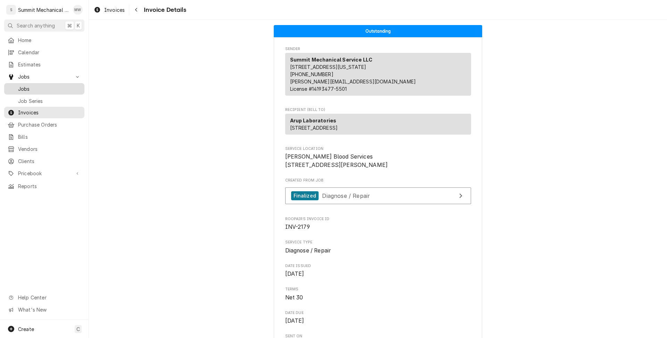
click at [31, 87] on span "Jobs" at bounding box center [49, 88] width 63 height 7
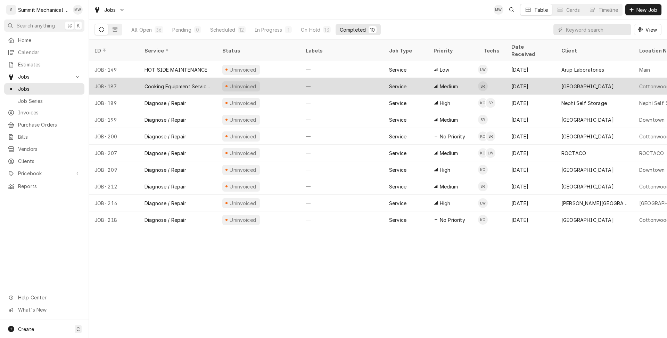
click at [208, 83] on div "Cooking Equipment Service call" at bounding box center [178, 86] width 67 height 7
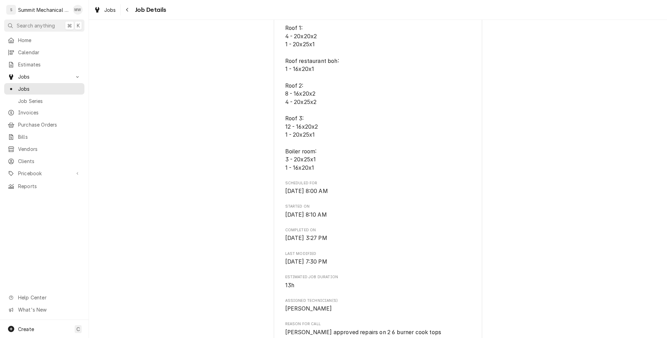
scroll to position [80, 0]
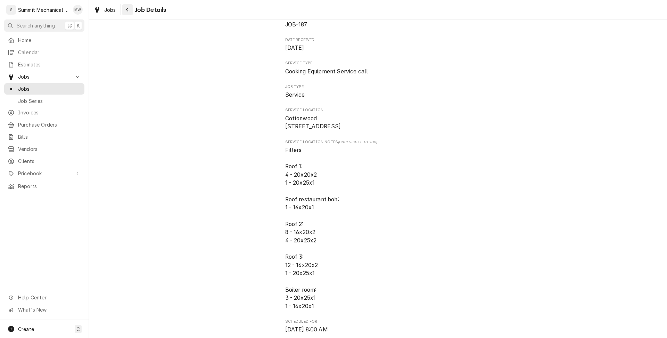
click at [127, 9] on icon "Navigate back" at bounding box center [127, 9] width 3 height 5
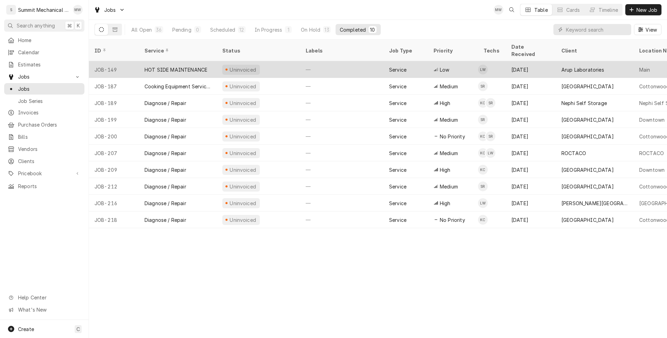
click at [172, 66] on div "HOT SIDE MAINTENANCE" at bounding box center [176, 69] width 63 height 7
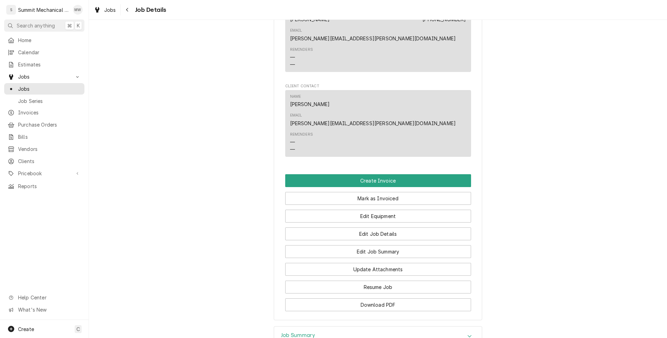
scroll to position [576, 0]
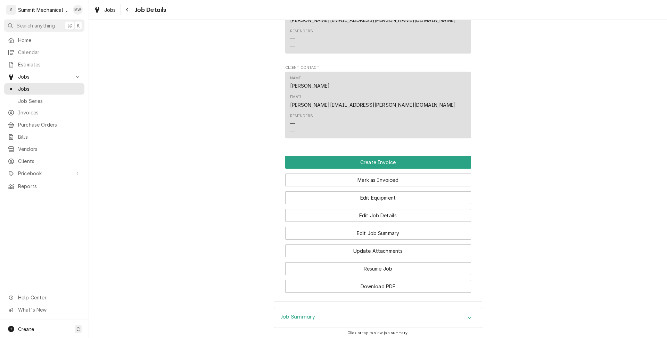
click at [346, 239] on div "Update Attachments" at bounding box center [378, 248] width 186 height 18
click at [345, 227] on button "Edit Job Summary" at bounding box center [378, 233] width 186 height 13
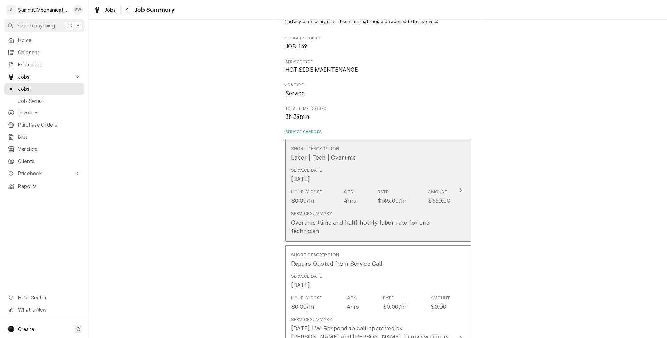
click at [356, 198] on div "Hourly Cost $0.00/hr Qty. 4hrs Rate $165.00/hr Amount $660.00" at bounding box center [371, 197] width 160 height 22
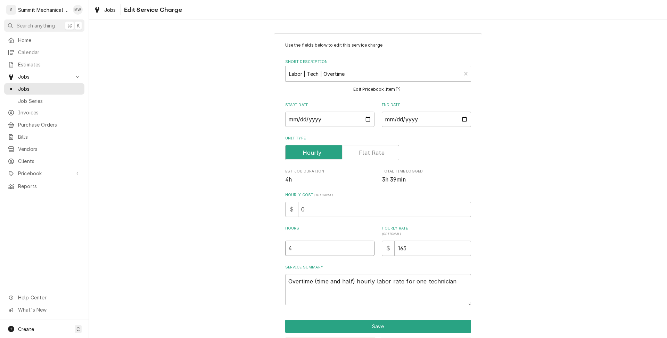
click at [310, 252] on input "4" at bounding box center [329, 247] width 89 height 15
type textarea "x"
type input "5"
type textarea "x"
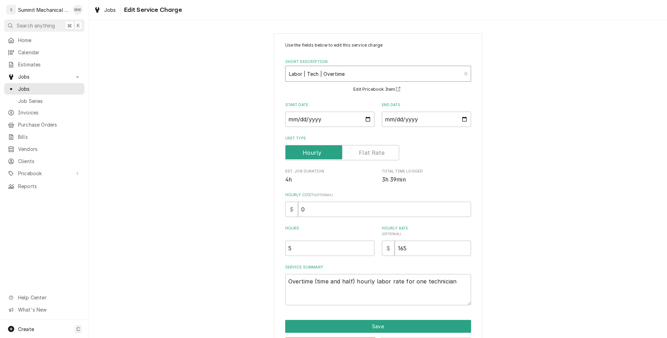
click at [348, 75] on div "Short Description" at bounding box center [373, 73] width 169 height 13
type input "stand"
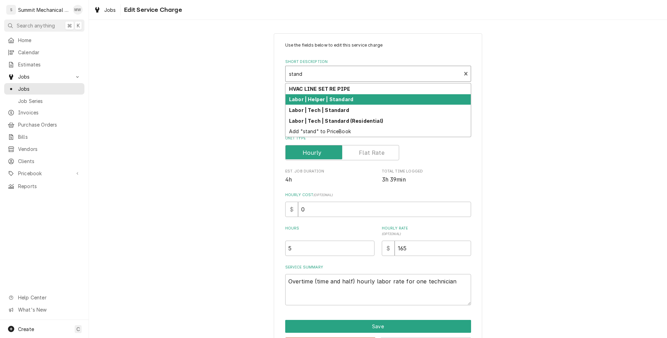
click at [356, 100] on div "Labor | Helper | Standard" at bounding box center [378, 99] width 185 height 11
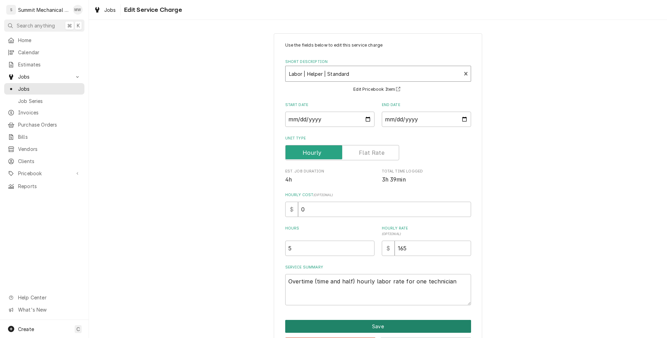
type textarea "x"
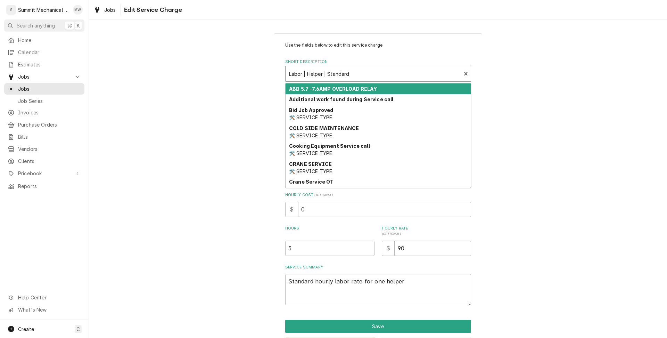
click at [368, 79] on div "Short Description" at bounding box center [373, 73] width 169 height 13
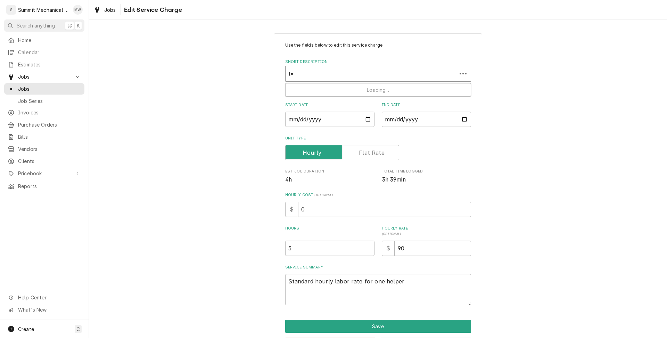
type input "l"
type input "stan"
click at [325, 244] on input "5" at bounding box center [329, 247] width 89 height 15
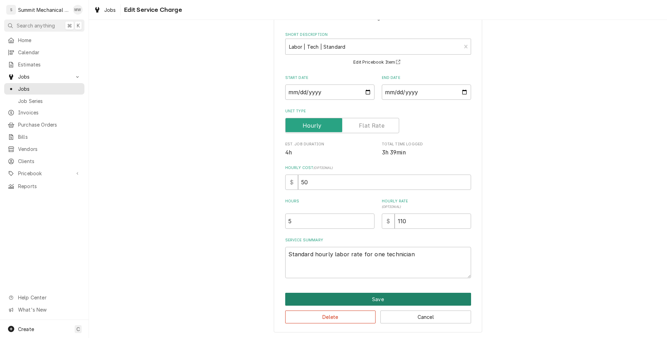
click at [373, 293] on button "Save" at bounding box center [378, 299] width 186 height 13
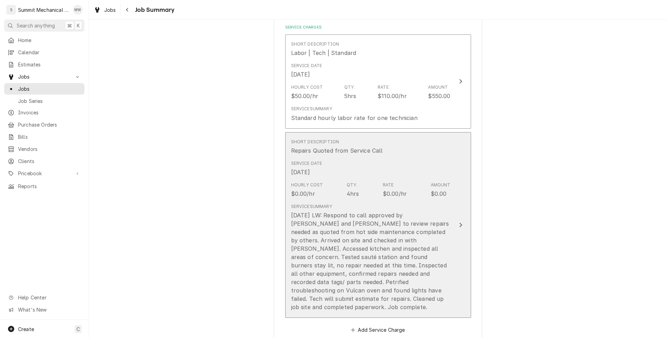
click at [349, 195] on div "4hrs" at bounding box center [353, 193] width 13 height 8
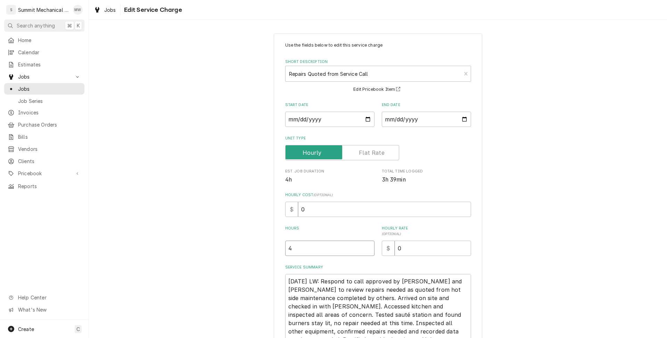
click at [304, 242] on input "4" at bounding box center [329, 247] width 89 height 15
type textarea "x"
type input "5"
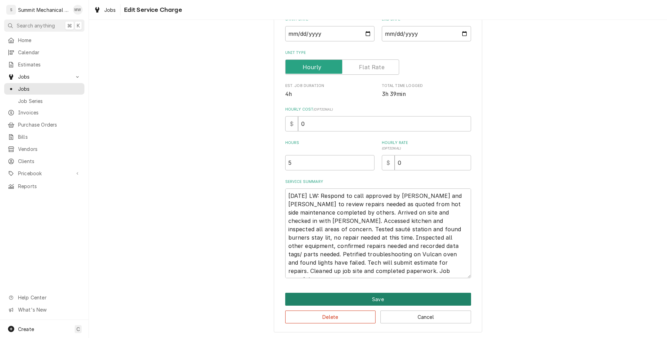
click at [345, 299] on button "Save" at bounding box center [378, 299] width 186 height 13
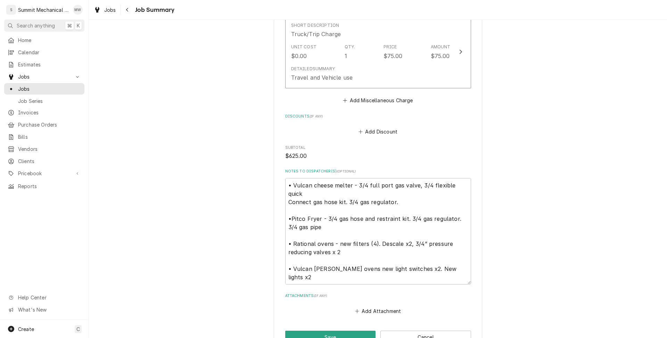
scroll to position [577, 0]
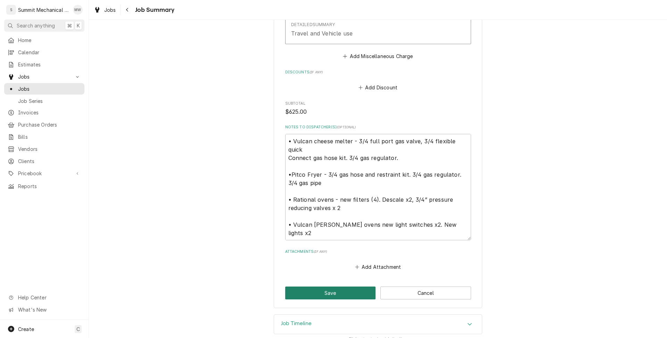
click at [326, 286] on button "Save" at bounding box center [330, 292] width 91 height 13
type textarea "x"
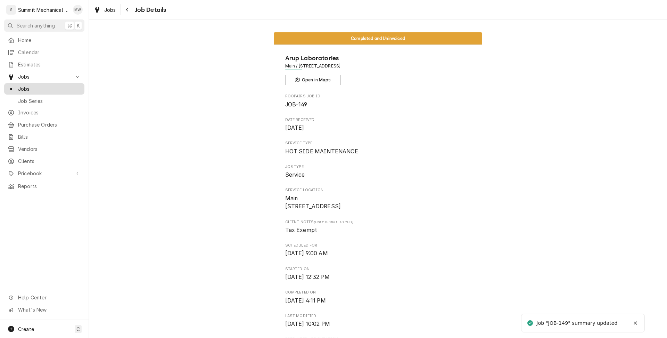
click at [48, 85] on span "Jobs" at bounding box center [49, 88] width 63 height 7
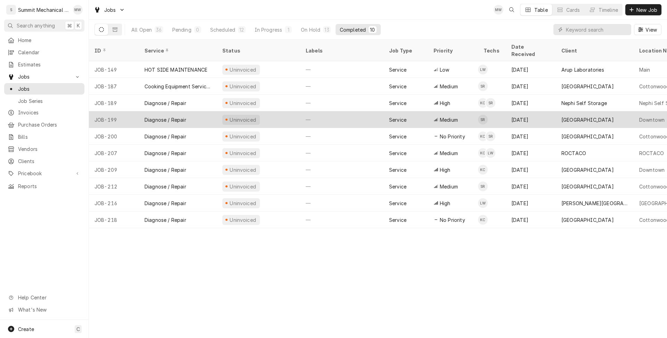
click at [195, 111] on div "Diagnose / Repair" at bounding box center [178, 119] width 78 height 17
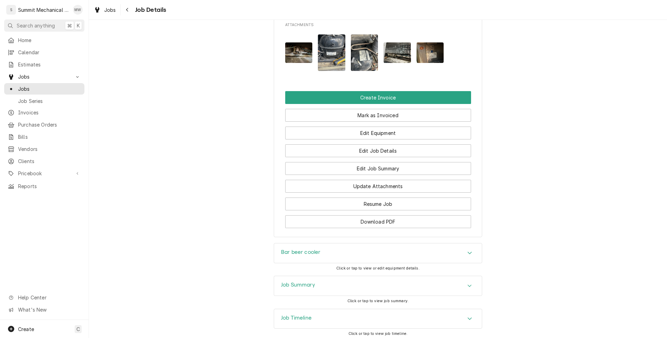
scroll to position [593, 0]
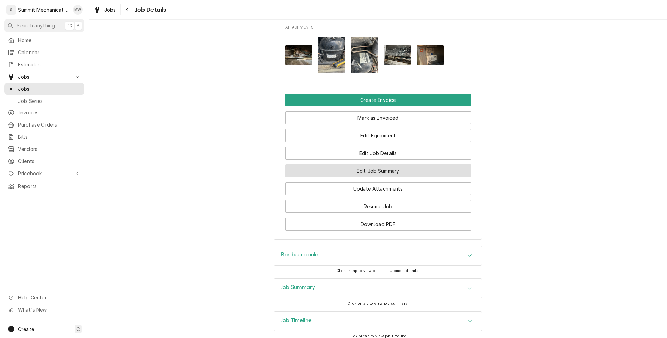
click at [369, 177] on button "Edit Job Summary" at bounding box center [378, 170] width 186 height 13
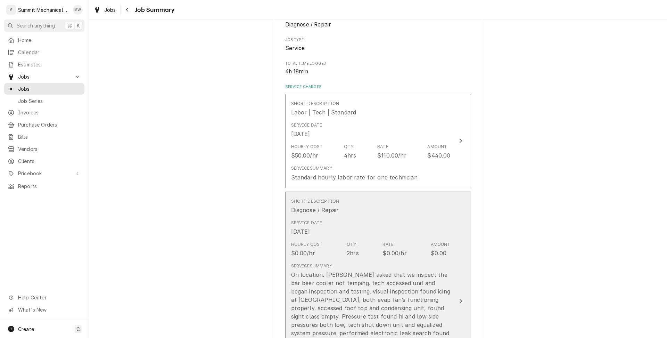
scroll to position [112, 0]
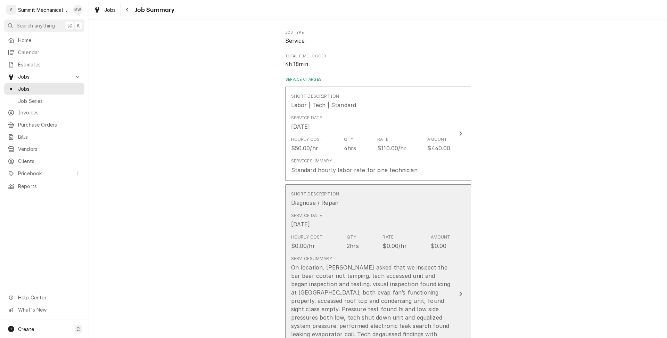
click at [365, 213] on div "Service Date [DATE]" at bounding box center [371, 221] width 160 height 22
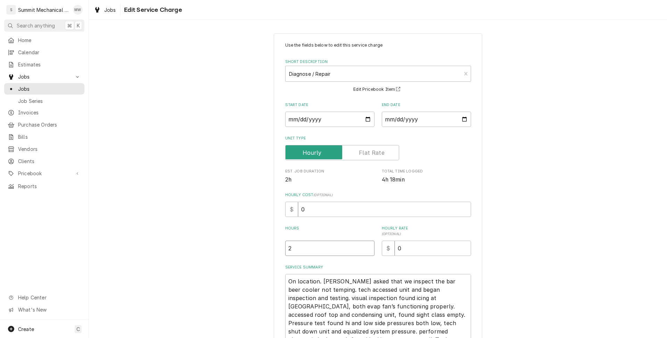
click at [311, 252] on input "2" at bounding box center [329, 247] width 89 height 15
type textarea "x"
type input "4"
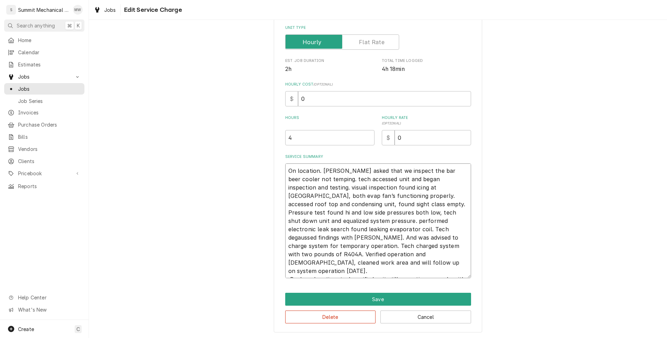
click at [288, 170] on textarea "On location. Ed asked that we inspect the bar beer cooler not temping. tech acc…" at bounding box center [378, 220] width 186 height 115
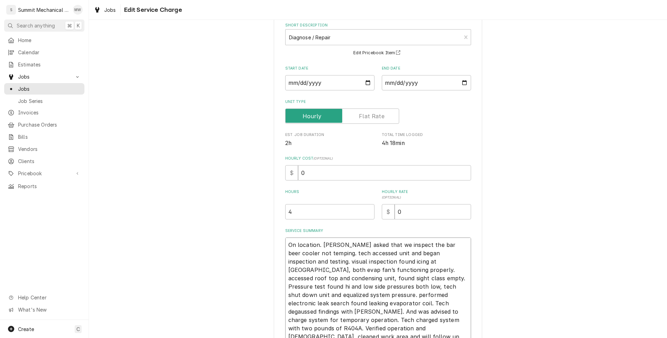
scroll to position [32, 0]
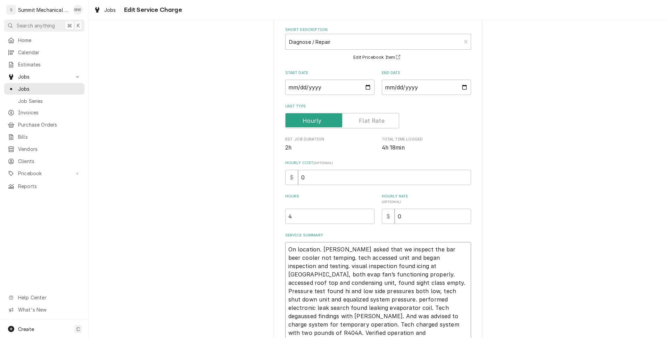
type textarea "x"
type textarea "8On location. Ed asked that we inspect the bar beer cooler not temping. tech ac…"
type textarea "x"
type textarea "8.On location. Ed asked that we inspect the bar beer cooler not temping. tech a…"
type textarea "x"
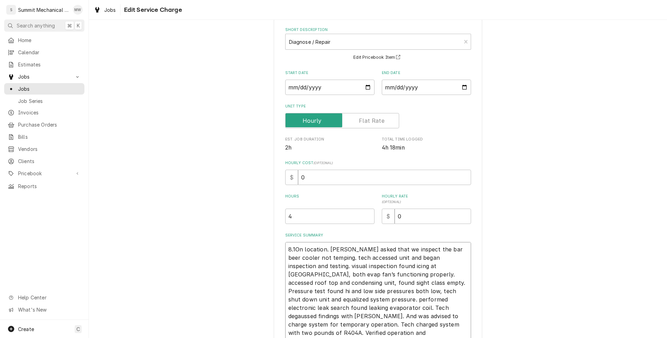
type textarea "8.18On location. Ed asked that we inspect the bar beer cooler not temping. tech…"
type textarea "x"
type textarea "8.1On location. Ed asked that we inspect the bar beer cooler not temping. tech …"
type textarea "x"
type textarea "8.On location. Ed asked that we inspect the bar beer cooler not temping. tech a…"
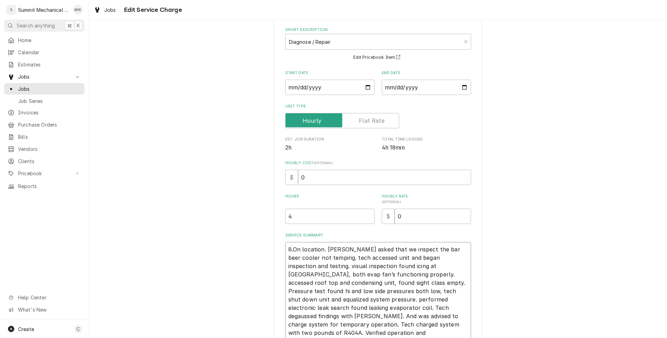
type textarea "x"
type textarea "8./On location. Ed asked that we inspect the bar beer cooler not temping. tech …"
type textarea "x"
type textarea "8./1On location. Ed asked that we inspect the bar beer cooler not temping. tech…"
type textarea "x"
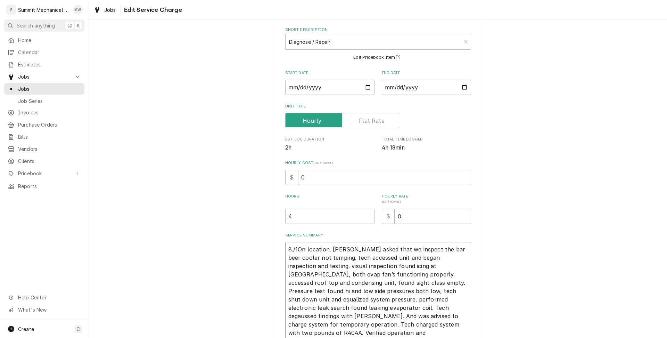
type textarea "8./18On location. Ed asked that we inspect the bar beer cooler not temping. tec…"
type textarea "x"
type textarea "8./1On location. Ed asked that we inspect the bar beer cooler not temping. tech…"
type textarea "x"
type textarea "8./On location. Ed asked that we inspect the bar beer cooler not temping. tech …"
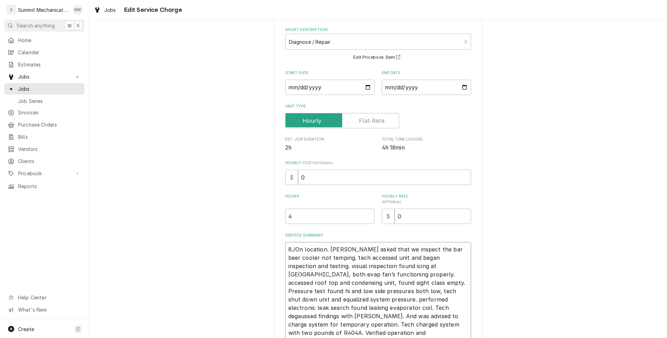
type textarea "x"
type textarea "8.On location. Ed asked that we inspect the bar beer cooler not temping. tech a…"
type textarea "x"
type textarea "8./On location. Ed asked that we inspect the bar beer cooler not temping. tech …"
type textarea "x"
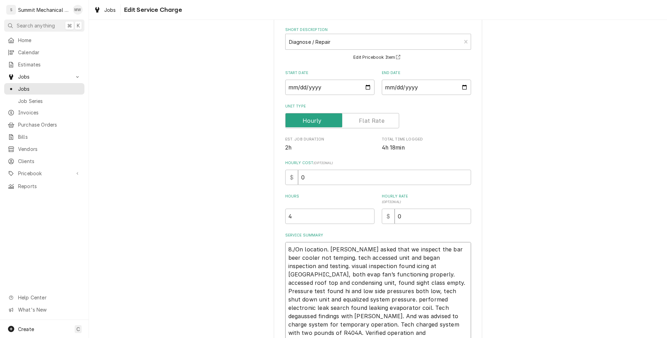
type textarea "8.On location. Ed asked that we inspect the bar beer cooler not temping. tech a…"
type textarea "x"
type textarea "8On location. Ed asked that we inspect the bar beer cooler not temping. tech ac…"
type textarea "x"
type textarea "8/On location. Ed asked that we inspect the bar beer cooler not temping. tech a…"
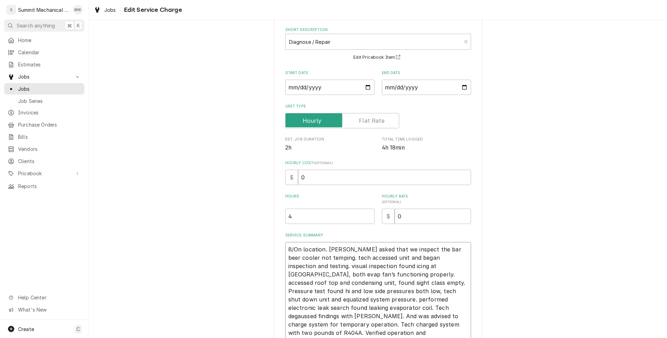
type textarea "x"
type textarea "8/1On location. Ed asked that we inspect the bar beer cooler not temping. tech …"
type textarea "x"
type textarea "8/18On location. Ed asked that we inspect the bar beer cooler not temping. tech…"
type textarea "x"
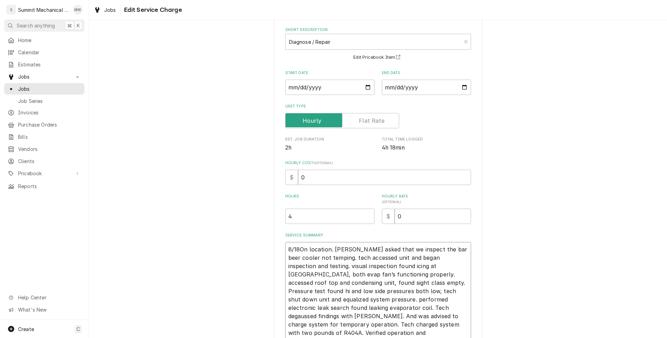
type textarea "8/18 On location. Ed asked that we inspect the bar beer cooler not temping. tec…"
type textarea "x"
type textarea "8/18 SOn location. Ed asked that we inspect the bar beer cooler not temping. te…"
type textarea "x"
type textarea "8/18 SROn location. Ed asked that we inspect the bar beer cooler not temping. t…"
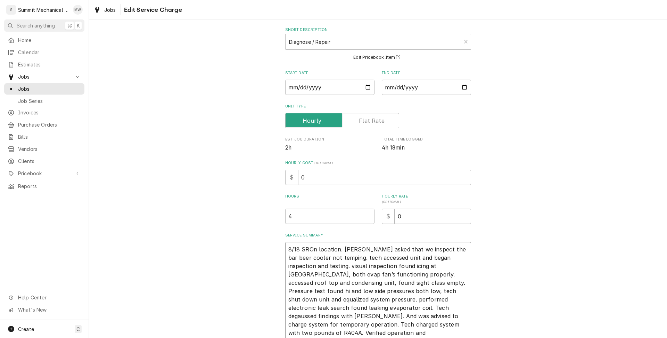
type textarea "x"
type textarea "8/18 SR:On location. Ed asked that we inspect the bar beer cooler not temping. …"
type textarea "x"
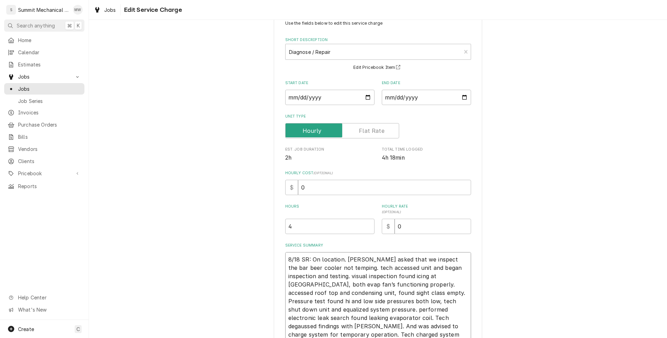
scroll to position [16, 0]
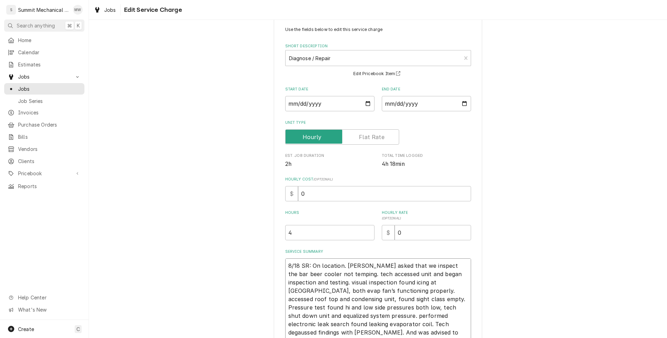
type textarea "8/18 SR: On location. Ed asked that we inspect the bar beer cooler not temping.…"
click at [465, 103] on input "2025-08-18" at bounding box center [426, 103] width 89 height 15
type input "2025-08-19"
click at [529, 217] on div "Use the fields below to edit this service charge Short Description Diagnose / R…" at bounding box center [378, 222] width 578 height 422
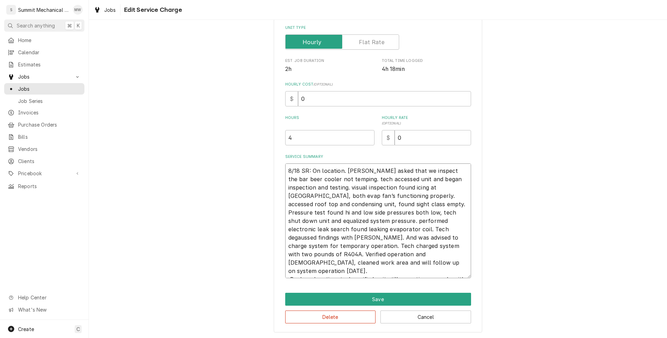
click at [289, 263] on textarea "8/18 SR: On location. Ed asked that we inspect the bar beer cooler not temping.…" at bounding box center [378, 220] width 186 height 115
type textarea "x"
type textarea "8/18 SR: On location. Ed asked that we inspect the bar beer cooler not temping.…"
type textarea "x"
type textarea "8/18 SR: On location. Ed asked that we inspect the bar beer cooler not temping.…"
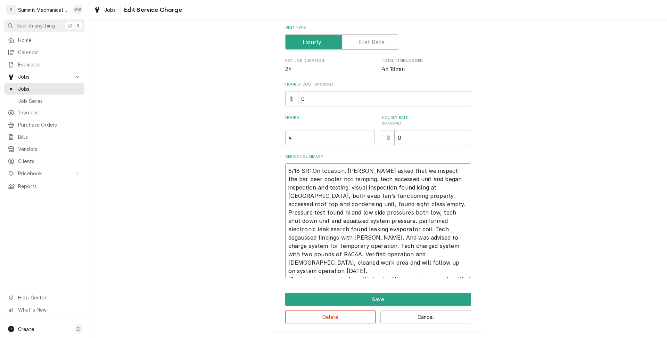
type textarea "x"
type textarea "8/18 SR: On location. Ed asked that we inspect the bar beer cooler not temping.…"
type textarea "x"
type textarea "8/18 SR: On location. Ed asked that we inspect the bar beer cooler not temping.…"
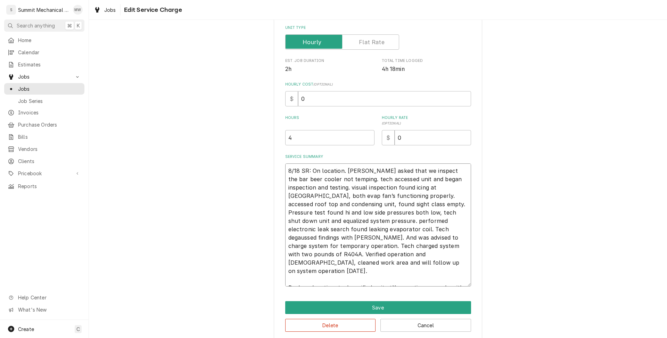
type textarea "x"
type textarea "8/18 SR: On location. Ed asked that we inspect the bar beer cooler not temping.…"
type textarea "x"
type textarea "8/18 SR: On location. Ed asked that we inspect the bar beer cooler not temping.…"
type textarea "x"
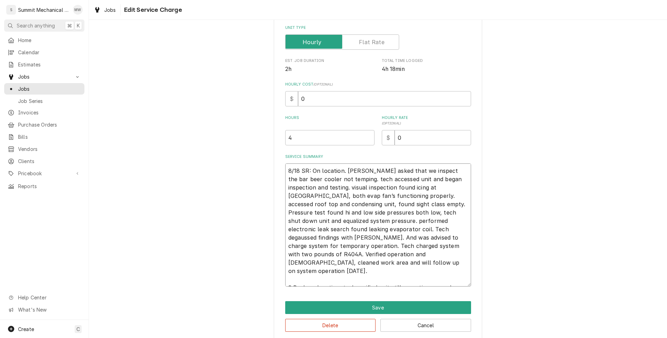
type textarea "8/18 SR: On location. Ed asked that we inspect the bar beer cooler not temping.…"
type textarea "x"
type textarea "8/18 SR: On location. Ed asked that we inspect the bar beer cooler not temping.…"
type textarea "x"
type textarea "8/18 SR: On location. Ed asked that we inspect the bar beer cooler not temping.…"
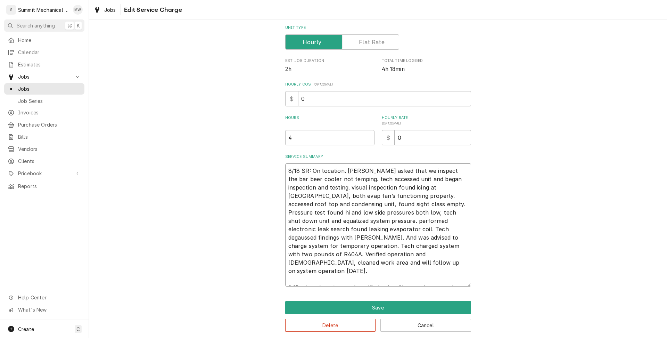
type textarea "x"
type textarea "8/18 SR: On location. Ed asked that we inspect the bar beer cooler not temping.…"
type textarea "x"
type textarea "8/18 SR: On location. Ed asked that we inspect the bar beer cooler not temping.…"
type textarea "x"
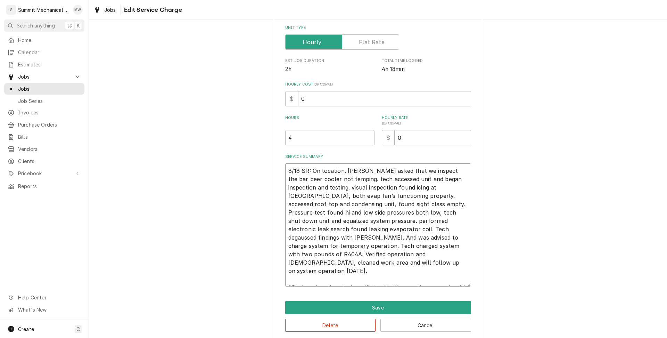
type textarea "8/18 SR: On location. Ed asked that we inspect the bar beer cooler not temping.…"
type textarea "x"
type textarea "8/18 SR: On location. Ed asked that we inspect the bar beer cooler not temping.…"
type textarea "x"
type textarea "8/18 SR: On location. Ed asked that we inspect the bar beer cooler not temping.…"
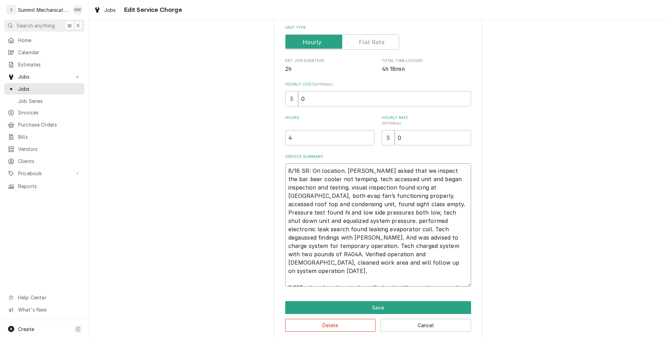
type textarea "x"
type textarea "8/18 SR: On location. Ed asked that we inspect the bar beer cooler not temping.…"
type textarea "x"
type textarea "8/18 SR: On location. Ed asked that we inspect the bar beer cooler not temping.…"
type textarea "x"
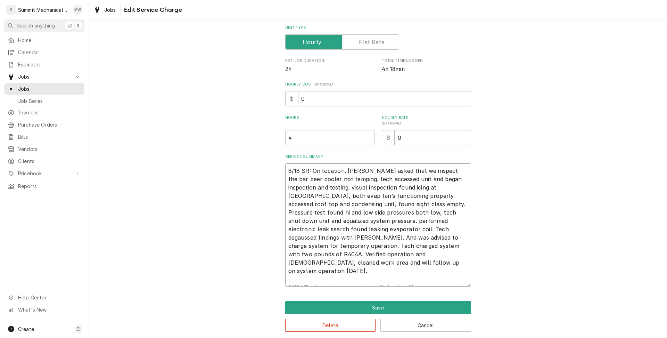
type textarea "8/18 SR: On location. Ed asked that we inspect the bar beer cooler not temping.…"
type textarea "x"
type textarea "8/18 SR: On location. Ed asked that we inspect the bar beer cooler not temping.…"
type textarea "x"
type textarea "8/18 SR: On location. Ed asked that we inspect the bar beer cooler not temping.…"
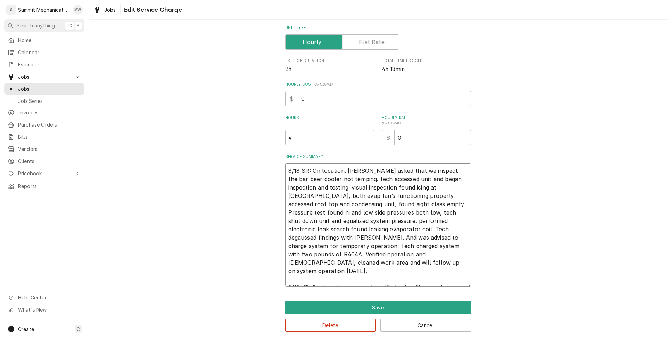
type textarea "x"
type textarea "8/18 SR: On location. Ed asked that we inspect the bar beer cooler not temping.…"
type textarea "x"
type textarea "8/18 SR: On location. Ed asked that we inspect the bar beer cooler not temping.…"
type textarea "x"
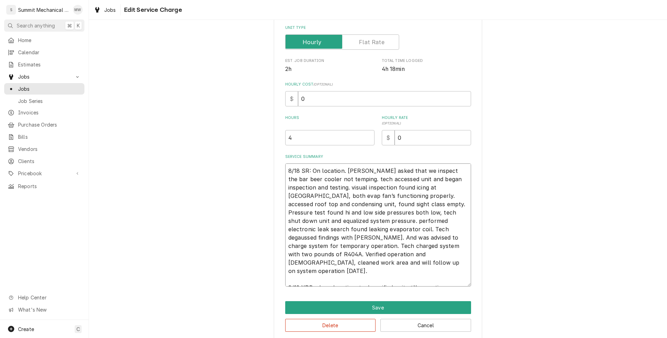
type textarea "8/18 SR: On location. Ed asked that we inspect the bar beer cooler not temping.…"
type textarea "x"
type textarea "8/18 SR: On location. Ed asked that we inspect the bar beer cooler not temping.…"
type textarea "x"
type textarea "8/18 SR: On location. Ed asked that we inspect the bar beer cooler not temping.…"
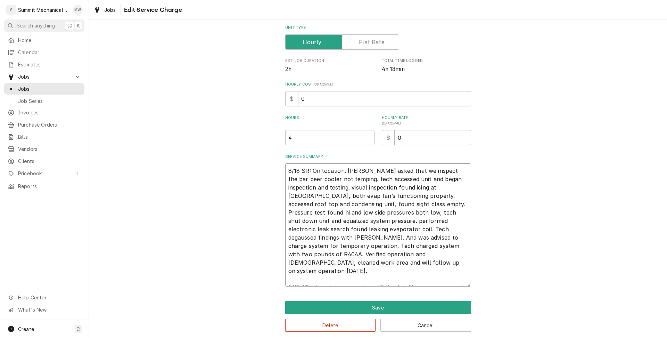
type textarea "x"
type textarea "8/18 SR: On location. Ed asked that we inspect the bar beer cooler not temping.…"
type textarea "x"
type textarea "8/18 SR: On location. Ed asked that we inspect the bar beer cooler not temping.…"
type textarea "x"
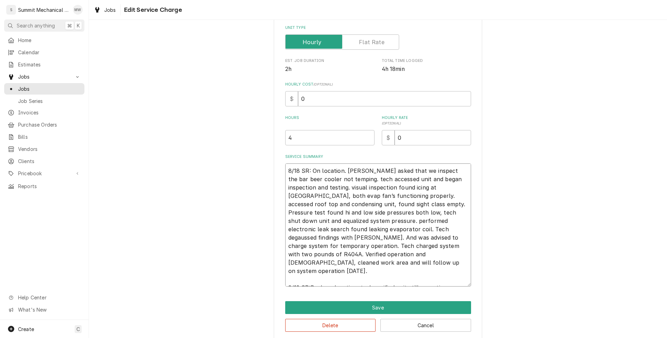
type textarea "8/18 SR: On location. Ed asked that we inspect the bar beer cooler not temping.…"
type textarea "x"
type textarea "8/18 SR: On location. Ed asked that we inspect the bar beer cooler not temping.…"
type textarea "x"
type textarea "8/18 SR: On location. Ed asked that we inspect the bar beer cooler not temping.…"
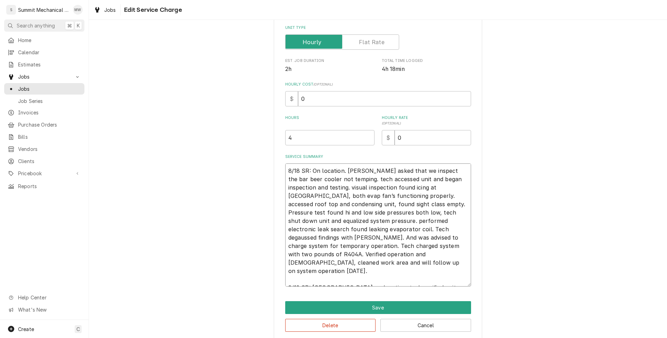
type textarea "x"
type textarea "8/18 SR: On location. Ed asked that we inspect the bar beer cooler not temping.…"
type textarea "x"
type textarea "8/18 SR: On location. Ed asked that we inspect the bar beer cooler not temping.…"
type textarea "x"
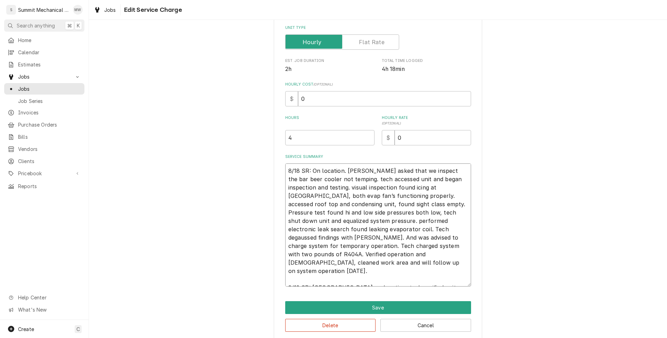
type textarea "8/18 SR: On location. Ed asked that we inspect the bar beer cooler not temping.…"
type textarea "x"
type textarea "8/18 SR: On location. Ed asked that we inspect the bar beer cooler not temping.…"
type textarea "x"
type textarea "8/18 SR: On location. Ed asked that we inspect the bar beer cooler not temping.…"
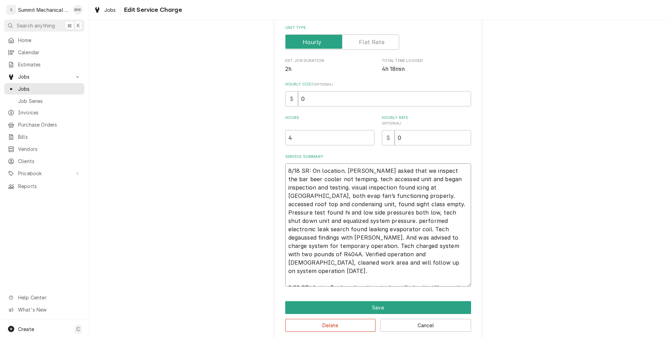
type textarea "x"
type textarea "8/18 SR: On location. Ed asked that we inspect the bar beer cooler not temping.…"
click at [344, 270] on textarea "8/18 SR: On location. Ed asked that we inspect the bar beer cooler not temping.…" at bounding box center [378, 224] width 186 height 123
click at [345, 270] on textarea "8/18 SR: On location. Ed asked that we inspect the bar beer cooler not temping.…" at bounding box center [378, 224] width 186 height 123
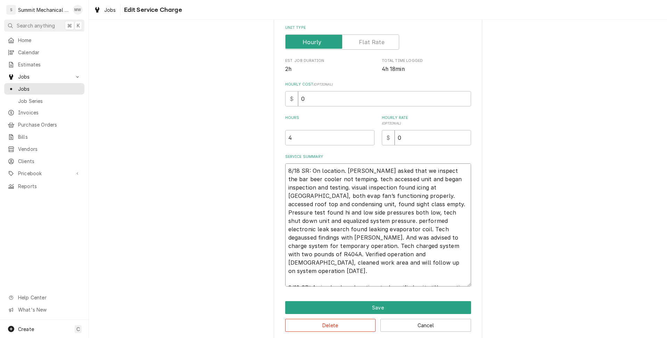
type textarea "x"
type textarea "8/18 SR: On location. Ed asked that we inspect the bar beer cooler not temping.…"
type textarea "x"
type textarea "8/18 SR: On location. Ed asked that we inspect the bar beer cooler not temping.…"
click at [376, 270] on textarea "8/18 SR: On location. Ed asked that we inspect the bar beer cooler not temping.…" at bounding box center [378, 224] width 186 height 123
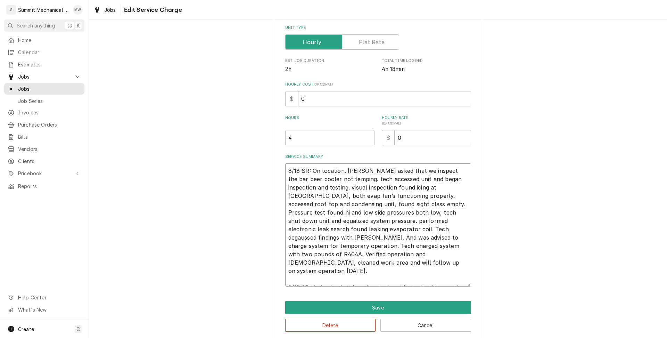
type textarea "x"
type textarea "8/18 SR: On location. Ed asked that we inspect the bar beer cooler not temping.…"
type textarea "x"
type textarea "8/18 SR: On location. Ed asked that we inspect the bar beer cooler not temping.…"
type textarea "x"
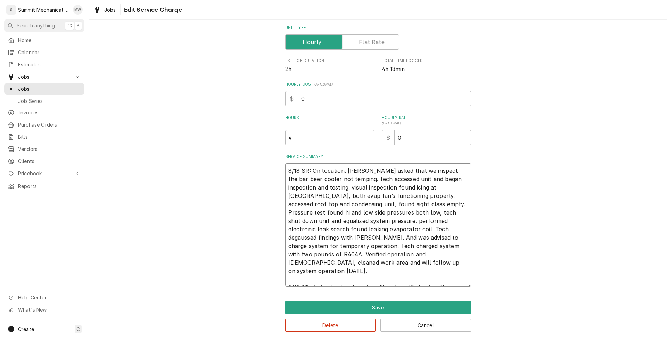
type textarea "8/18 SR: On location. Ed asked that we inspect the bar beer cooler not temping.…"
type textarea "x"
type textarea "8/18 SR: On location. Ed asked that we inspect the bar beer cooler not temping.…"
type textarea "x"
type textarea "8/18 SR: On location. Ed asked that we inspect the bar beer cooler not temping.…"
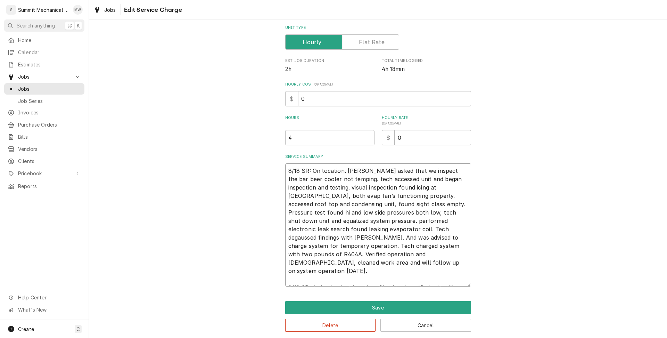
type textarea "x"
type textarea "8/18 SR: On location. Ed asked that we inspect the bar beer cooler not temping.…"
type textarea "x"
type textarea "8/18 SR: On location. Ed asked that we inspect the bar beer cooler not temping.…"
type textarea "x"
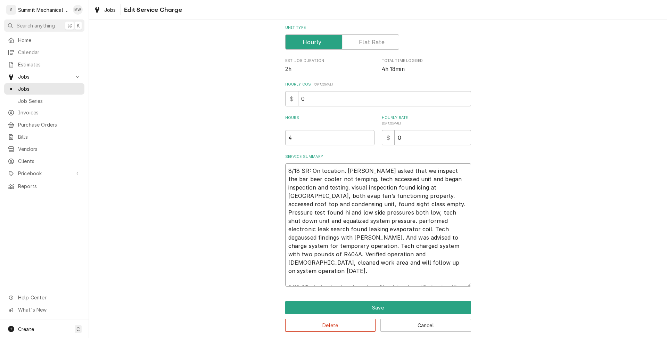
type textarea "8/18 SR: On location. Ed asked that we inspect the bar beer cooler not temping.…"
type textarea "x"
type textarea "8/18 SR: On location. Ed asked that we inspect the bar beer cooler not temping.…"
type textarea "x"
type textarea "8/18 SR: On location. Ed asked that we inspect the bar beer cooler not temping.…"
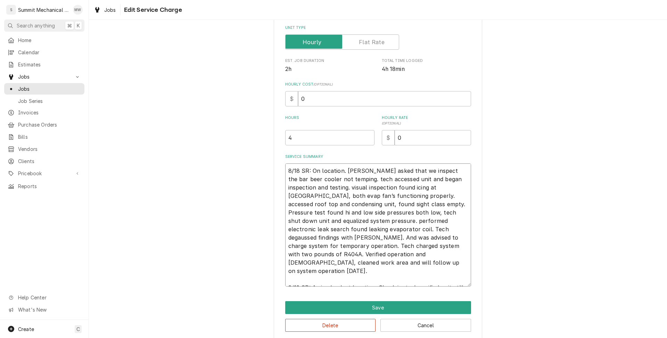
type textarea "x"
type textarea "8/18 SR: On location. Ed asked that we inspect the bar beer cooler not temping.…"
type textarea "x"
type textarea "8/18 SR: On location. Ed asked that we inspect the bar beer cooler not temping.…"
click at [424, 280] on textarea "8/18 SR: On location. Ed asked that we inspect the bar beer cooler not temping.…" at bounding box center [378, 224] width 186 height 123
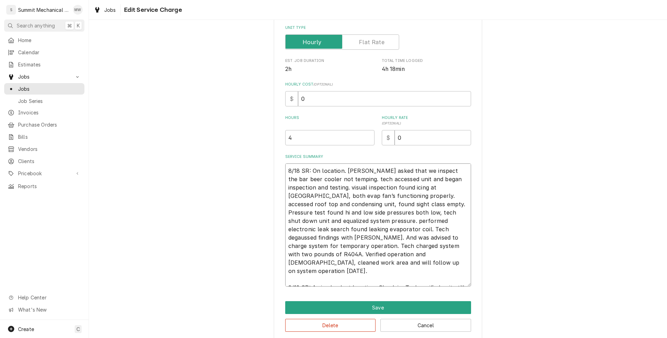
type textarea "x"
type textarea "8/18 SR: On location. Ed asked that we inspect the bar beer cooler not temping.…"
type textarea "x"
type textarea "8/18 SR: On location. Ed asked that we inspect the bar beer cooler not temping.…"
type textarea "x"
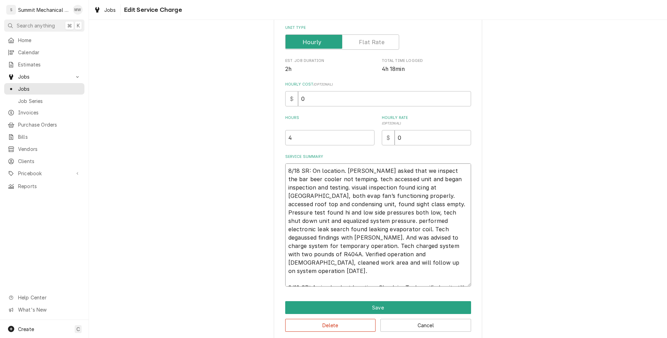
type textarea "8/18 SR: On location. Ed asked that we inspect the bar beer cooler not temping.…"
type textarea "x"
type textarea "8/18 SR: On location. Ed asked that we inspect the bar beer cooler not temping.…"
type textarea "x"
type textarea "8/18 SR: On location. Ed asked that we inspect the bar beer cooler not temping.…"
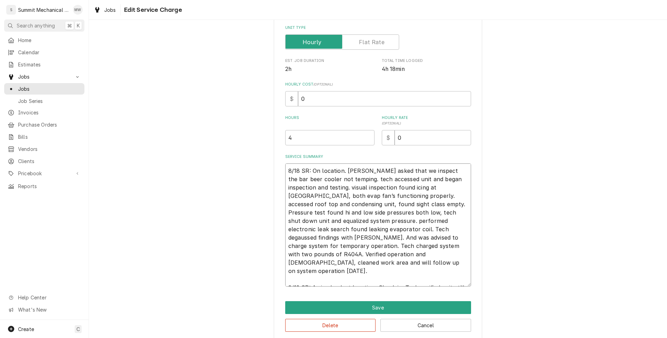
type textarea "x"
type textarea "8/18 SR: On location. Ed asked that we inspect the bar beer cooler not temping.…"
type textarea "x"
type textarea "8/18 SR: On location. Ed asked that we inspect the bar beer cooler not temping.…"
type textarea "x"
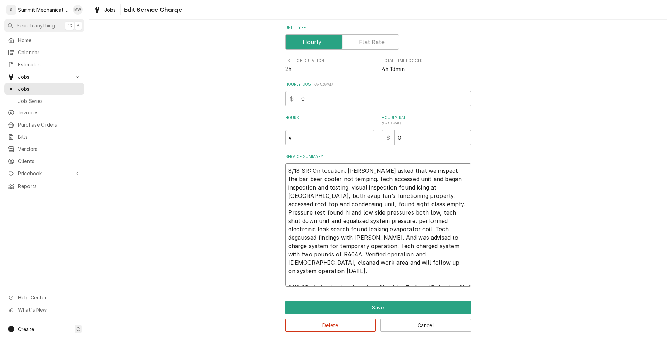
type textarea "8/18 SR: On location. Ed asked that we inspect the bar beer cooler not temping.…"
type textarea "x"
type textarea "8/18 SR: On location. Ed asked that we inspect the bar beer cooler not temping.…"
type textarea "x"
type textarea "8/18 SR: On location. Ed asked that we inspect the bar beer cooler not temping.…"
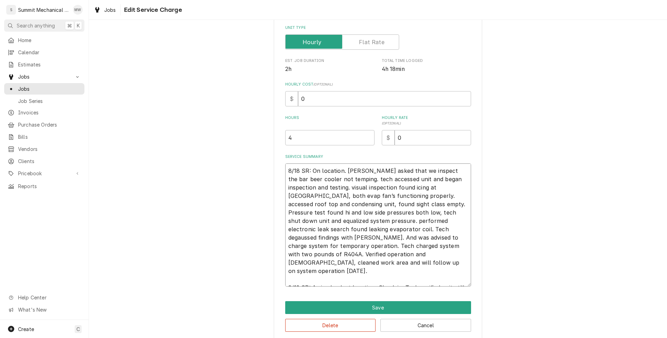
type textarea "x"
type textarea "8/18 SR: On location. Ed asked that we inspect the bar beer cooler not temping.…"
type textarea "x"
type textarea "8/18 SR: On location. Ed asked that we inspect the bar beer cooler not temping.…"
type textarea "x"
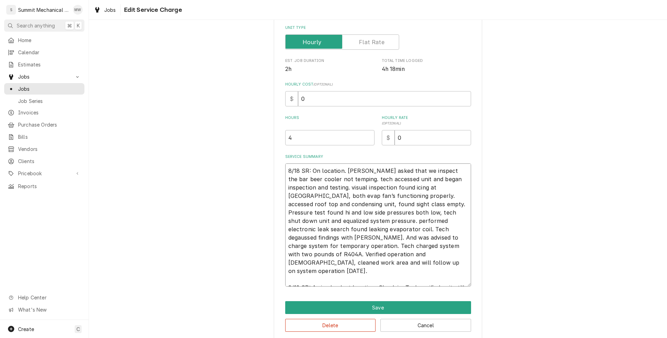
type textarea "8/18 SR: On location. Ed asked that we inspect the bar beer cooler not temping.…"
type textarea "x"
type textarea "8/18 SR: On location. Ed asked that we inspect the bar beer cooler not temping.…"
type textarea "x"
type textarea "8/18 SR: On location. Ed asked that we inspect the bar beer cooler not temping.…"
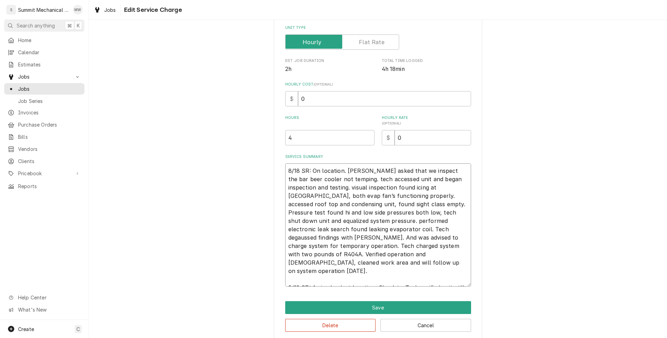
type textarea "x"
type textarea "8/18 SR: On location. Ed asked that we inspect the bar beer cooler not temping.…"
type textarea "x"
type textarea "8/18 SR: On location. Ed asked that we inspect the bar beer cooler not temping.…"
type textarea "x"
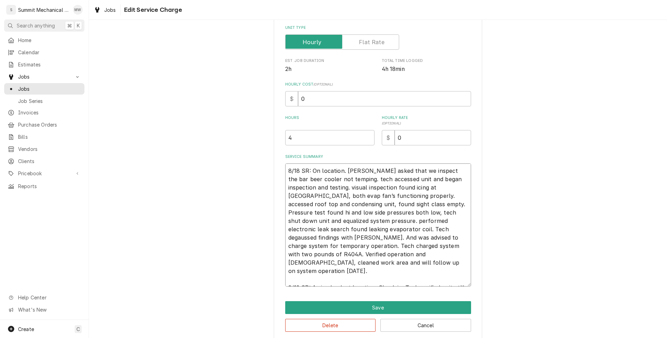
type textarea "8/18 SR: On location. Ed asked that we inspect the bar beer cooler not temping.…"
type textarea "x"
type textarea "8/18 SR: On location. Ed asked that we inspect the bar beer cooler not temping.…"
type textarea "x"
type textarea "8/18 SR: On location. Ed asked that we inspect the bar beer cooler not temping.…"
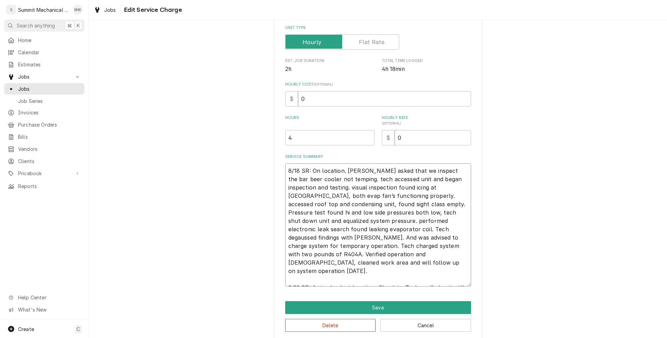
type textarea "x"
type textarea "8/18 SR: On location. Ed asked that we inspect the bar beer cooler not temping.…"
type textarea "x"
type textarea "8/18 SR: On location. Ed asked that we inspect the bar beer cooler not temping.…"
type textarea "x"
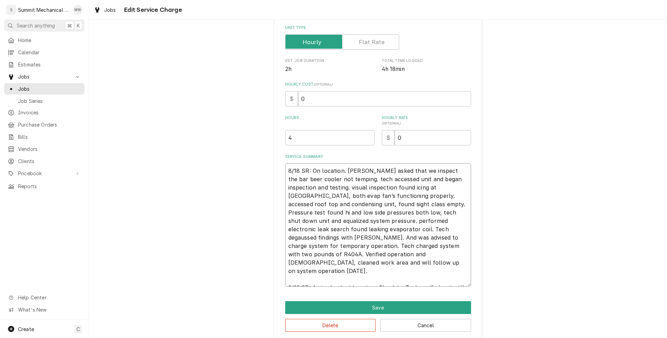
type textarea "8/18 SR: On location. Ed asked that we inspect the bar beer cooler not temping.…"
type textarea "x"
type textarea "8/18 SR: On location. Ed asked that we inspect the bar beer cooler not temping.…"
type textarea "x"
type textarea "8/18 SR: On location. Ed asked that we inspect the bar beer cooler not temping.…"
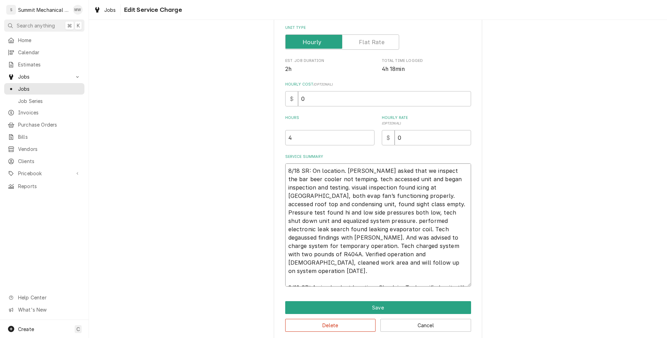
type textarea "x"
type textarea "8/18 SR: On location. Ed asked that we inspect the bar beer cooler not temping.…"
type textarea "x"
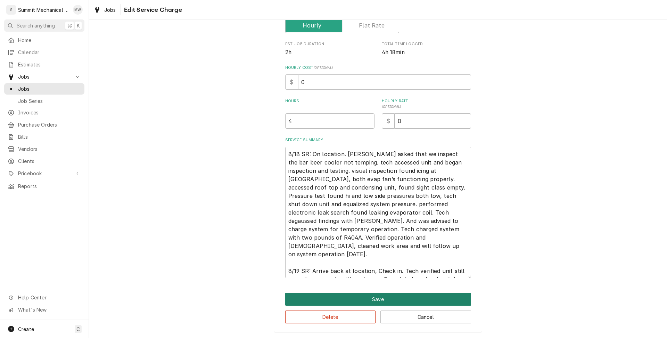
click at [384, 294] on button "Save" at bounding box center [378, 299] width 186 height 13
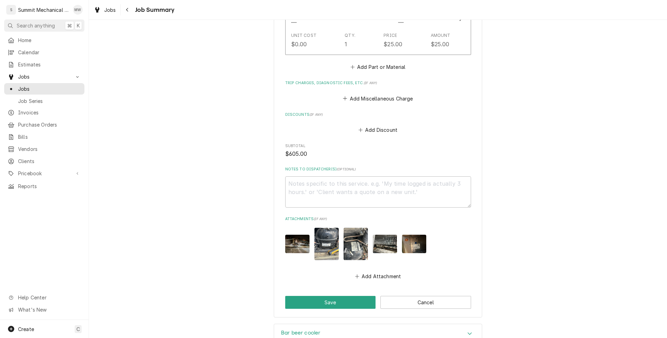
scroll to position [724, 0]
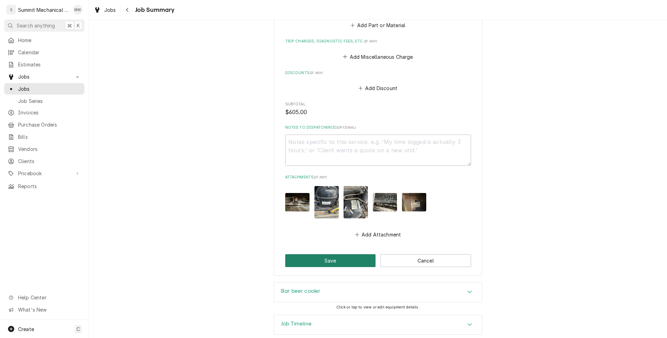
click at [337, 254] on button "Save" at bounding box center [330, 260] width 91 height 13
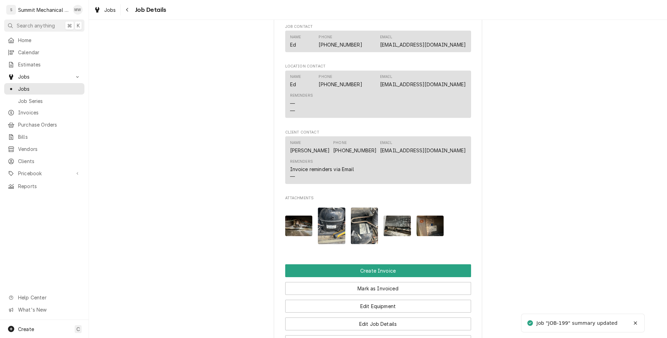
scroll to position [569, 0]
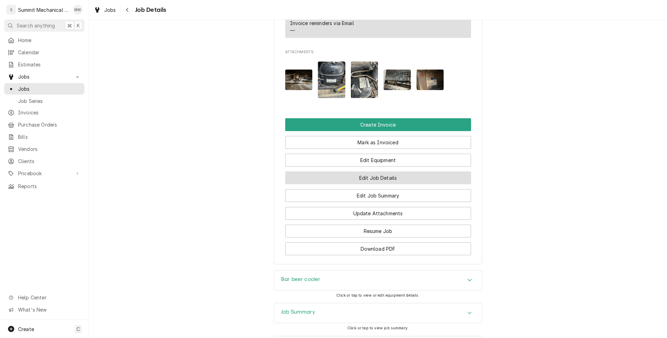
click at [344, 184] on button "Edit Job Details" at bounding box center [378, 177] width 186 height 13
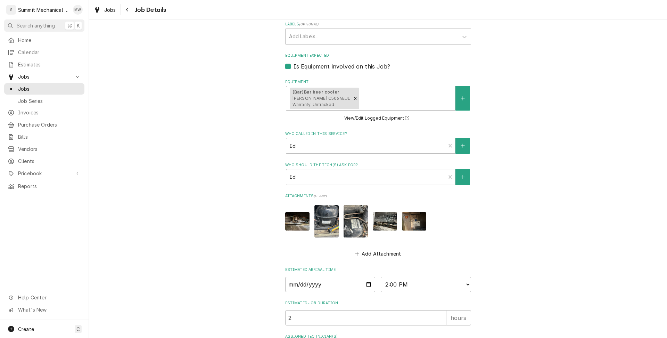
scroll to position [339, 0]
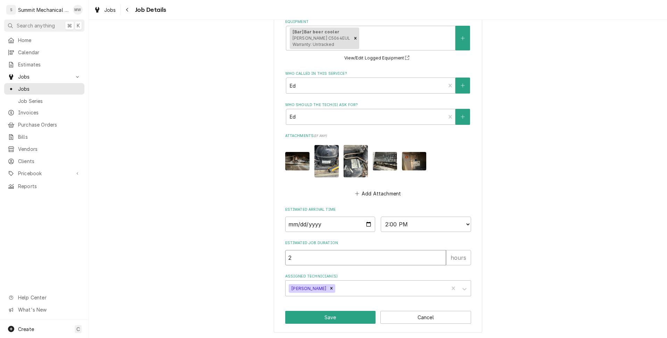
click at [303, 256] on input "2" at bounding box center [365, 257] width 161 height 15
type textarea "x"
type input "5"
type textarea "x"
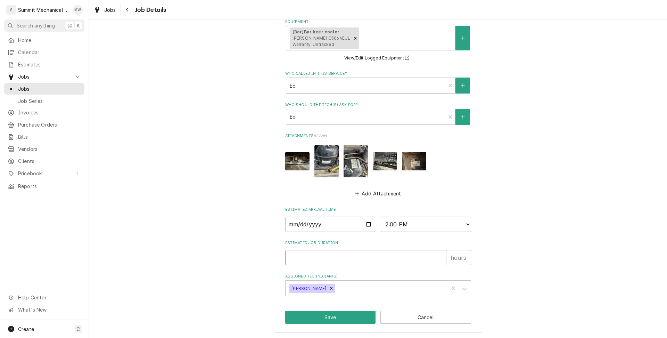
type textarea "x"
type input "4"
type textarea "x"
type input "4"
click at [336, 319] on button "Save" at bounding box center [330, 317] width 91 height 13
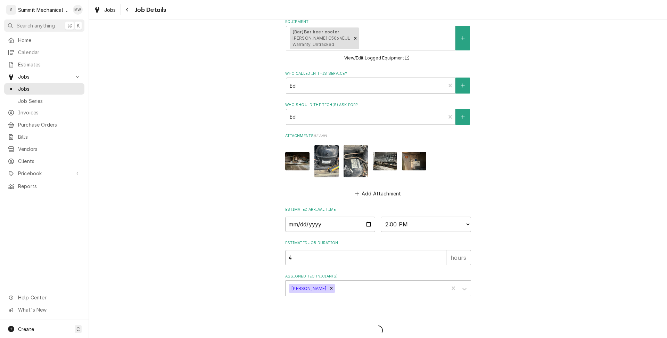
type textarea "x"
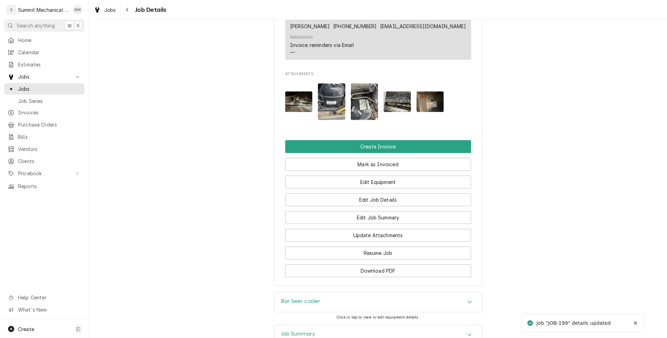
scroll to position [639, 0]
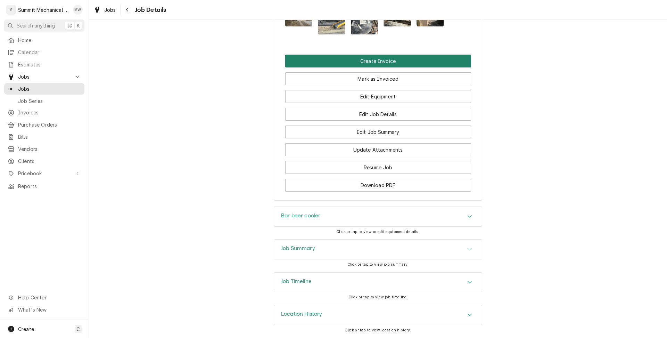
click at [368, 67] on button "Create Invoice" at bounding box center [378, 61] width 186 height 13
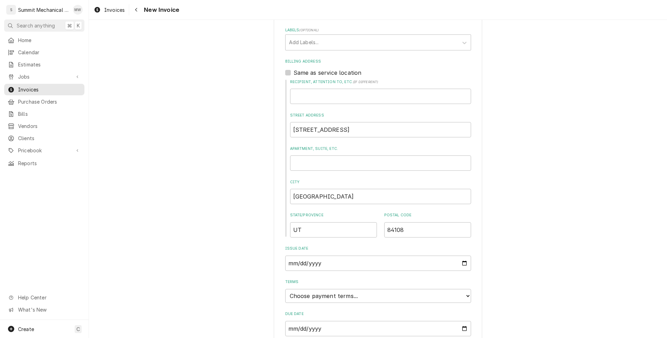
scroll to position [245, 0]
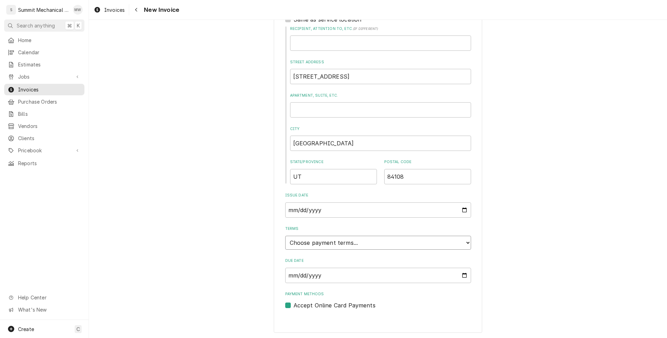
click at [326, 244] on select "Choose payment terms... Same Day Net 7 Net 14 Net 21 Net 30 Net 45 Net 60 Net 90" at bounding box center [378, 243] width 186 height 14
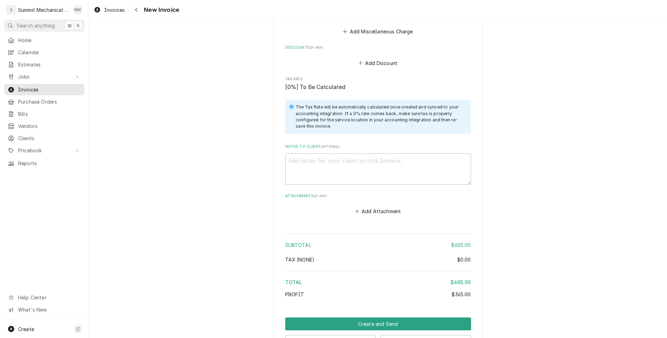
scroll to position [1235, 0]
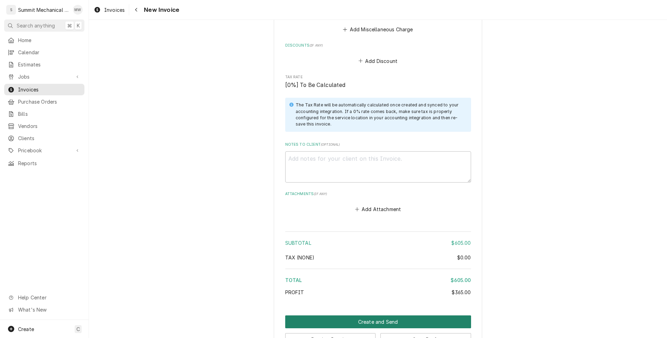
click at [384, 315] on button "Create and Send" at bounding box center [378, 321] width 186 height 13
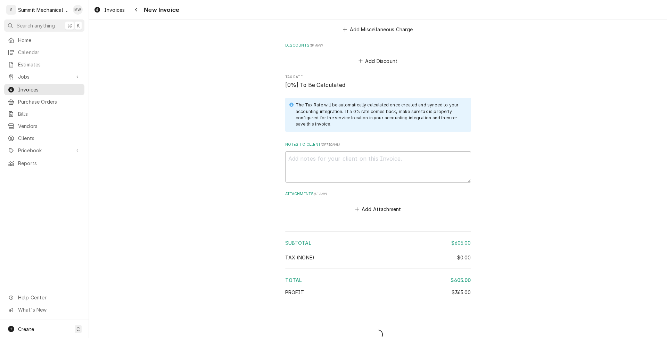
type textarea "x"
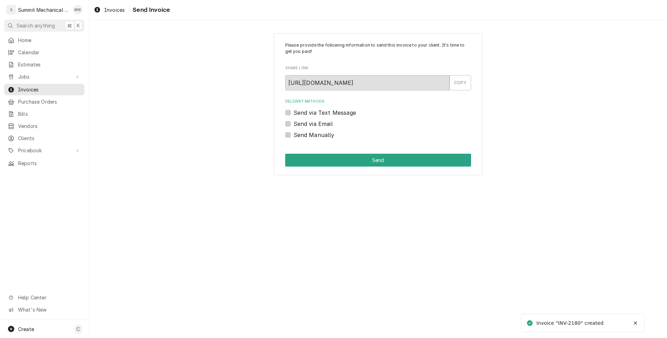
click at [302, 132] on label "Send Manually" at bounding box center [314, 135] width 41 height 8
click at [302, 132] on input "Send Manually" at bounding box center [387, 138] width 186 height 15
checkbox input "true"
click at [317, 157] on button "Send" at bounding box center [378, 160] width 186 height 13
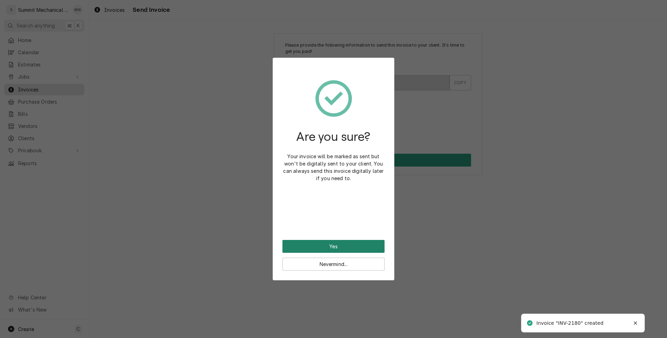
click at [363, 245] on button "Yes" at bounding box center [334, 246] width 102 height 13
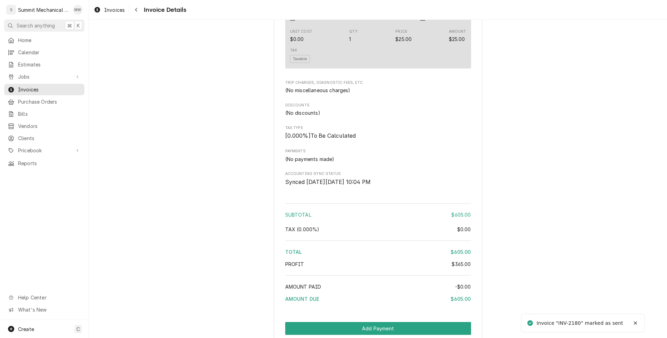
scroll to position [937, 0]
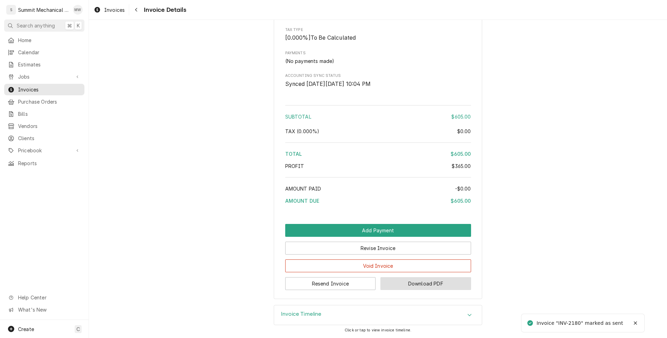
click at [408, 280] on button "Download PDF" at bounding box center [426, 283] width 91 height 13
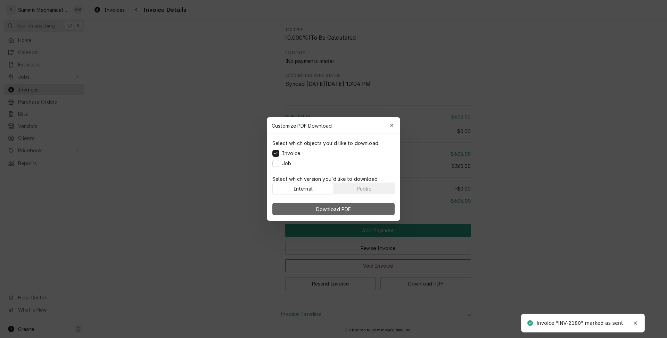
click at [346, 212] on span "Download PDF" at bounding box center [334, 208] width 38 height 7
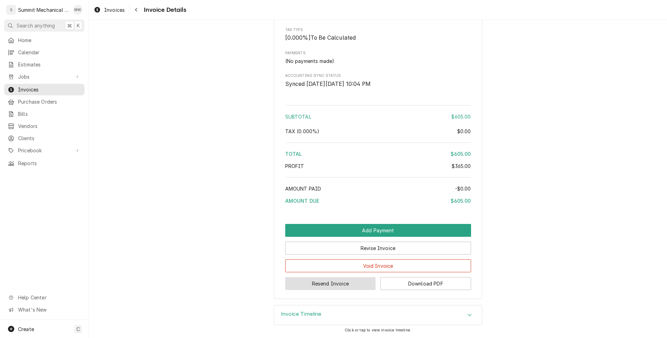
click at [326, 284] on button "Resend Invoice" at bounding box center [330, 283] width 91 height 13
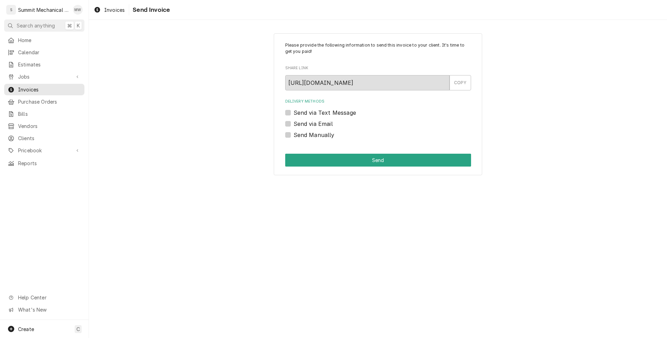
click at [300, 123] on label "Send via Email" at bounding box center [313, 124] width 39 height 8
click at [300, 123] on input "Send via Email" at bounding box center [387, 127] width 186 height 15
checkbox input "true"
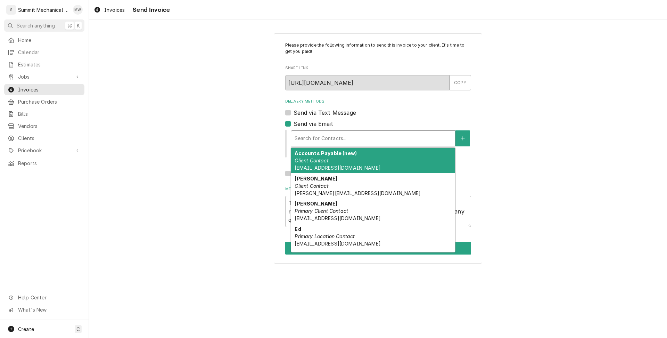
click at [311, 141] on div "Delivery Methods" at bounding box center [373, 138] width 157 height 13
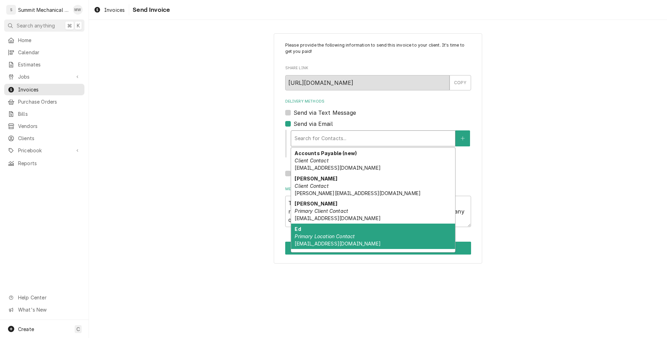
click at [321, 236] on em "Primary Location Contact" at bounding box center [325, 236] width 60 height 6
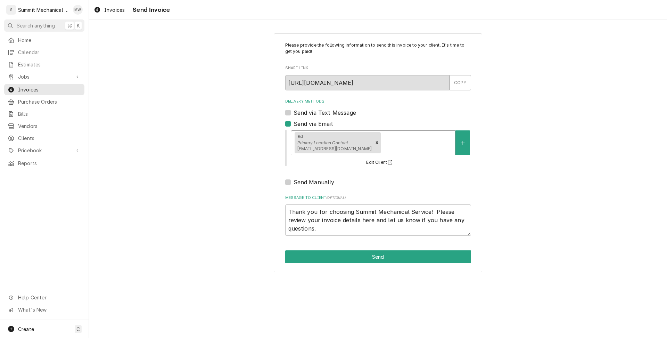
click at [382, 141] on div "Delivery Methods" at bounding box center [417, 142] width 70 height 13
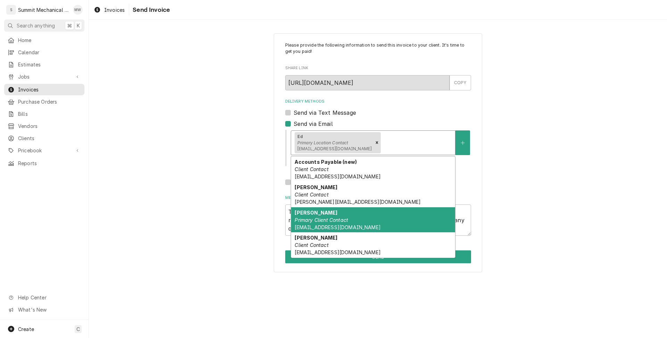
click at [370, 216] on div "David Primary Client Contact davidc@marketstreetgrill.com" at bounding box center [373, 219] width 164 height 25
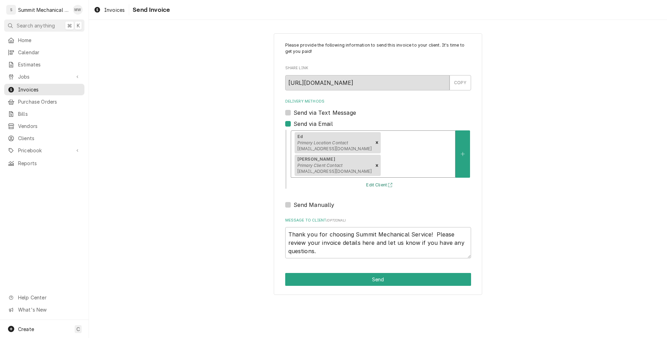
type textarea "x"
type input "a"
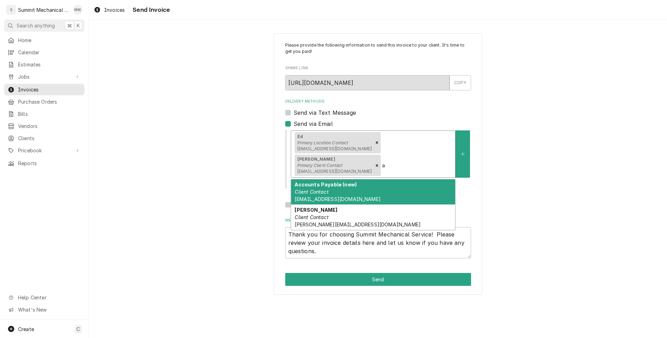
type textarea "x"
type input "ao"
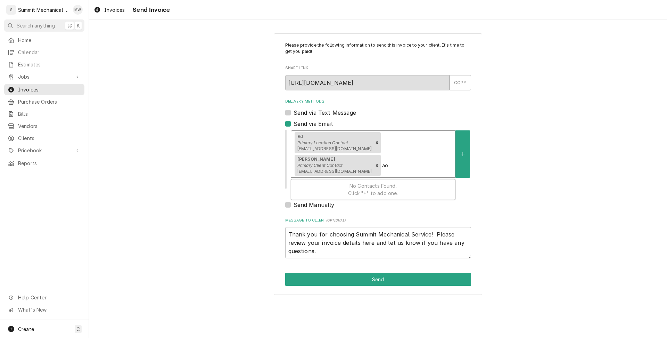
type textarea "x"
type input "a"
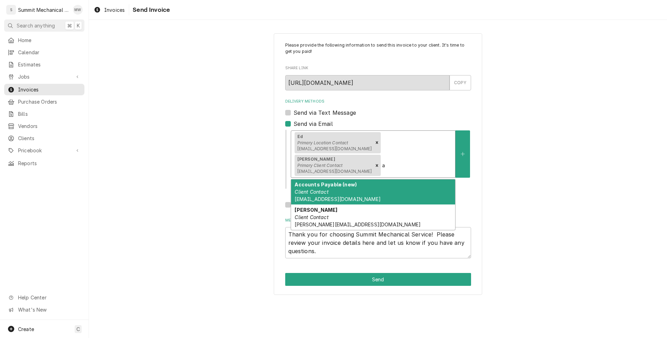
type textarea "x"
type input "ap"
type textarea "x"
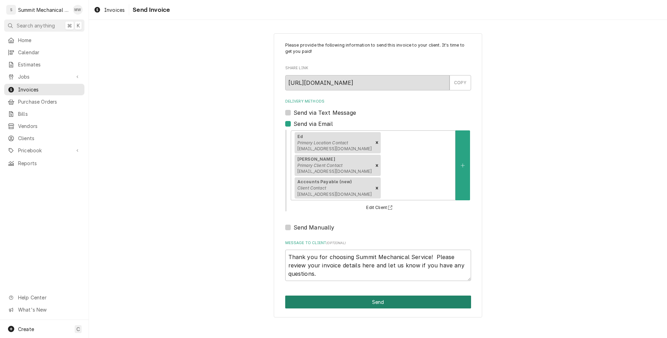
click at [343, 295] on button "Send" at bounding box center [378, 301] width 186 height 13
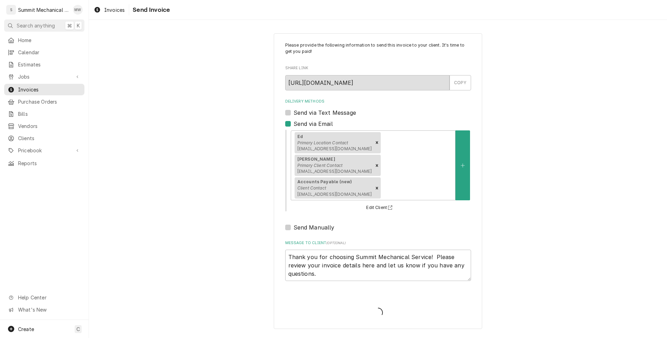
type textarea "x"
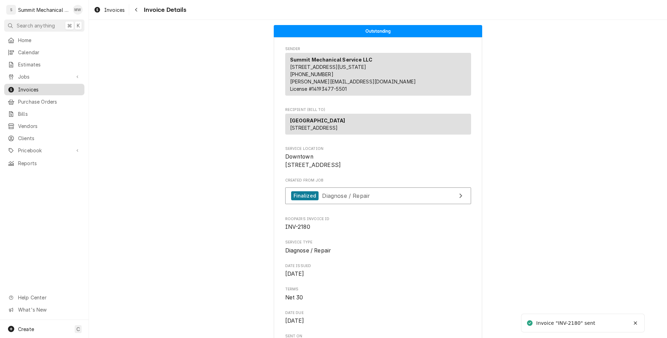
click at [34, 86] on span "Invoices" at bounding box center [49, 89] width 63 height 7
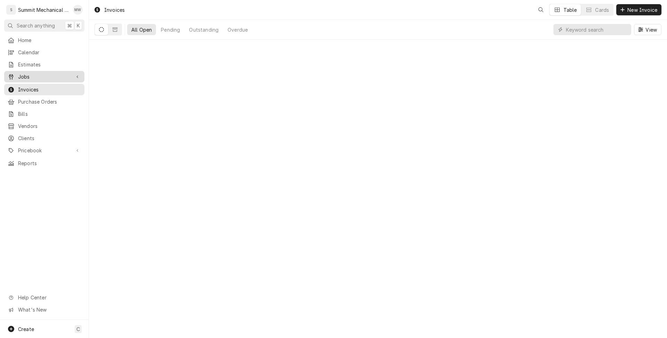
click at [29, 74] on span "Jobs" at bounding box center [44, 76] width 52 height 7
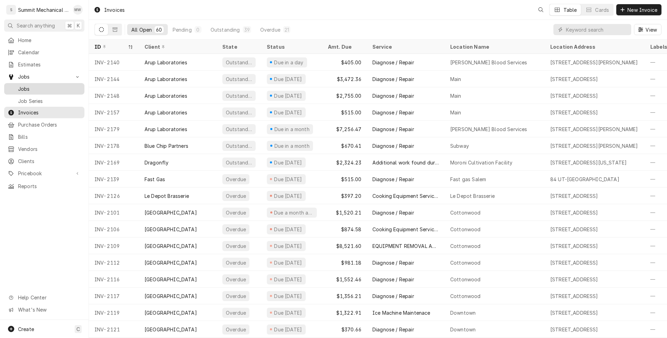
click at [30, 86] on span "Jobs" at bounding box center [49, 88] width 63 height 7
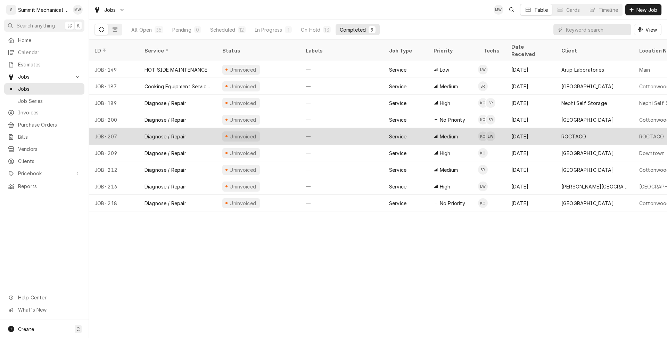
click at [193, 132] on div "Diagnose / Repair" at bounding box center [178, 136] width 78 height 17
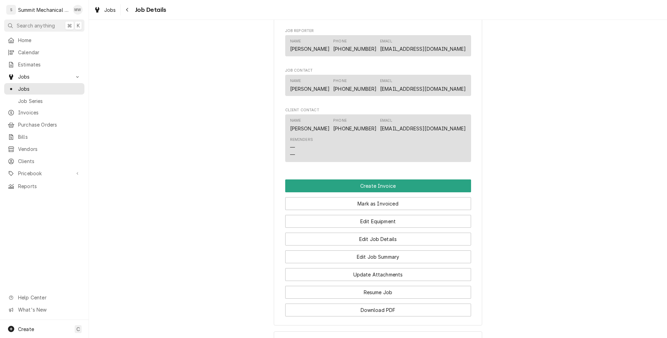
scroll to position [409, 0]
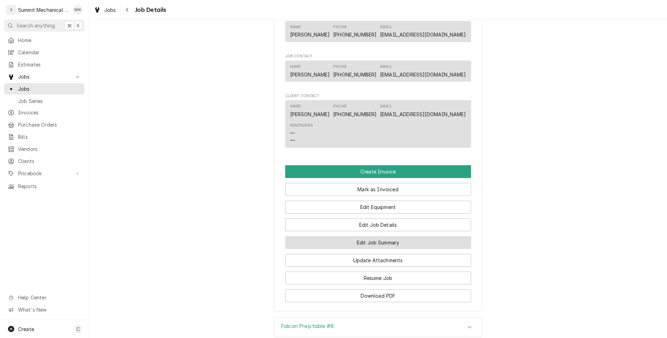
click at [388, 236] on button "Edit Job Summary" at bounding box center [378, 242] width 186 height 13
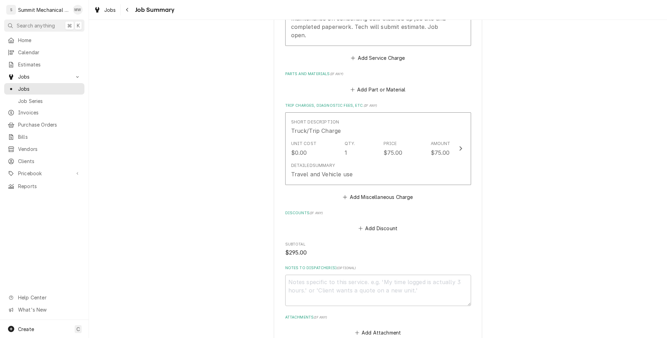
scroll to position [601, 0]
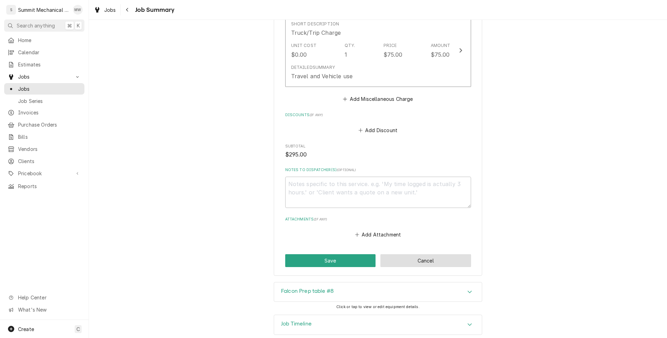
click at [417, 255] on button "Cancel" at bounding box center [426, 260] width 91 height 13
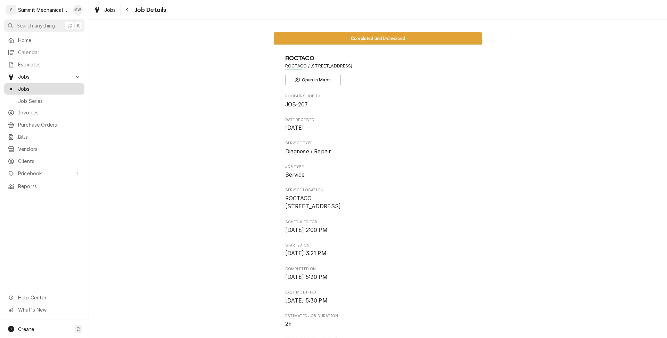
click at [51, 87] on span "Jobs" at bounding box center [49, 88] width 63 height 7
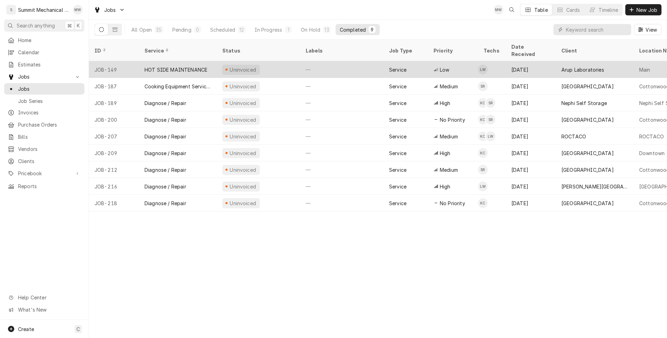
click at [205, 66] on div "HOT SIDE MAINTENANCE" at bounding box center [176, 69] width 63 height 7
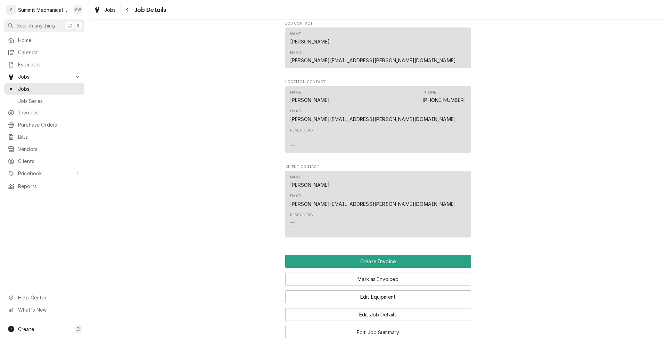
scroll to position [520, 0]
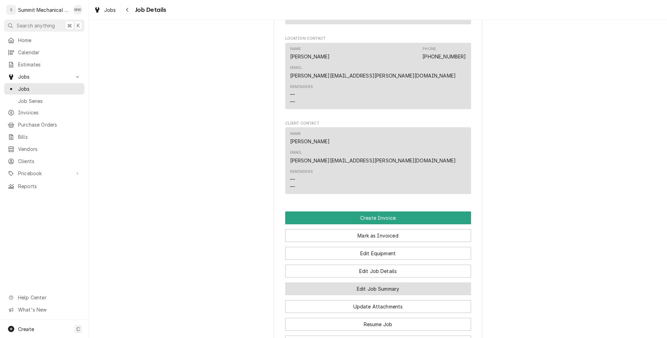
click at [354, 282] on button "Edit Job Summary" at bounding box center [378, 288] width 186 height 13
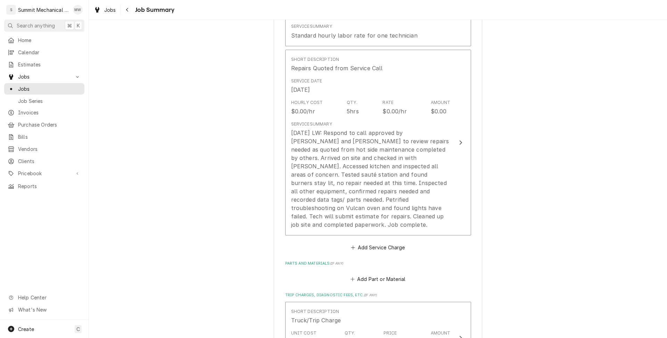
scroll to position [302, 0]
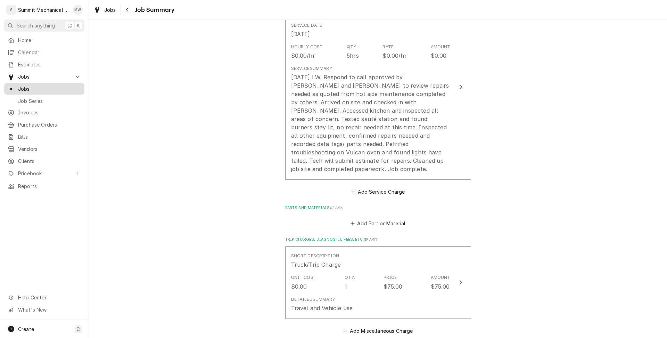
click at [54, 87] on span "Jobs" at bounding box center [49, 88] width 63 height 7
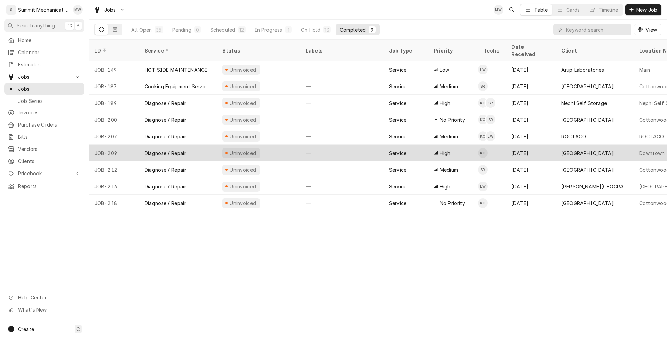
click at [199, 145] on div "Diagnose / Repair" at bounding box center [178, 153] width 78 height 17
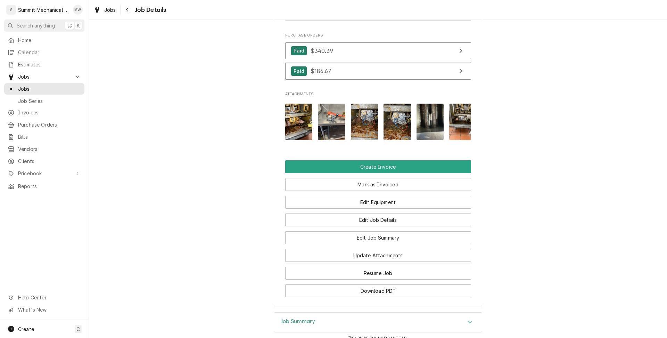
scroll to position [581, 0]
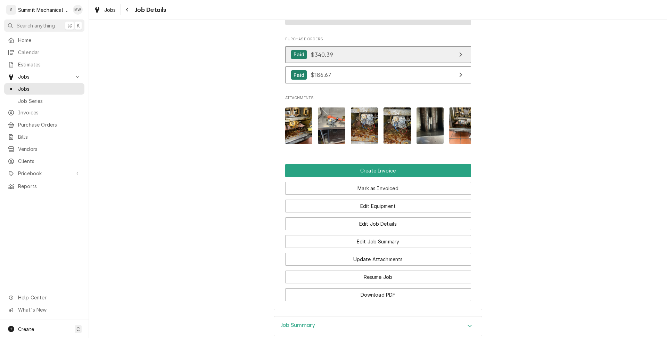
click at [323, 57] on link "Paid $340.39" at bounding box center [378, 54] width 186 height 17
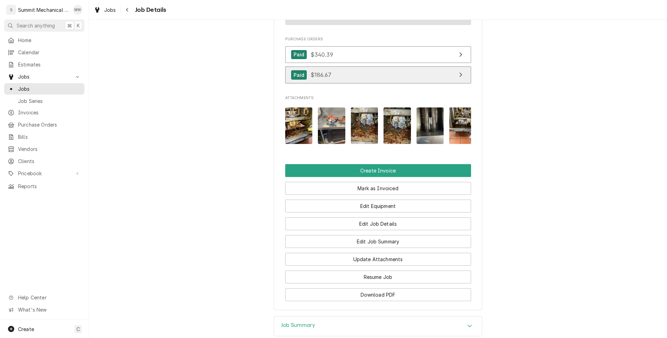
click at [338, 83] on link "Paid $186.67" at bounding box center [378, 74] width 186 height 17
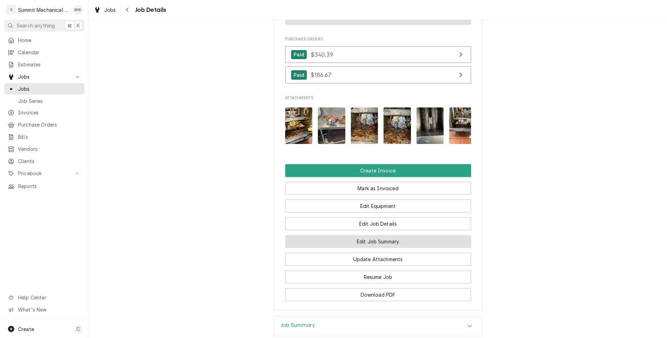
click at [391, 248] on button "Edit Job Summary" at bounding box center [378, 241] width 186 height 13
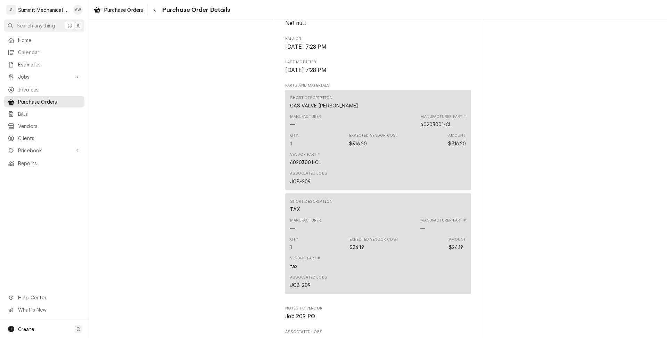
scroll to position [431, 0]
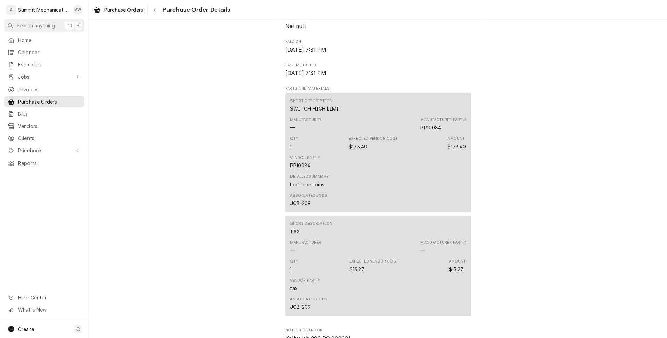
scroll to position [454, 0]
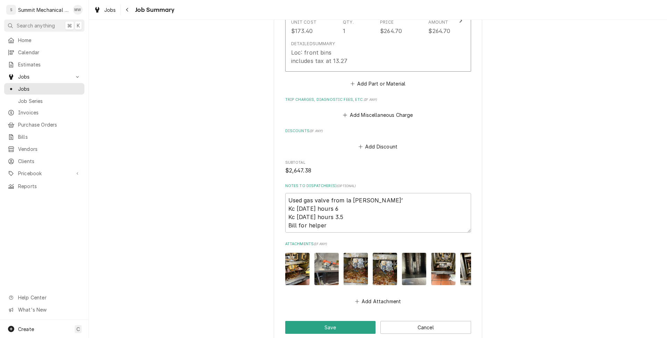
scroll to position [811, 0]
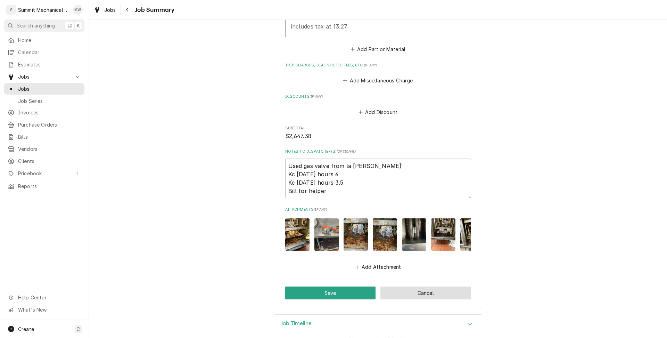
click at [444, 290] on button "Cancel" at bounding box center [426, 292] width 91 height 13
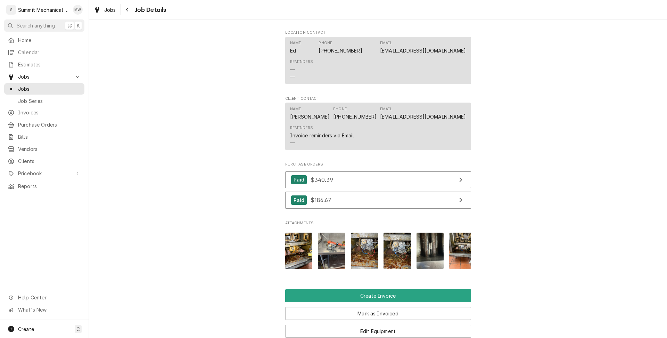
scroll to position [666, 0]
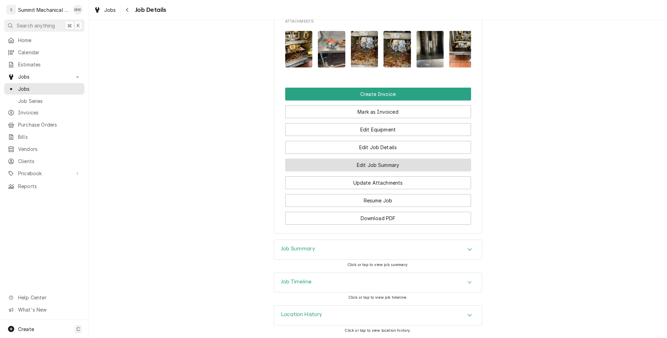
click at [389, 168] on button "Edit Job Summary" at bounding box center [378, 164] width 186 height 13
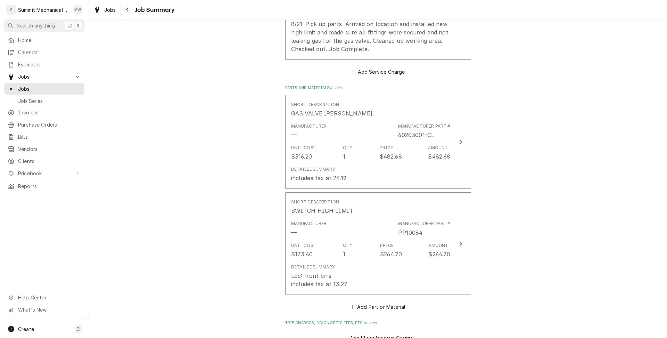
scroll to position [811, 0]
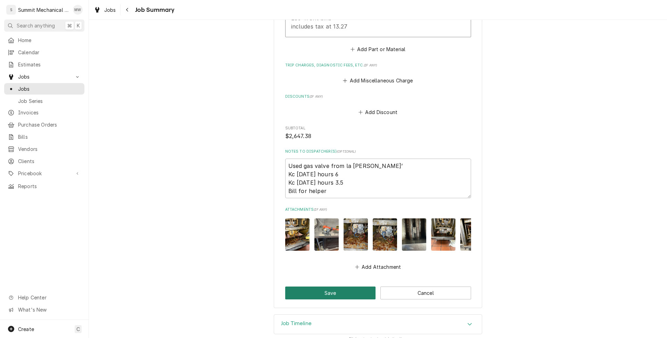
click at [334, 287] on button "Save" at bounding box center [330, 292] width 91 height 13
type textarea "x"
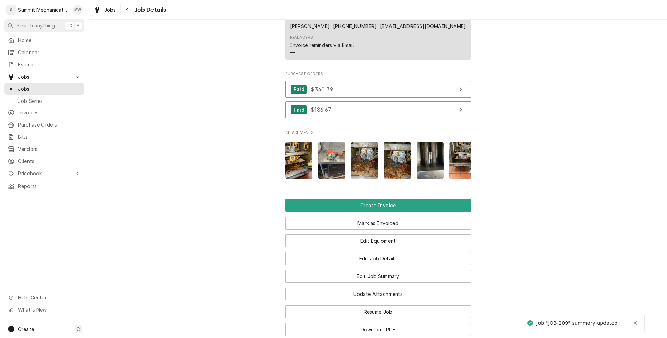
scroll to position [558, 0]
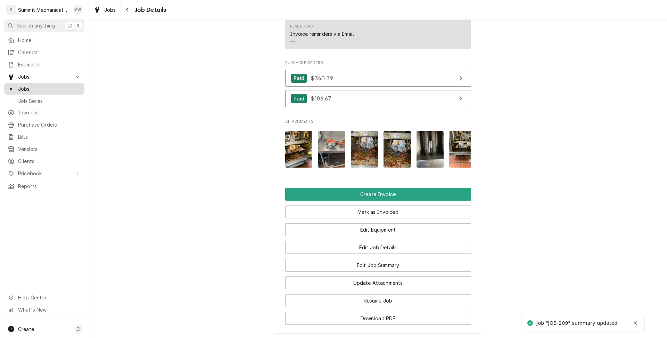
click at [34, 85] on span "Jobs" at bounding box center [49, 88] width 63 height 7
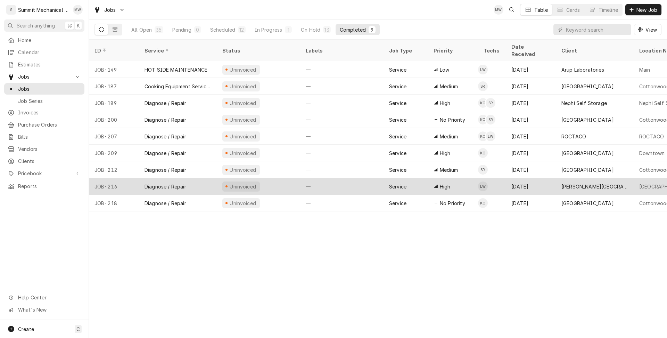
click at [272, 180] on div "Uninvoiced" at bounding box center [258, 186] width 83 height 17
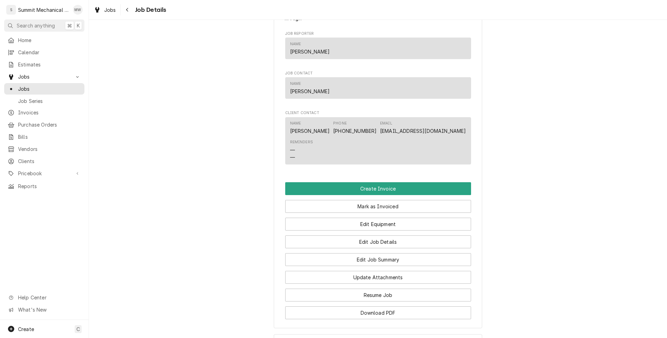
scroll to position [416, 0]
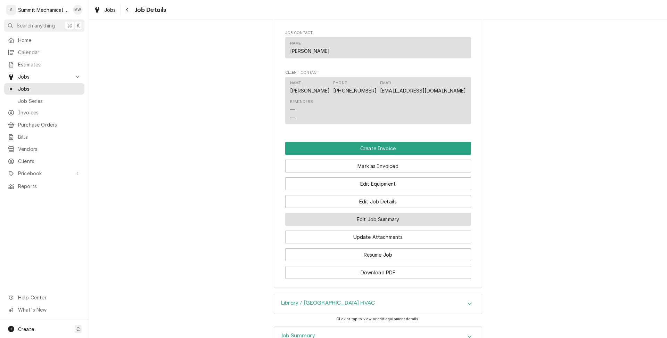
click at [396, 226] on button "Edit Job Summary" at bounding box center [378, 219] width 186 height 13
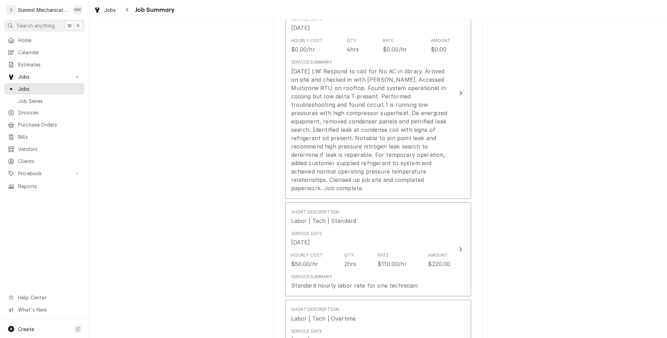
scroll to position [268, 0]
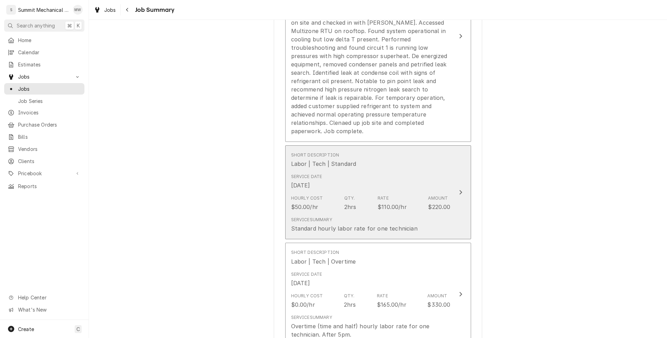
click at [350, 203] on div "Hourly Cost $50.00/hr Qty. 2hrs Rate $110.00/hr Amount $220.00" at bounding box center [371, 203] width 160 height 22
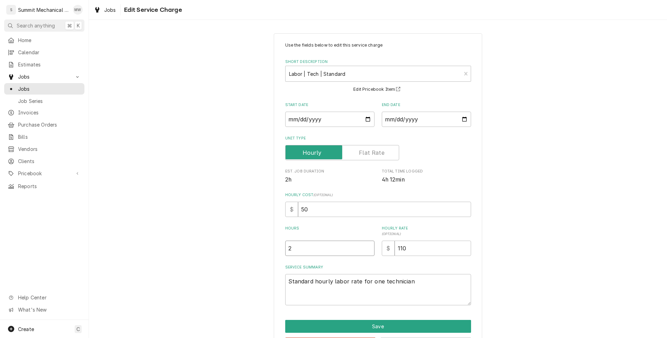
click at [313, 254] on input "2" at bounding box center [329, 247] width 89 height 15
type textarea "x"
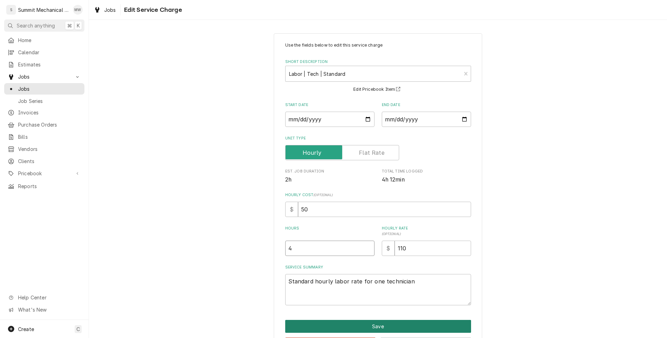
type input "4"
click at [360, 324] on button "Save" at bounding box center [378, 326] width 186 height 13
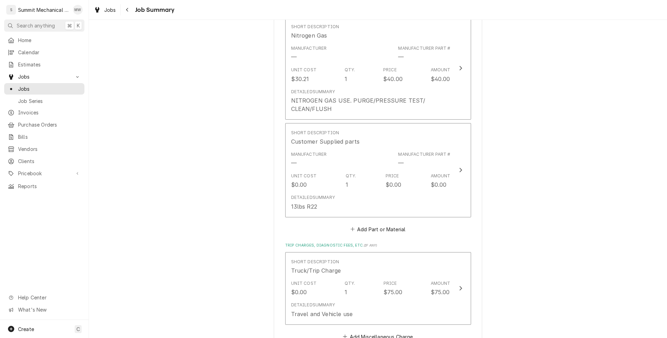
scroll to position [945, 0]
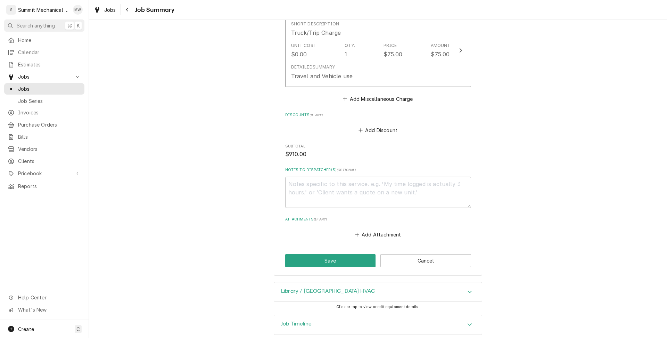
click at [362, 315] on div "Job Timeline" at bounding box center [378, 324] width 208 height 19
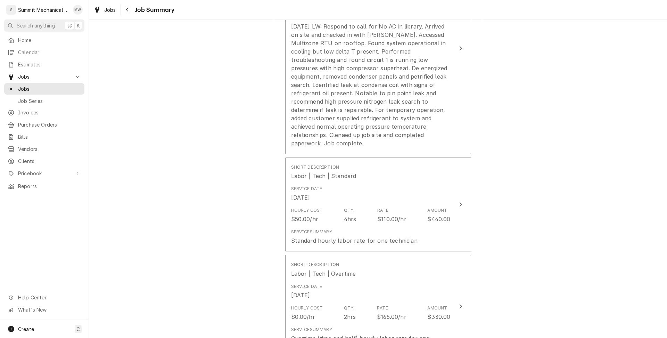
scroll to position [147, 0]
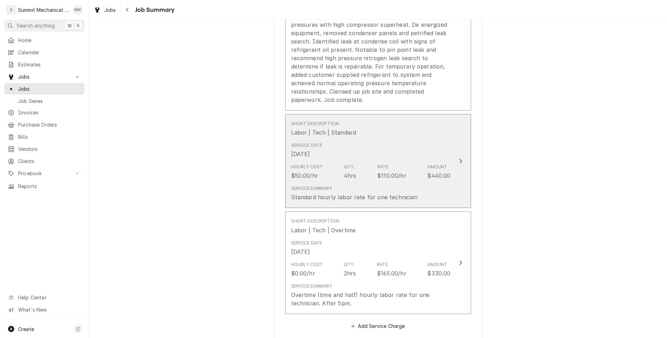
click at [336, 171] on div "Hourly Cost $50.00/hr Qty. 4hrs Rate $110.00/hr Amount $440.00" at bounding box center [371, 172] width 160 height 22
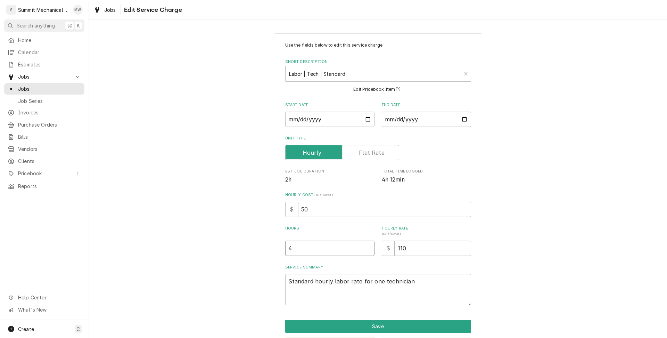
click at [306, 248] on input "4" at bounding box center [329, 247] width 89 height 15
type textarea "x"
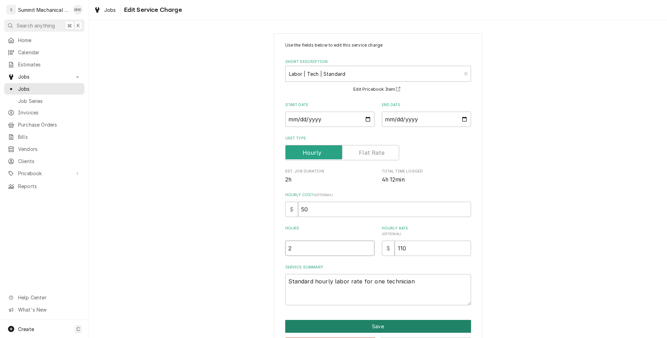
type input "2"
click at [344, 322] on button "Save" at bounding box center [378, 326] width 186 height 13
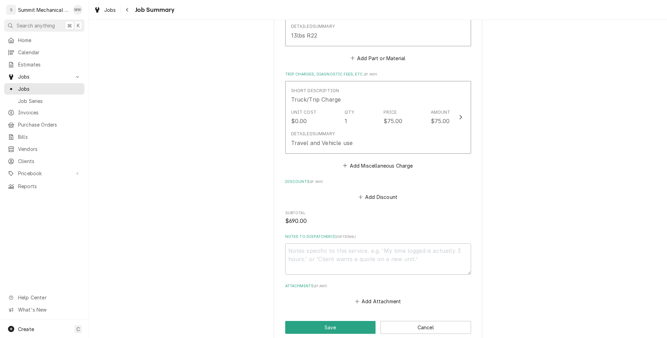
scroll to position [945, 0]
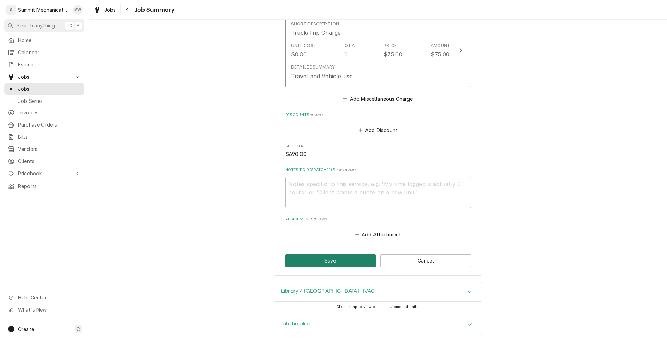
click at [335, 254] on button "Save" at bounding box center [330, 260] width 91 height 13
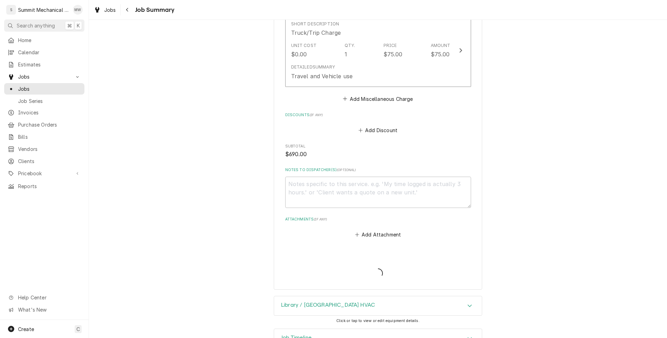
type textarea "x"
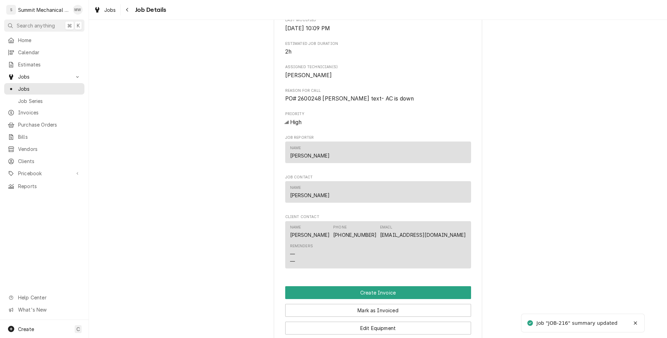
scroll to position [510, 0]
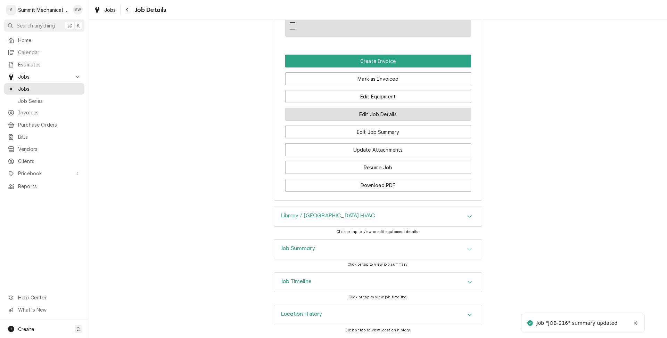
click at [369, 116] on button "Edit Job Details" at bounding box center [378, 114] width 186 height 13
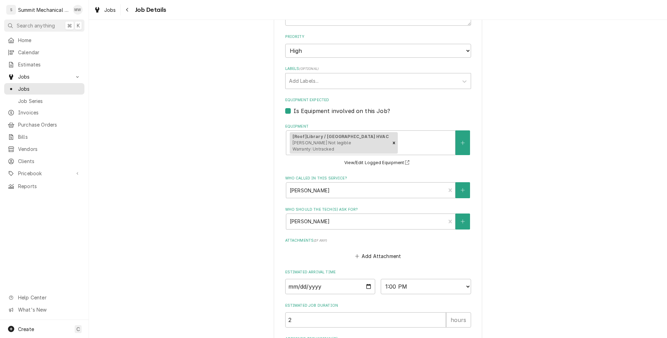
scroll to position [278, 0]
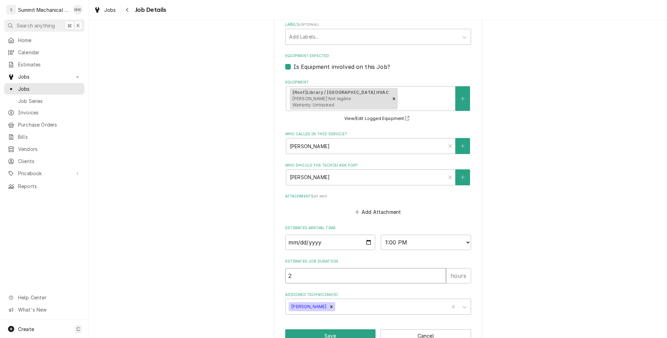
click at [308, 281] on input "2" at bounding box center [365, 275] width 161 height 15
type textarea "x"
type input "4"
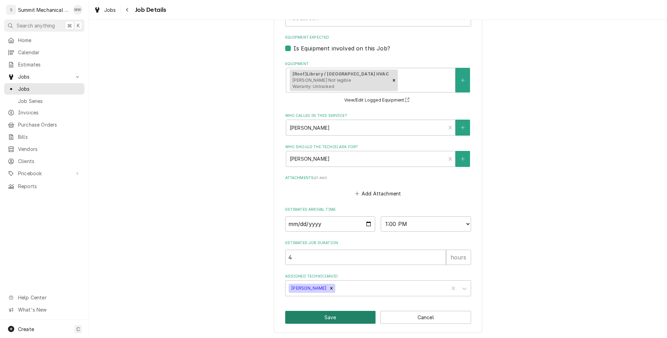
click at [327, 315] on button "Save" at bounding box center [330, 317] width 91 height 13
type textarea "x"
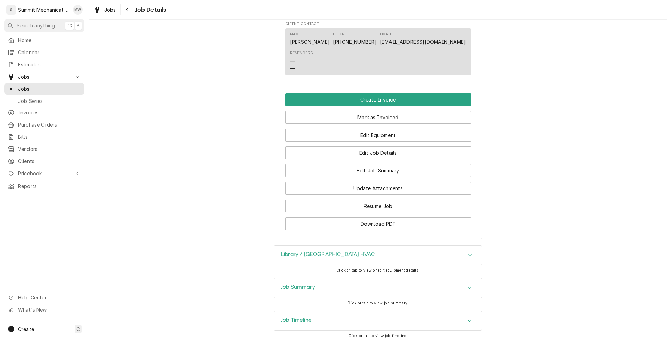
scroll to position [510, 0]
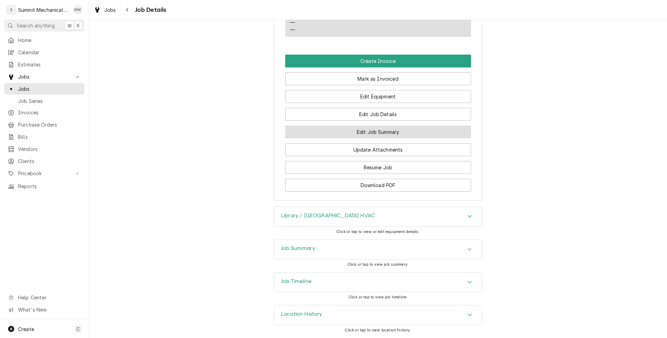
click at [390, 134] on button "Edit Job Summary" at bounding box center [378, 131] width 186 height 13
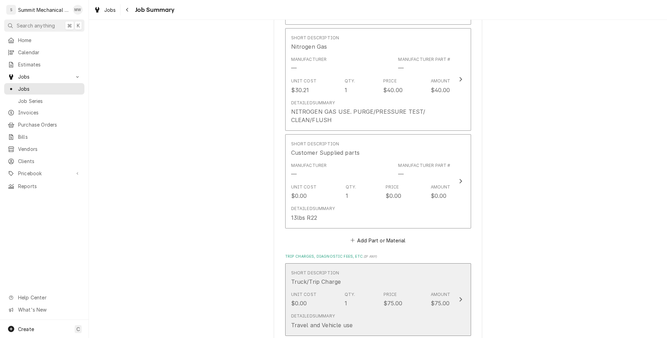
scroll to position [945, 0]
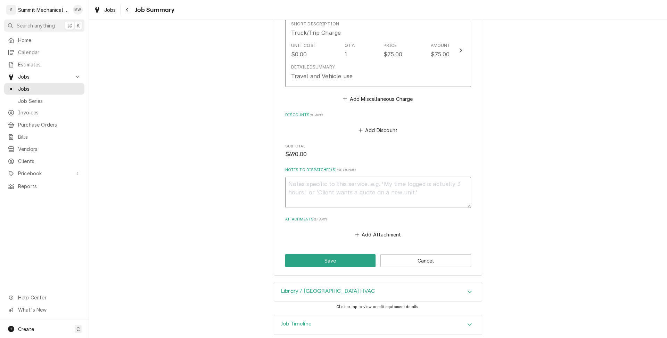
click at [341, 186] on textarea "Notes to Dispatcher(s) ( optional )" at bounding box center [378, 192] width 186 height 31
type textarea "x"
type textarea "n"
type textarea "x"
type textarea "no"
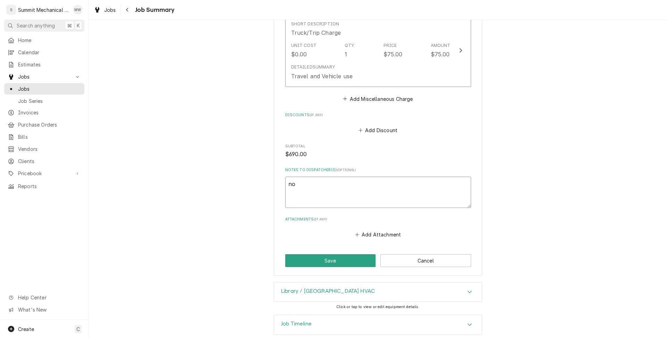
type textarea "x"
type textarea "not"
type textarea "x"
type textarea "not"
type textarea "x"
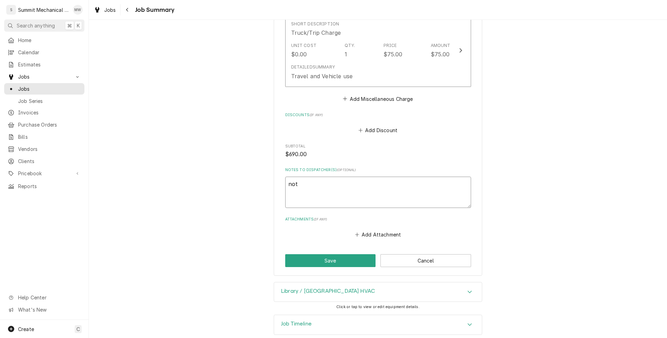
type textarea "not"
type textarea "x"
type textarea "no"
type textarea "x"
type textarea "n"
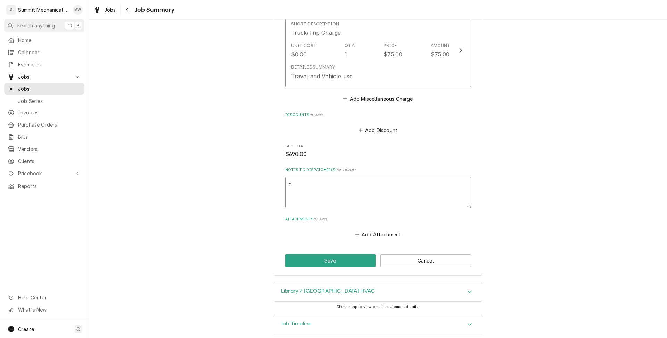
type textarea "x"
type textarea "nn"
type textarea "x"
type textarea "n"
type textarea "x"
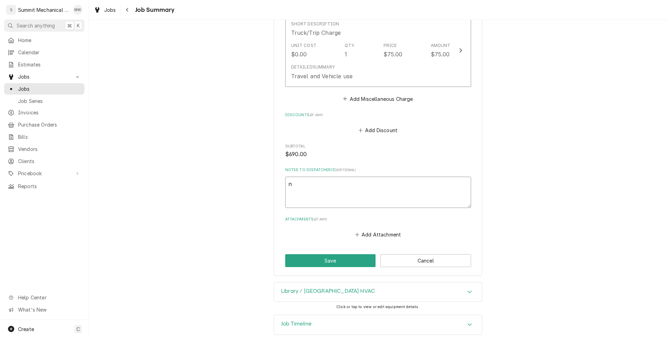
type textarea "no"
type textarea "x"
type textarea "non"
type textarea "x"
type textarea "non-"
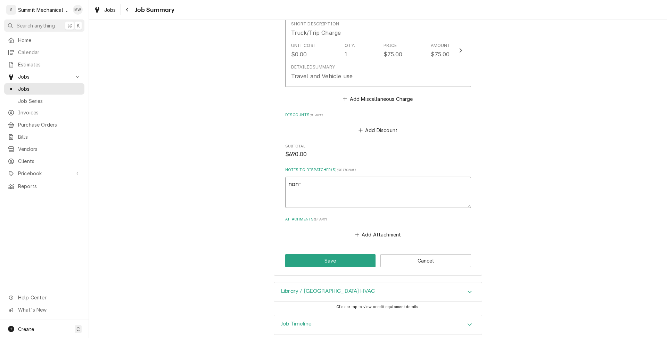
type textarea "x"
type textarea "non-t"
type textarea "x"
type textarea "non-tx"
type textarea "x"
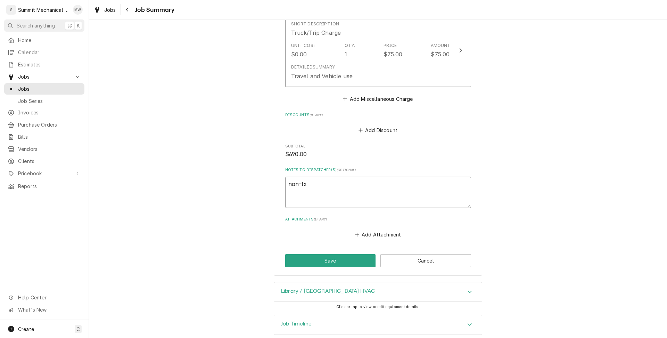
type textarea "non-t"
type textarea "x"
type textarea "non-ta"
type textarea "x"
type textarea "non-tax"
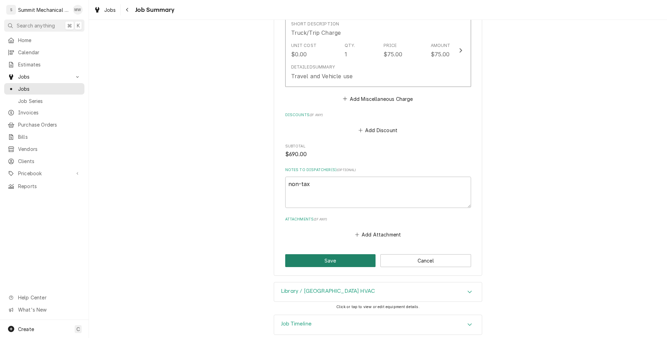
click at [339, 254] on button "Save" at bounding box center [330, 260] width 91 height 13
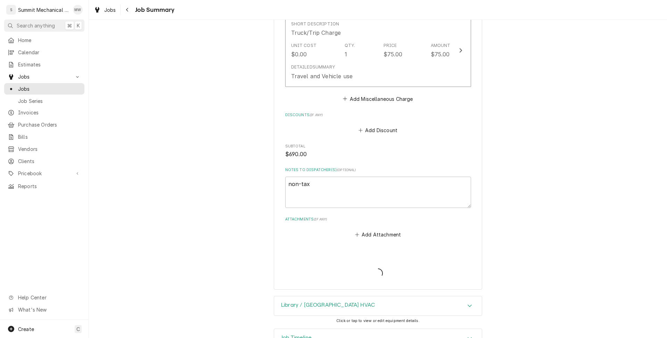
type textarea "x"
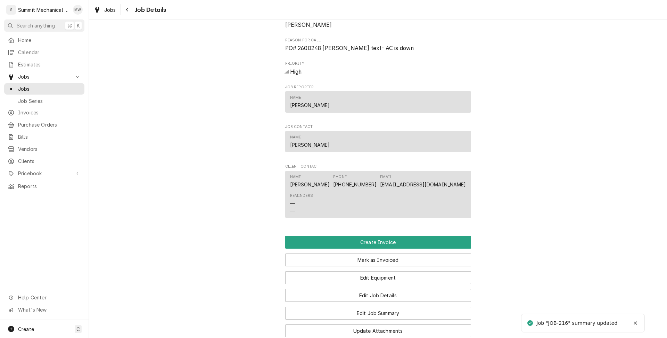
scroll to position [510, 0]
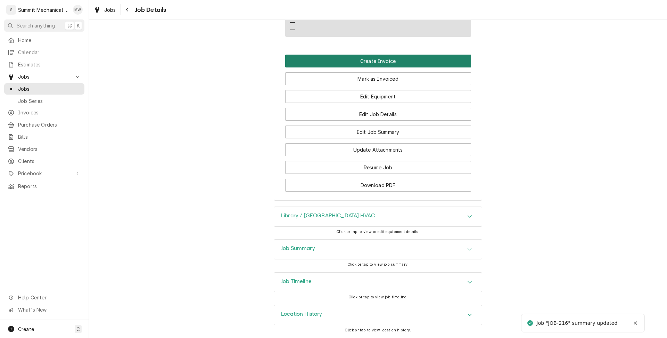
click at [392, 64] on button "Create Invoice" at bounding box center [378, 61] width 186 height 13
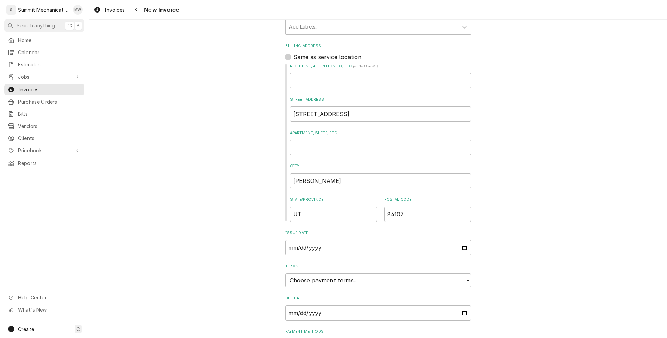
scroll to position [269, 0]
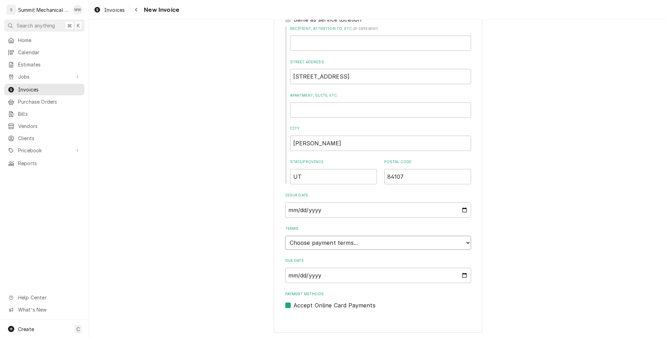
click at [346, 243] on select "Choose payment terms... Same Day Net 7 Net 14 Net 21 Net 30 Net 45 Net 60 Net 90" at bounding box center [378, 243] width 186 height 14
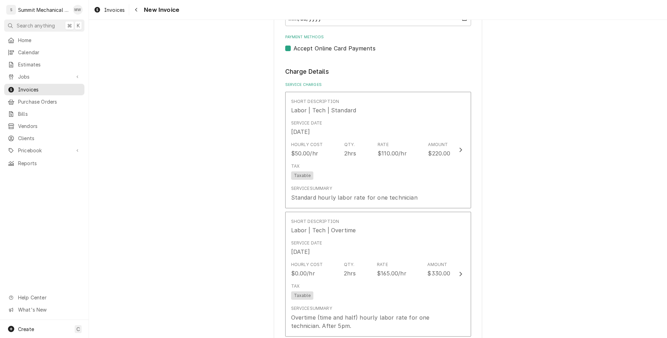
scroll to position [573, 0]
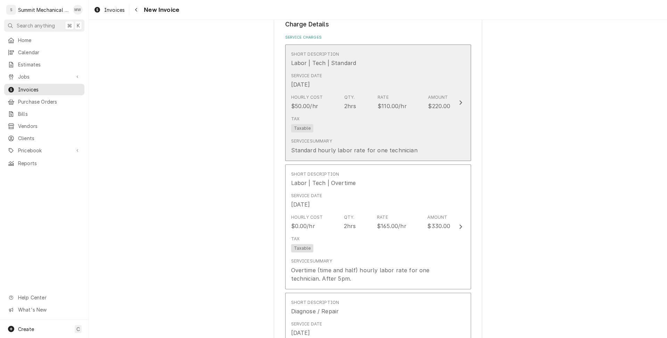
click at [358, 115] on div "Tax Taxable" at bounding box center [371, 124] width 160 height 22
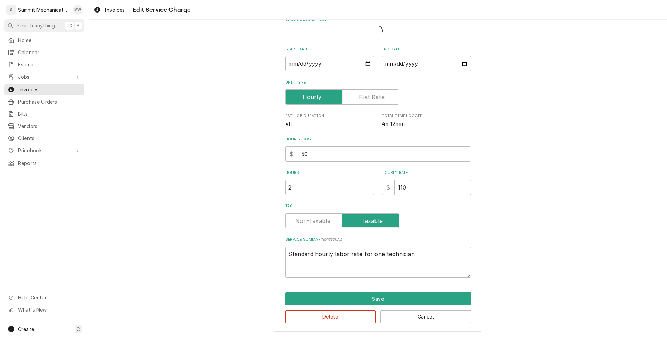
scroll to position [33, 0]
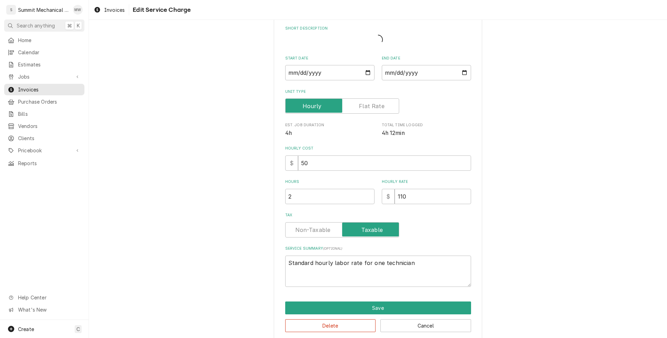
type textarea "x"
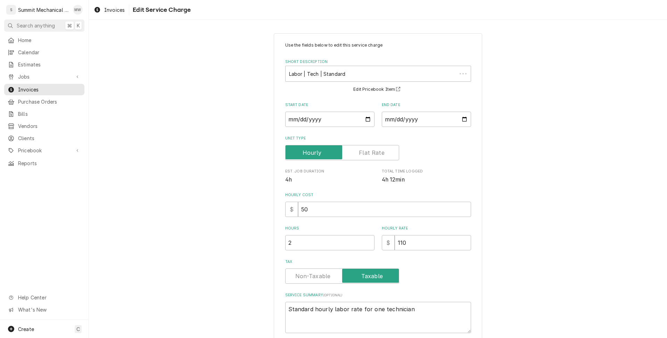
click at [315, 226] on label "Hours" at bounding box center [329, 229] width 89 height 6
click at [315, 235] on input "2" at bounding box center [329, 242] width 89 height 15
click at [322, 284] on div "Use the fields below to edit this service charge Short Description Labor | Tech…" at bounding box center [378, 187] width 186 height 291
click at [322, 278] on label "Tax" at bounding box center [342, 275] width 114 height 15
click at [322, 278] on input "Tax" at bounding box center [342, 275] width 108 height 15
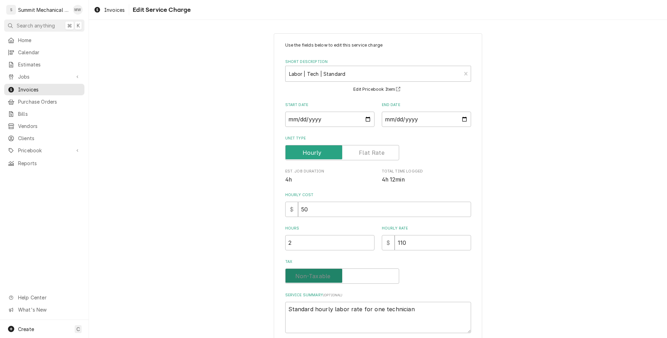
checkbox input "false"
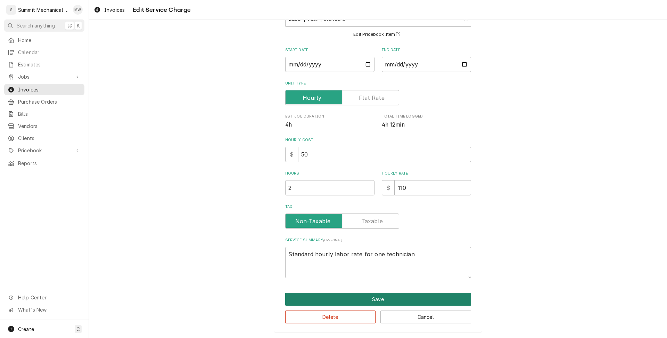
click at [329, 297] on button "Save" at bounding box center [378, 299] width 186 height 13
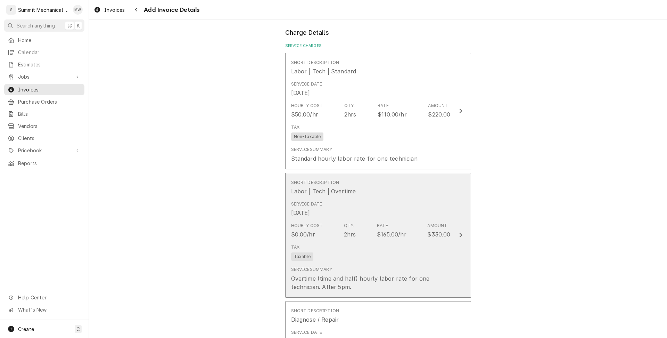
click at [317, 241] on div "Tax Taxable" at bounding box center [371, 252] width 160 height 22
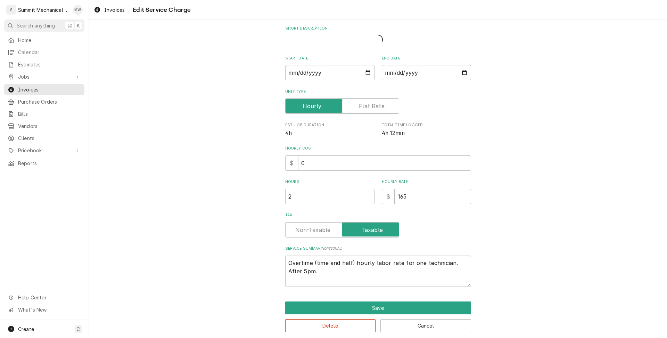
type textarea "x"
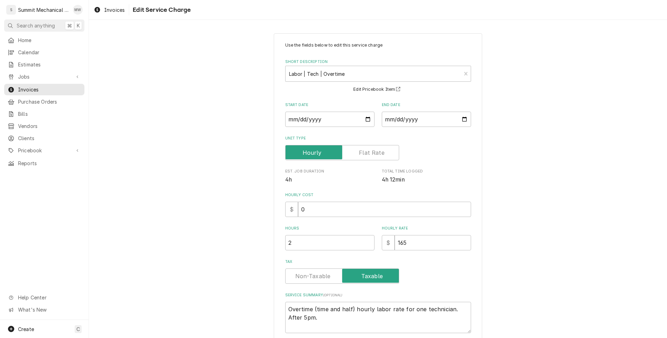
click at [320, 279] on label "Tax" at bounding box center [342, 275] width 114 height 15
click at [320, 279] on input "Tax" at bounding box center [342, 275] width 108 height 15
checkbox input "false"
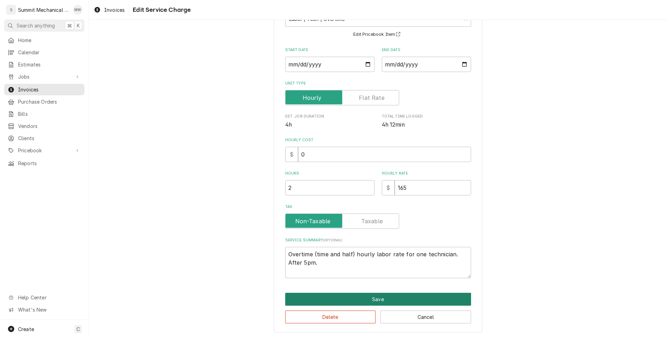
click at [341, 296] on button "Save" at bounding box center [378, 299] width 186 height 13
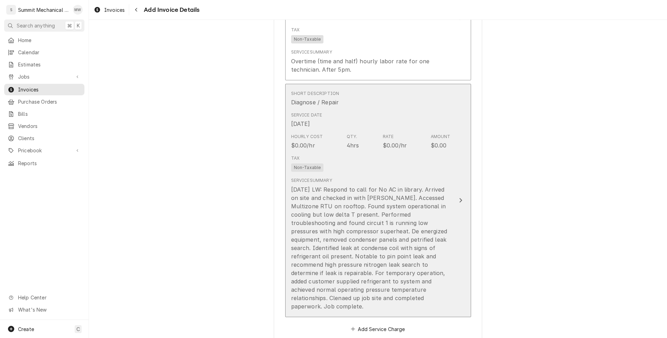
click at [329, 140] on div "Hourly Cost $0.00/hr Qty. 4hrs Rate $0.00/hr Amount $0.00" at bounding box center [371, 142] width 160 height 22
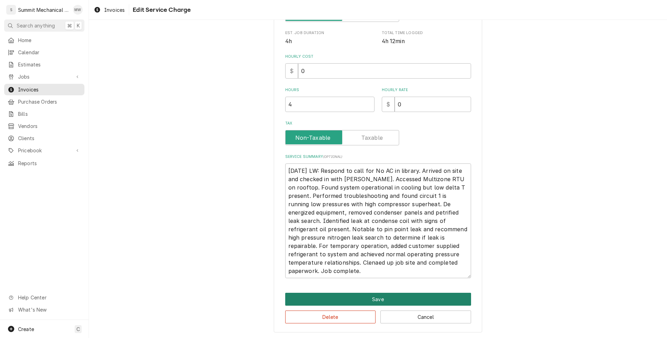
click at [357, 299] on button "Save" at bounding box center [378, 299] width 186 height 13
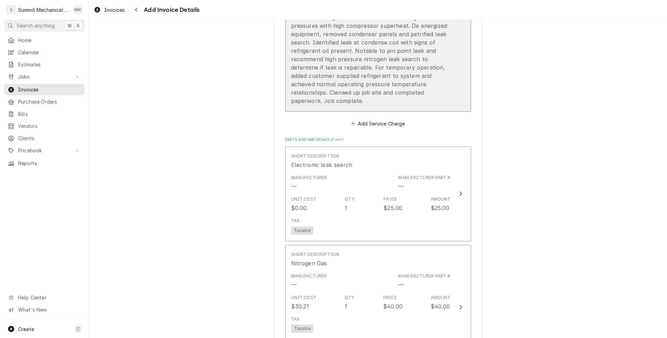
scroll to position [1058, 0]
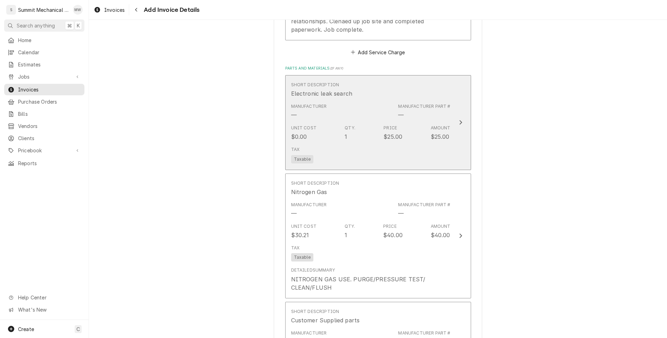
click at [331, 128] on div "Unit Cost $0.00 Qty. 1 Price $25.00 Amount $25.00" at bounding box center [371, 133] width 160 height 22
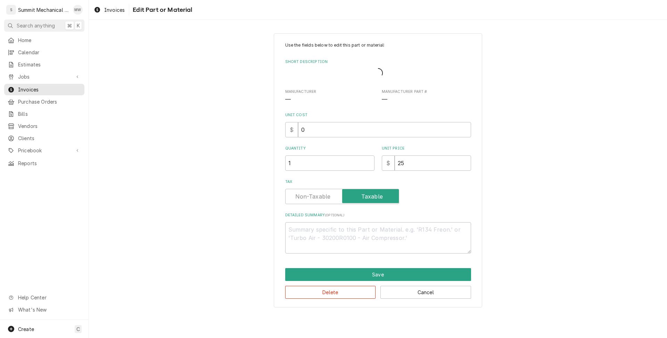
type textarea "x"
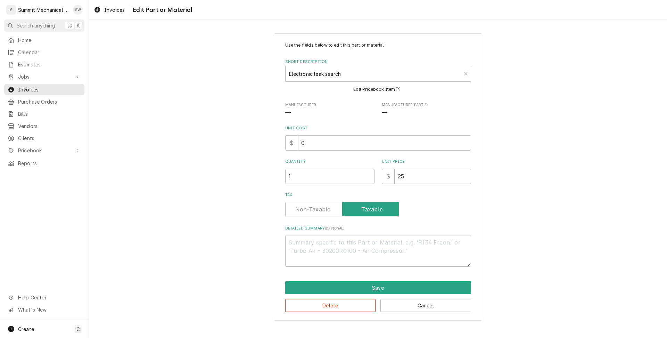
click at [314, 213] on label "Tax" at bounding box center [342, 209] width 114 height 15
click at [314, 213] on input "Tax" at bounding box center [342, 209] width 108 height 15
checkbox input "false"
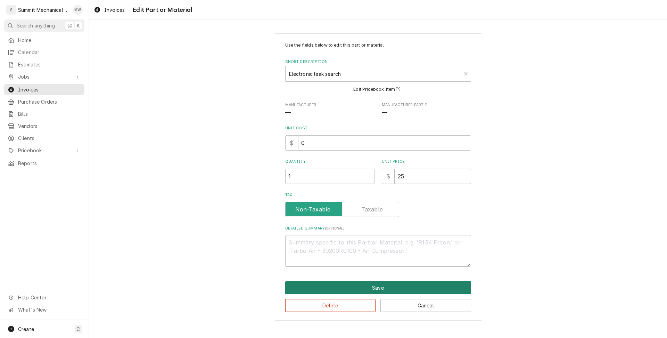
click at [353, 287] on button "Save" at bounding box center [378, 287] width 186 height 13
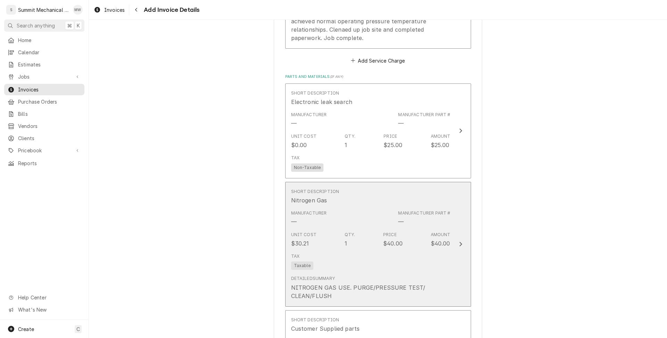
scroll to position [1050, 0]
click at [325, 251] on div "Tax Taxable" at bounding box center [371, 261] width 160 height 22
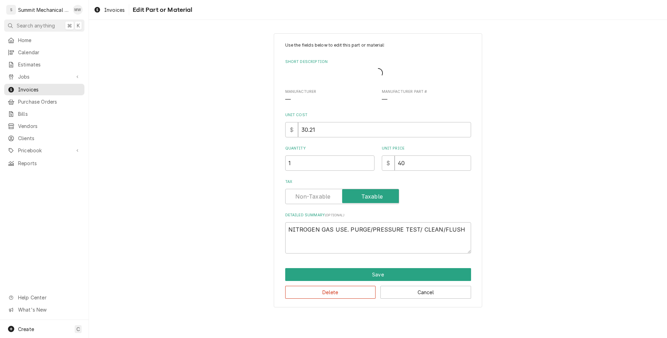
type textarea "x"
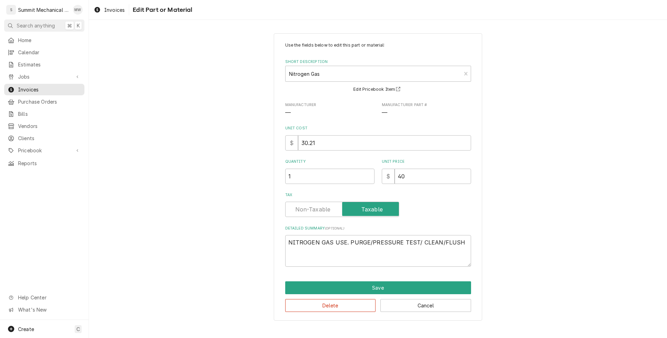
click at [312, 213] on label "Tax" at bounding box center [342, 209] width 114 height 15
click at [312, 213] on input "Tax" at bounding box center [342, 209] width 108 height 15
checkbox input "false"
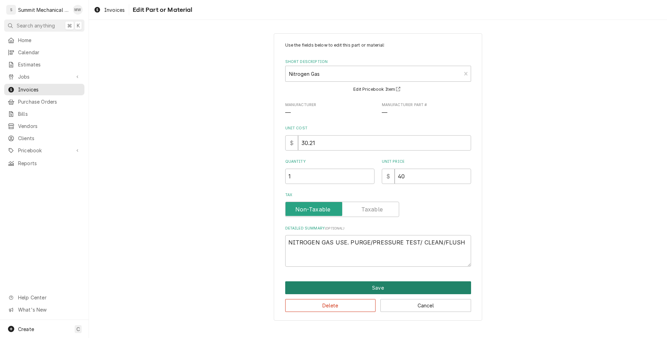
click at [346, 288] on button "Save" at bounding box center [378, 287] width 186 height 13
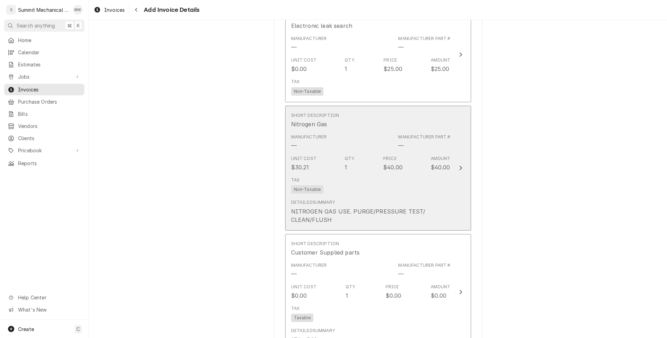
scroll to position [1183, 0]
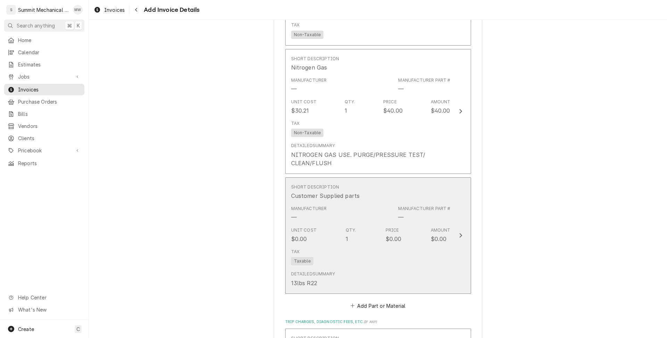
click at [327, 213] on div "Manufacturer — Manufacturer Part # —" at bounding box center [371, 214] width 160 height 22
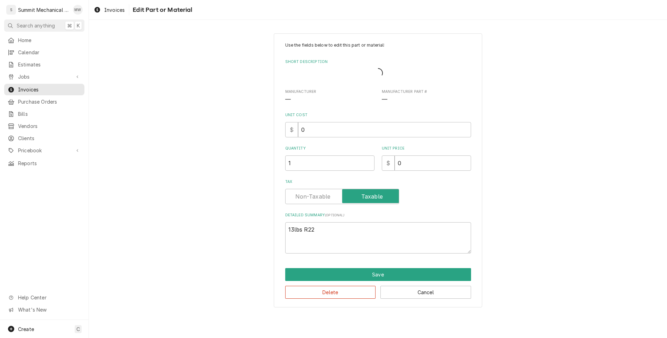
type textarea "x"
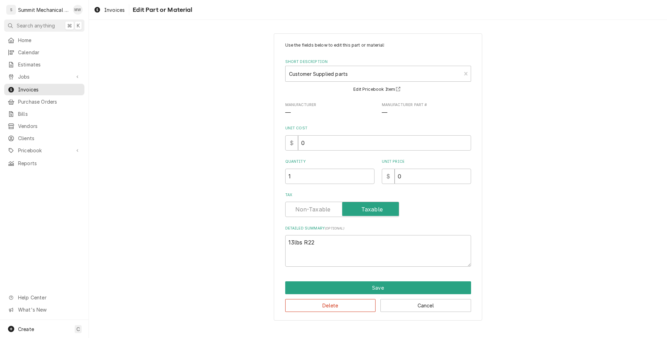
click at [310, 209] on label "Tax" at bounding box center [342, 209] width 114 height 15
click at [310, 209] on input "Tax" at bounding box center [342, 209] width 108 height 15
checkbox input "false"
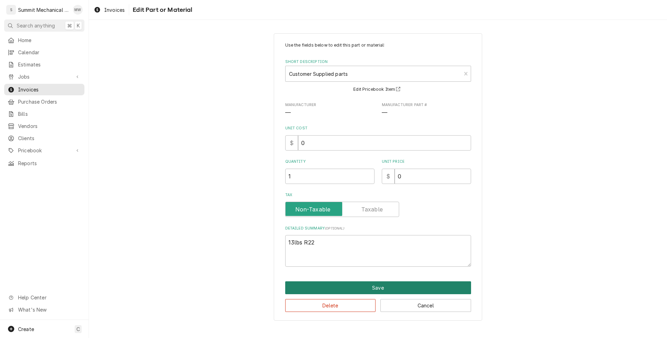
click at [348, 285] on button "Save" at bounding box center [378, 287] width 186 height 13
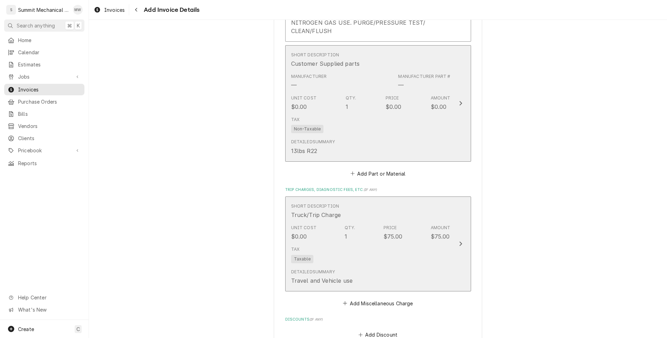
scroll to position [1315, 0]
click at [347, 247] on div "Tax Taxable" at bounding box center [371, 254] width 160 height 22
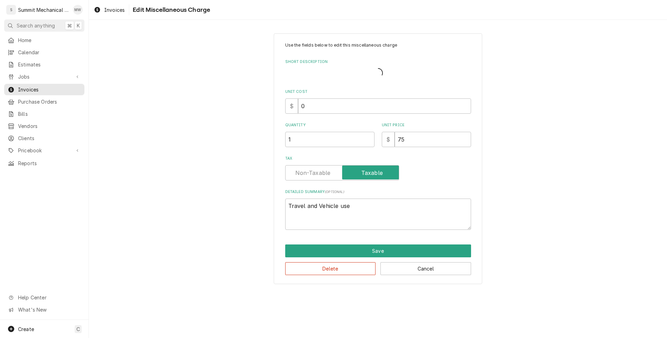
type textarea "x"
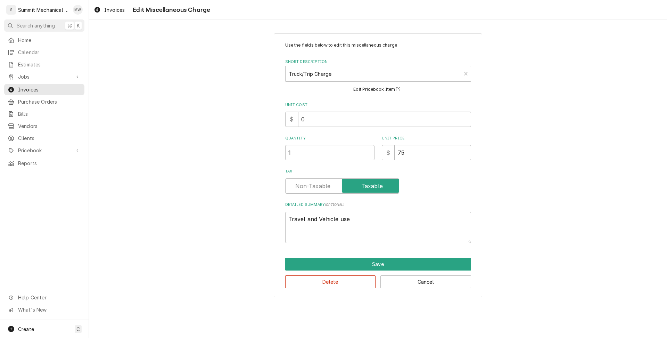
click at [315, 187] on label "Tax" at bounding box center [342, 185] width 114 height 15
click at [315, 187] on input "Tax" at bounding box center [342, 185] width 108 height 15
checkbox input "false"
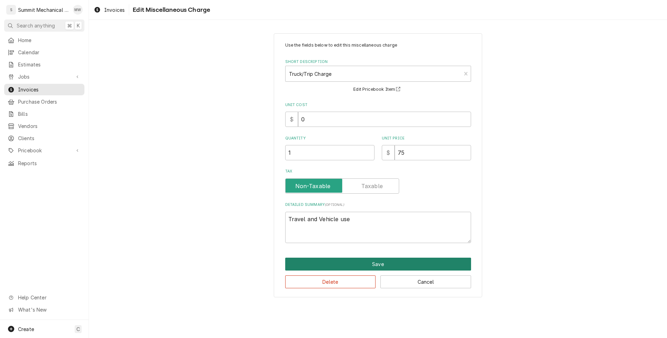
click at [341, 261] on button "Save" at bounding box center [378, 264] width 186 height 13
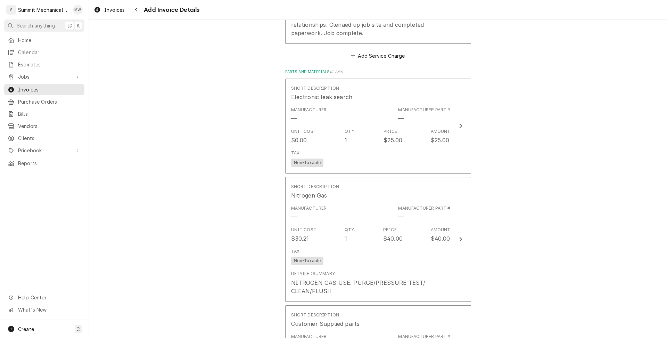
scroll to position [1101, 0]
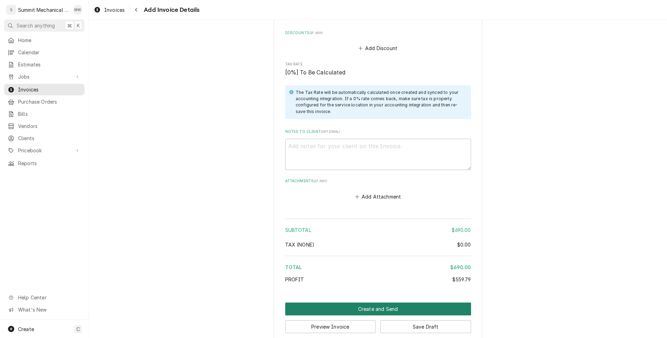
click at [353, 302] on button "Create and Send" at bounding box center [378, 308] width 186 height 13
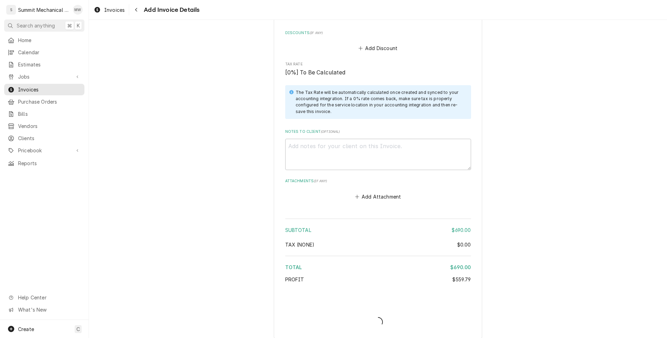
scroll to position [1597, 0]
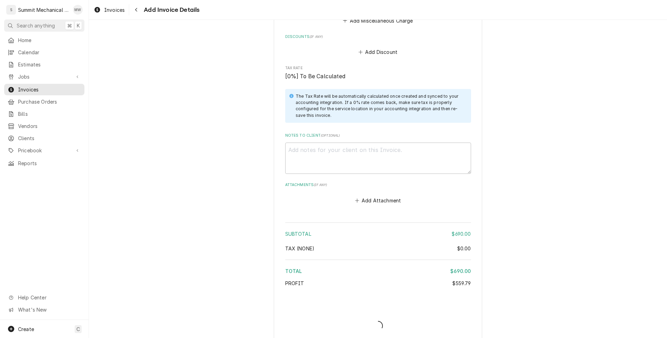
type textarea "x"
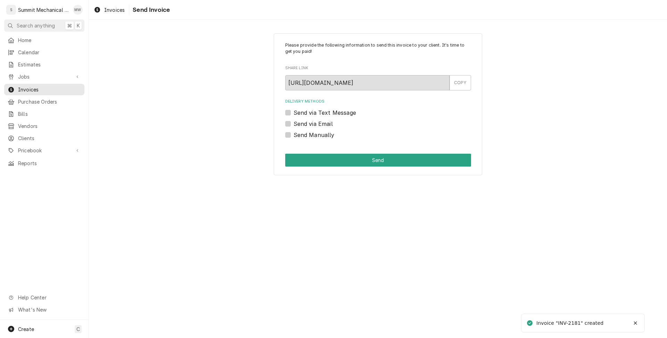
click at [310, 137] on label "Send Manually" at bounding box center [314, 135] width 41 height 8
click at [310, 137] on input "Send Manually" at bounding box center [387, 138] width 186 height 15
checkbox input "true"
click at [323, 156] on button "Send" at bounding box center [378, 160] width 186 height 13
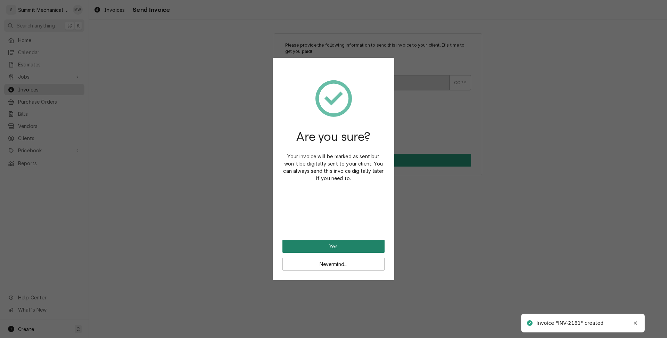
click at [326, 248] on button "Yes" at bounding box center [334, 246] width 102 height 13
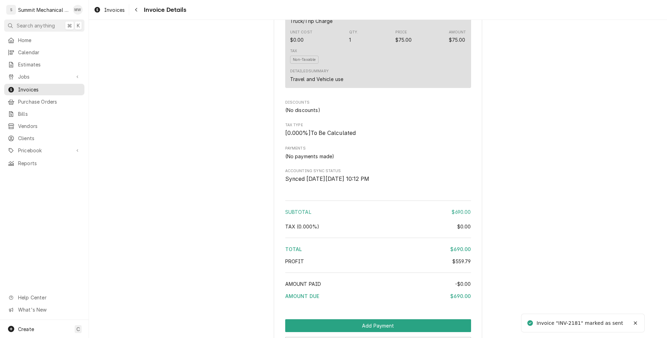
scroll to position [1209, 0]
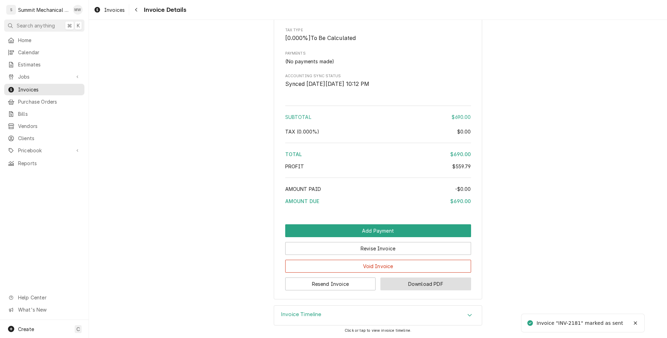
click at [446, 284] on button "Download PDF" at bounding box center [426, 283] width 91 height 13
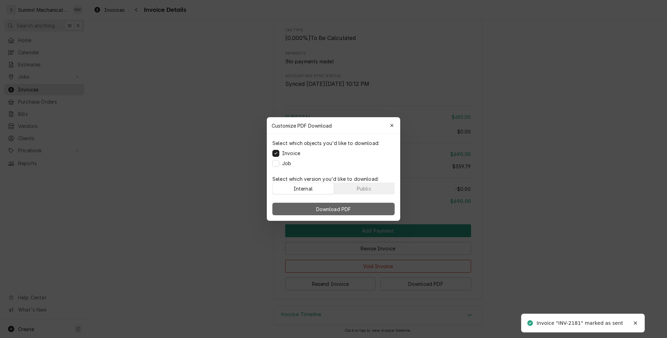
click at [365, 211] on button "Download PDF" at bounding box center [333, 209] width 122 height 13
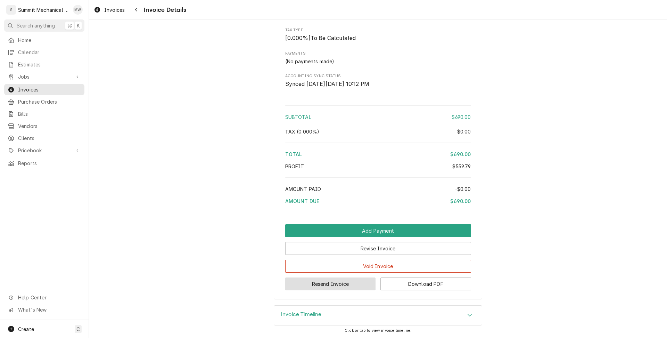
click at [343, 286] on button "Resend Invoice" at bounding box center [330, 283] width 91 height 13
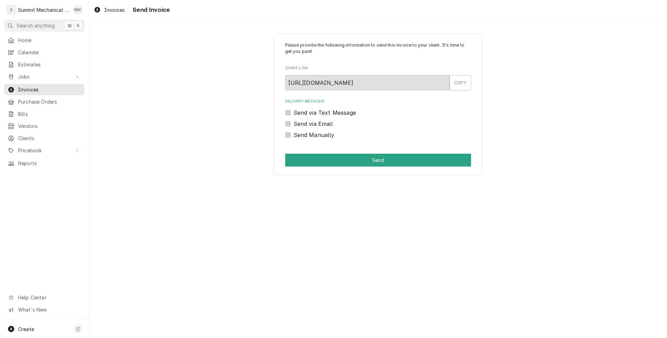
click at [291, 125] on div "Send via Email" at bounding box center [378, 124] width 186 height 8
click at [292, 123] on div "Send via Email" at bounding box center [378, 124] width 186 height 8
click at [294, 123] on label "Send via Email" at bounding box center [313, 124] width 39 height 8
click at [294, 123] on input "Send via Email" at bounding box center [387, 127] width 186 height 15
checkbox input "true"
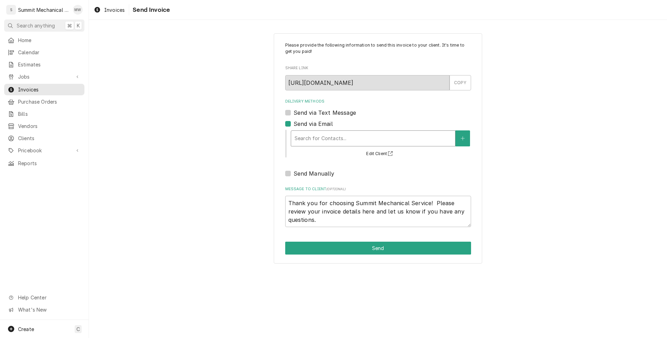
click at [325, 142] on div "Delivery Methods" at bounding box center [373, 138] width 157 height 13
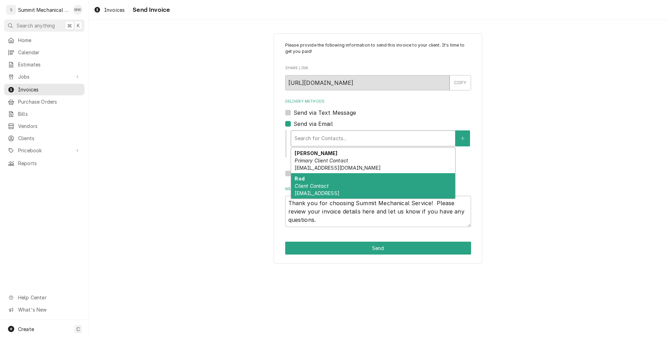
click at [329, 189] on div "Rod Client Contact rpace@murrayschools.ord" at bounding box center [373, 185] width 164 height 25
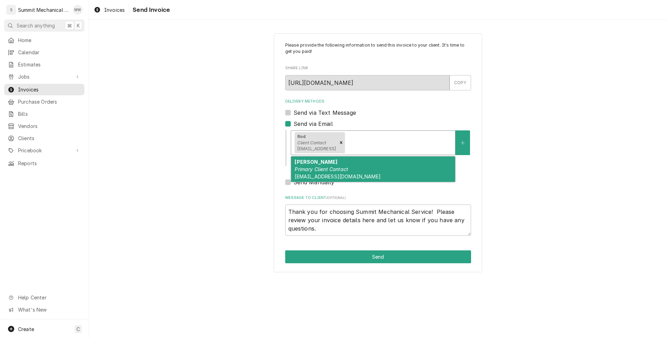
click at [385, 143] on div "Delivery Methods" at bounding box center [398, 142] width 105 height 13
click at [366, 173] on div "Jeannie Del Rio Primary Client Contact jdelrio@murrayschools.org" at bounding box center [373, 168] width 164 height 25
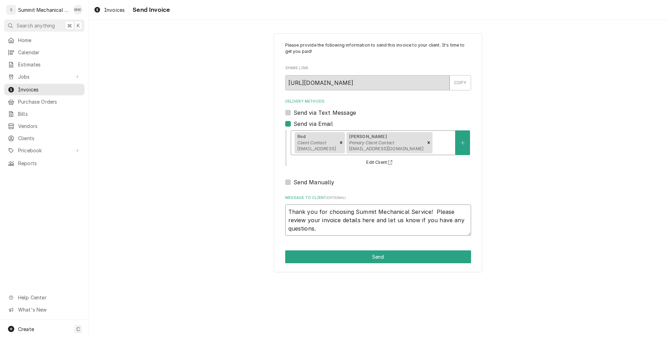
click at [299, 207] on textarea "Thank you for choosing Summit Mechanical Service! Please review your invoice de…" at bounding box center [378, 219] width 186 height 31
paste textarea "PO#26000248"
type textarea "x"
type textarea "PO#26000248 Thank you for choosing Summit Mechanical Service! Please review you…"
type textarea "x"
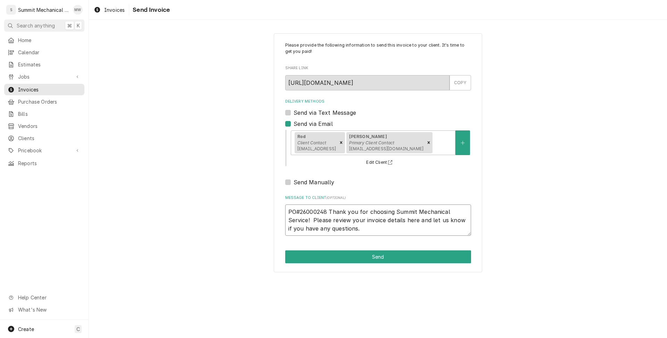
type textarea "PO#26000248 -Thank you for choosing Summit Mechanical Service! Please review yo…"
type textarea "x"
type textarea "PO#26000248 - Thank you for choosing Summit Mechanical Service! Please review y…"
type textarea "x"
type textarea "PO#26000248 - SThank you for choosing Summit Mechanical Service! Please review …"
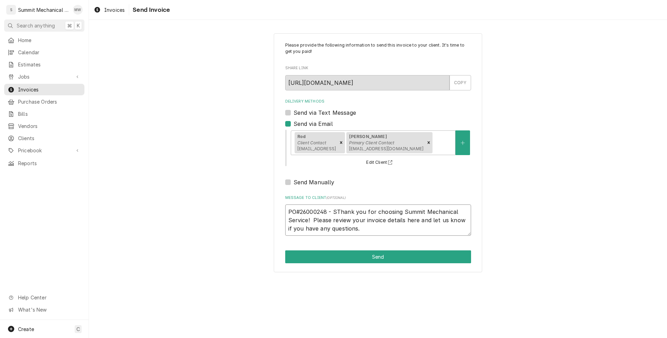
type textarea "x"
type textarea "PO#26000248 - SMThank you for choosing Summit Mechanical Service! Please review…"
type textarea "x"
type textarea "PO#26000248 - SMSThank you for choosing Summit Mechanical Service! Please revie…"
type textarea "x"
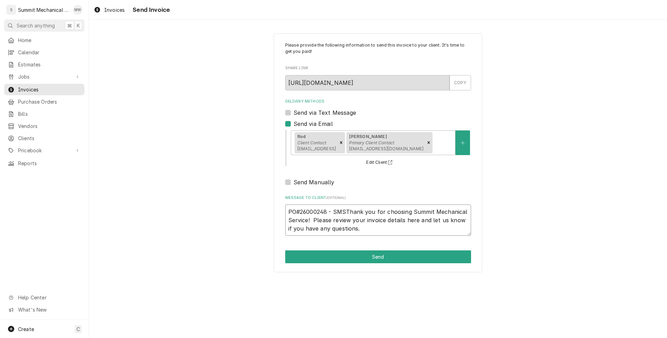
type textarea "PO#26000248 - SMS Thank you for choosing Summit Mechanical Service! Please revi…"
paste textarea "INV-2181 JOB-216"
type textarea "x"
type textarea "PO#26000248 - SMS INV-2181 JOB-216Thank you for choosing Summit Mechanical Serv…"
type textarea "x"
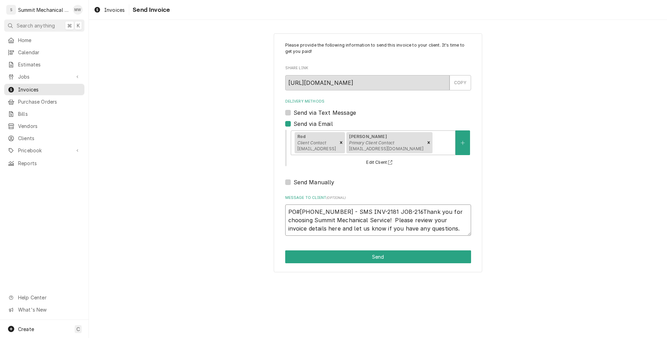
type textarea "PO#26000248 - SMS INV-2181 JOB-216.Thank you for choosing Summit Mechanical Ser…"
type textarea "x"
type textarea "PO#26000248 - SMS INV-2181 JOB-216. Thank you for choosing Summit Mechanical Se…"
type textarea "x"
type textarea "PO#26000248 - SMS INV-2181 JOB-216. Thank you for choosing Summit Mechanical Se…"
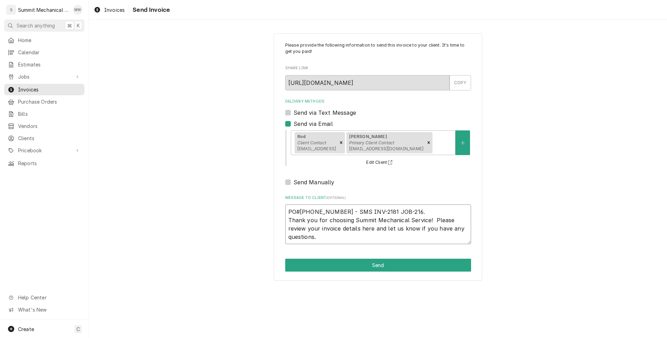
type textarea "x"
type textarea "PO#26000248 - SMS INV-2181 JOB-216. Thank you for choosing Summit Mechanical Se…"
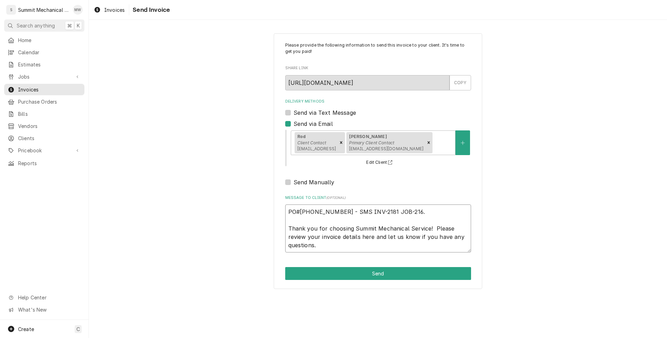
click at [321, 245] on textarea "PO#26000248 - SMS INV-2181 JOB-216. Thank you for choosing Summit Mechanical Se…" at bounding box center [378, 228] width 186 height 48
type textarea "x"
type textarea "PO#26000248 - SMS INV-2181 JOB-216. Thank you for choosing Summit Mechanical Se…"
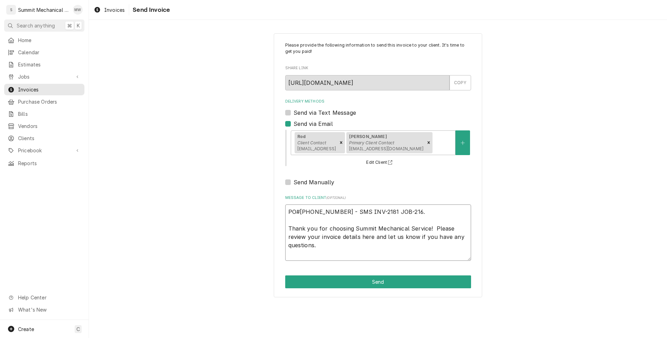
type textarea "x"
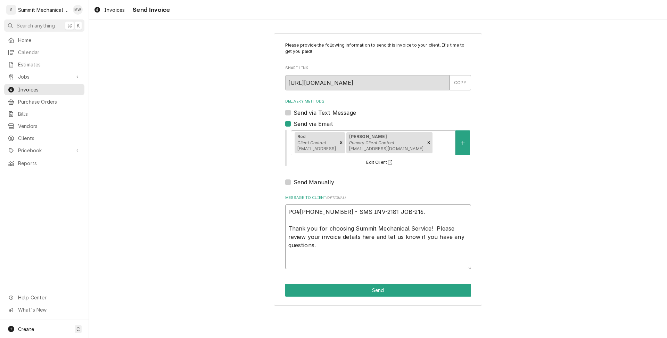
type textarea "PO#26000248 - SMS INV-2181 JOB-216. Thank you for choosing Summit Mechanical Se…"
paste textarea "We value your feedback. Post a review to our Google page using the link below. …"
type textarea "x"
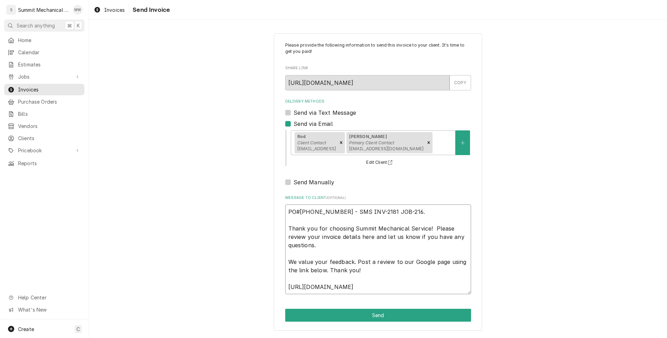
type textarea "PO#26000248 - SMS INV-2181 JOB-216. Thank you for choosing Summit Mechanical Se…"
click at [332, 210] on textarea "PO#26000248 - SMS INV-2181 JOB-216. Thank you for choosing Summit Mechanical Se…" at bounding box center [378, 249] width 186 height 90
type textarea "x"
type textarea "PO#26000248 SMS INV-2181 JOB-216. Thank you for choosing Summit Mechanical Serv…"
type textarea "x"
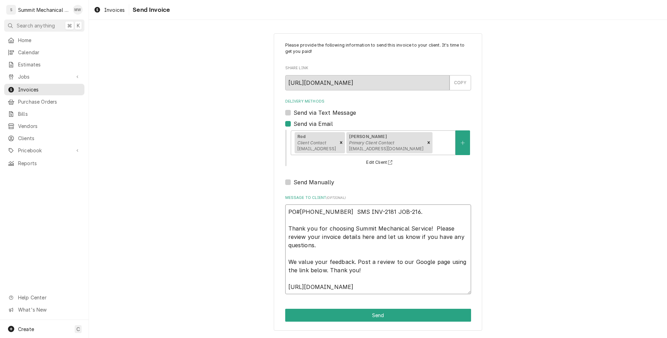
type textarea "PO#26000248 | SMS INV-2181 JOB-216. Thank you for choosing Summit Mechanical Se…"
click at [374, 213] on textarea "PO#26000248 | SMS INV-2181 JOB-216. Thank you for choosing Summit Mechanical Se…" at bounding box center [378, 249] width 186 height 90
type textarea "x"
type textarea "PO#26000248 | SMS INV-2181 |JOB-216. Thank you for choosing Summit Mechanical S…"
type textarea "x"
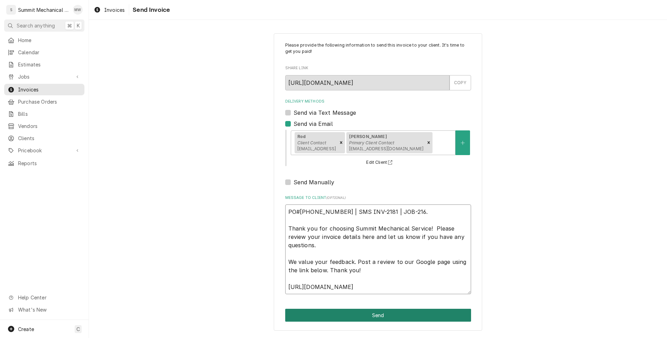
type textarea "PO#26000248 | SMS INV-2181 | JOB-216. Thank you for choosing Summit Mechanical …"
click at [382, 311] on button "Send" at bounding box center [378, 315] width 186 height 13
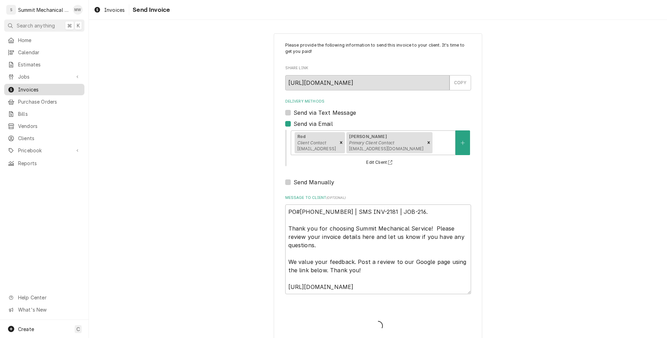
type textarea "x"
